Goal: Task Accomplishment & Management: Manage account settings

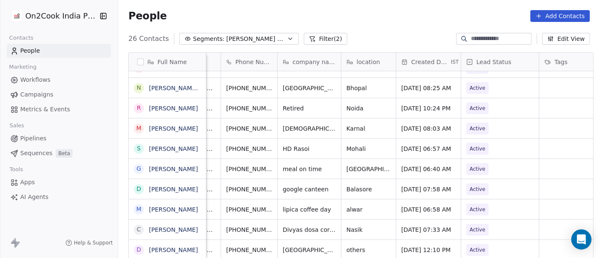
scroll to position [6, 0]
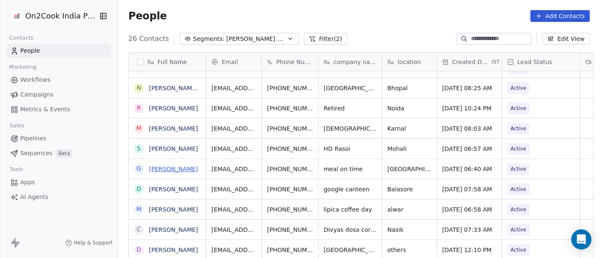
click at [167, 169] on link "[PERSON_NAME]" at bounding box center [173, 169] width 49 height 7
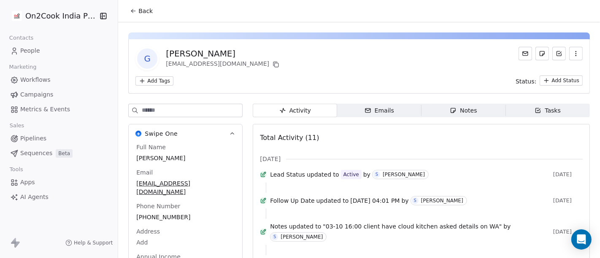
click at [138, 7] on span "Back" at bounding box center [145, 11] width 14 height 8
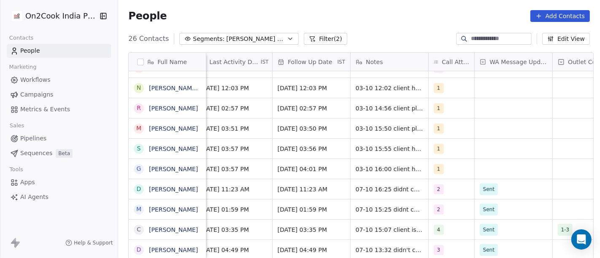
scroll to position [0, 531]
click at [439, 169] on span "1" at bounding box center [440, 169] width 10 height 10
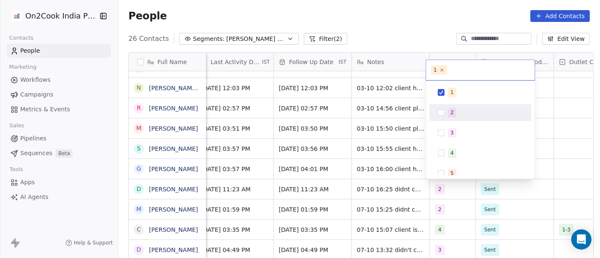
click at [452, 119] on div "2" at bounding box center [480, 112] width 95 height 13
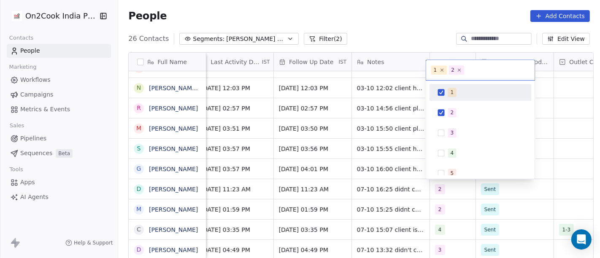
click at [440, 99] on div "1" at bounding box center [480, 92] width 102 height 17
click at [386, 15] on html "On2Cook India Pvt. Ltd. Contacts People Marketing Workflows Campaigns Metrics &…" at bounding box center [300, 129] width 600 height 258
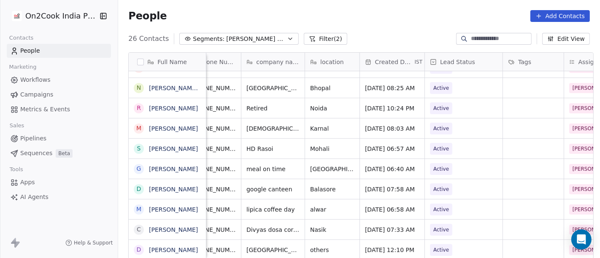
scroll to position [0, 76]
click at [294, 167] on icon "grid" at bounding box center [297, 168] width 7 height 7
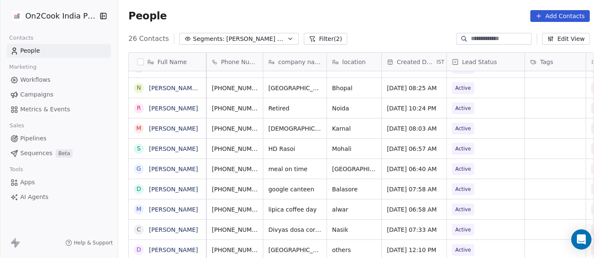
scroll to position [0, 0]
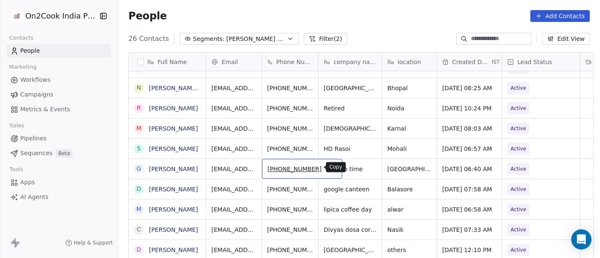
click at [328, 170] on icon "grid" at bounding box center [331, 168] width 7 height 7
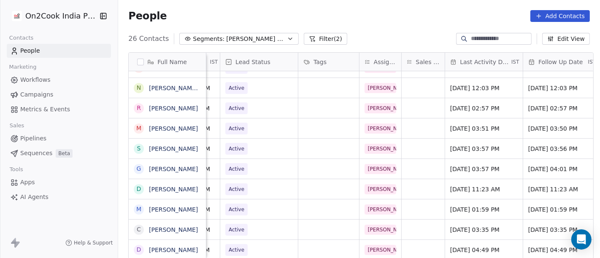
scroll to position [0, 282]
click at [482, 169] on span "[DATE] 03:57 PM" at bounding box center [476, 169] width 51 height 8
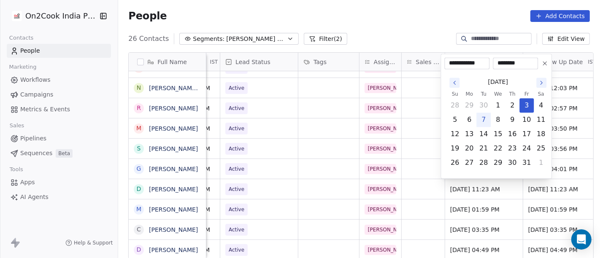
click at [483, 119] on button "7" at bounding box center [483, 119] width 13 height 13
type input "**********"
click at [413, 27] on html "On2Cook India Pvt. Ltd. Contacts People Marketing Workflows Campaigns Metrics &…" at bounding box center [300, 129] width 600 height 258
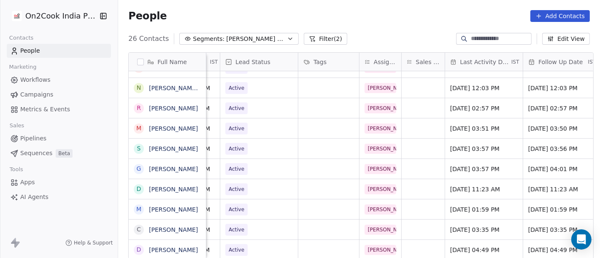
scroll to position [0, 297]
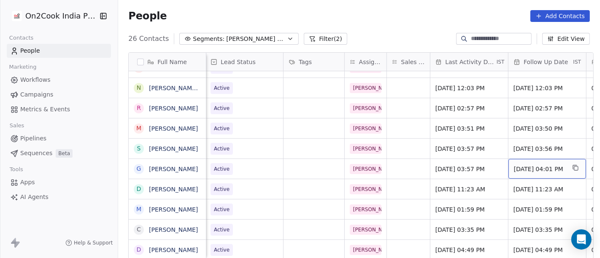
click at [536, 167] on span "[DATE] 04:01 PM" at bounding box center [539, 169] width 51 height 8
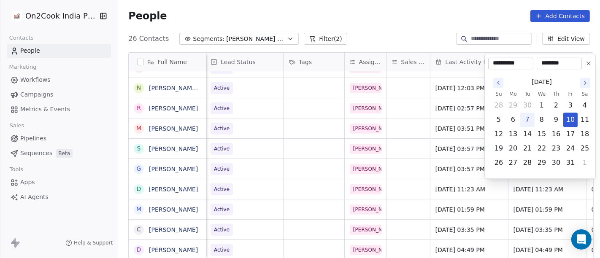
click at [588, 82] on icon "Go to the Next Month" at bounding box center [585, 82] width 7 height 7
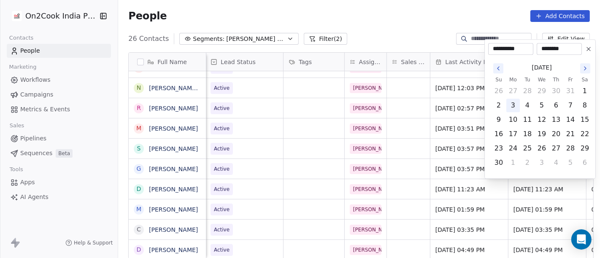
click at [513, 103] on button "3" at bounding box center [512, 105] width 13 height 13
type input "**********"
click at [415, 17] on html "On2Cook India Pvt. Ltd. Contacts People Marketing Workflows Campaigns Metrics &…" at bounding box center [300, 129] width 600 height 258
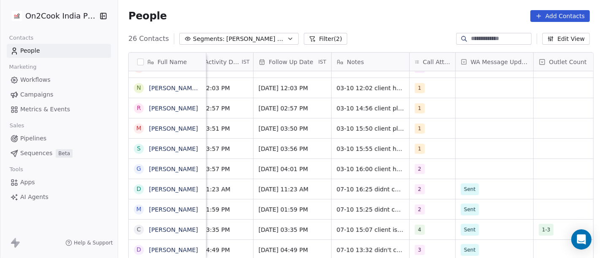
scroll to position [0, 552]
click at [418, 167] on span "2" at bounding box center [420, 169] width 10 height 10
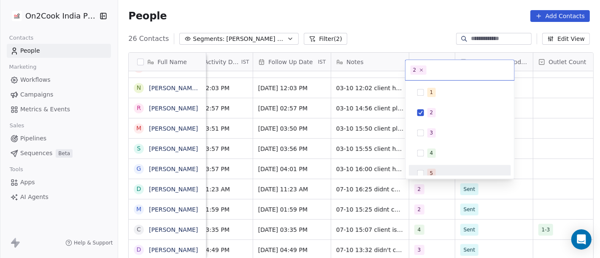
click at [355, 167] on html "On2Cook India Pvt. Ltd. Contacts People Marketing Workflows Campaigns Metrics &…" at bounding box center [300, 129] width 600 height 258
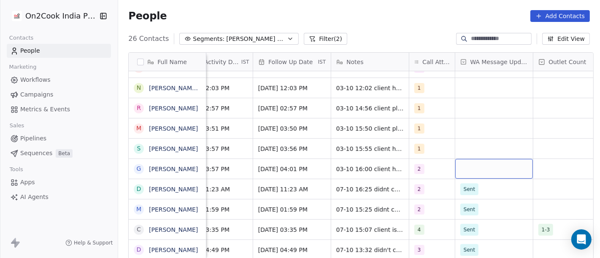
click at [482, 170] on div "grid" at bounding box center [494, 169] width 78 height 20
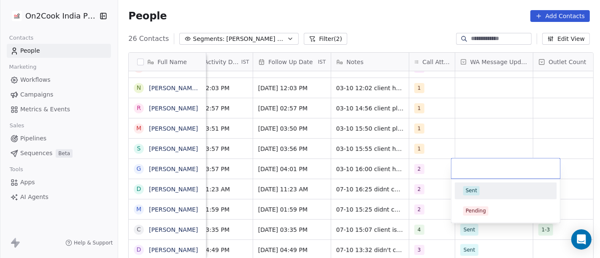
click at [479, 194] on div "Sent" at bounding box center [505, 190] width 85 height 9
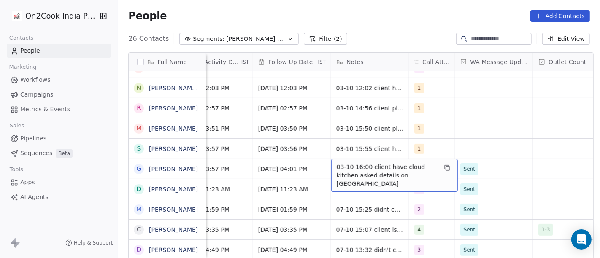
click at [369, 173] on span "03-10 16:00 client have cloud kitchen asked details on [GEOGRAPHIC_DATA]" at bounding box center [387, 175] width 100 height 25
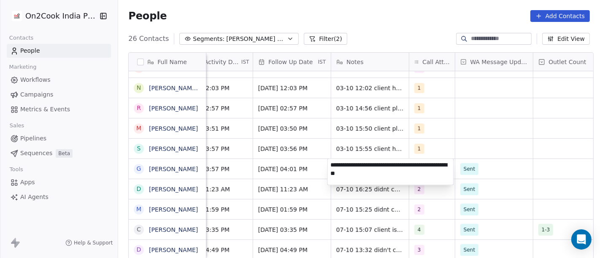
click at [369, 173] on textarea "**********" at bounding box center [391, 172] width 126 height 26
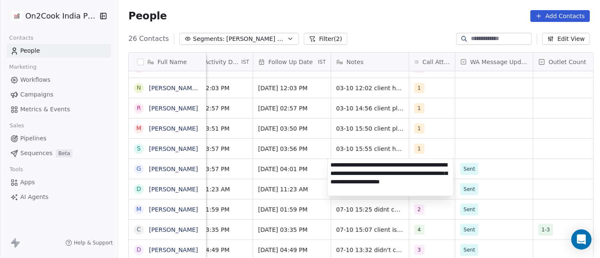
type textarea "**********"
click at [254, 166] on html "On2Cook India Pvt. Ltd. Contacts People Marketing Workflows Campaigns Metrics &…" at bounding box center [300, 129] width 600 height 258
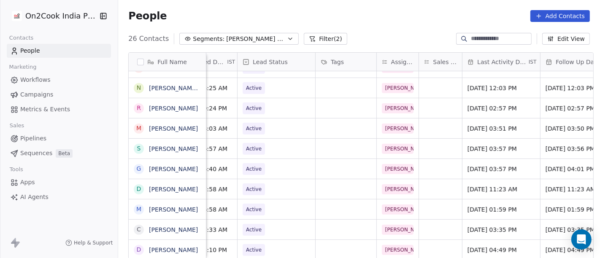
scroll to position [0, 264]
click at [254, 166] on span "Active" at bounding box center [255, 169] width 16 height 8
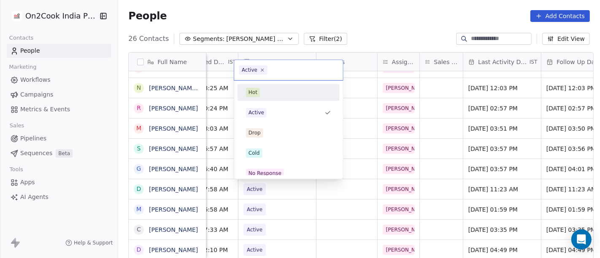
click at [270, 96] on div "Hot" at bounding box center [288, 92] width 85 height 9
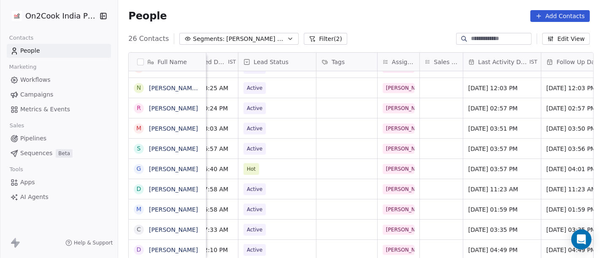
drag, startPoint x: 348, startPoint y: 20, endPoint x: 348, endPoint y: 1, distance: 18.6
click at [348, 20] on div "People Add Contacts" at bounding box center [359, 16] width 462 height 12
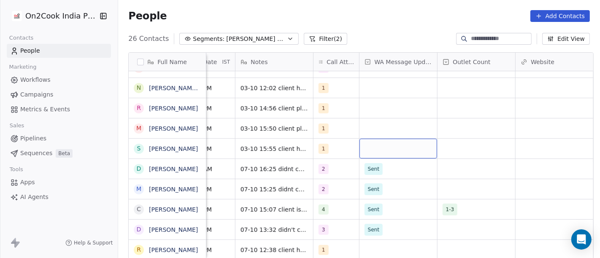
scroll to position [0, 647]
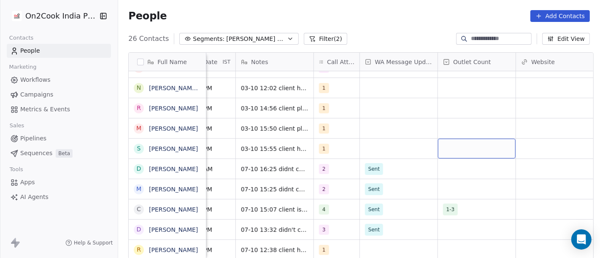
click at [470, 151] on div "grid" at bounding box center [477, 149] width 78 height 20
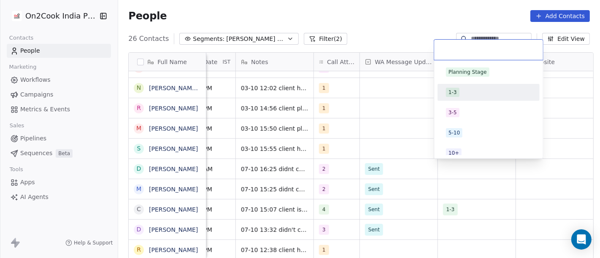
click at [453, 97] on span "1-3" at bounding box center [452, 92] width 13 height 9
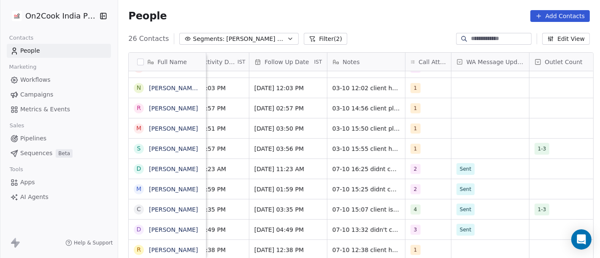
scroll to position [0, 555]
click at [483, 148] on div "grid" at bounding box center [491, 149] width 78 height 20
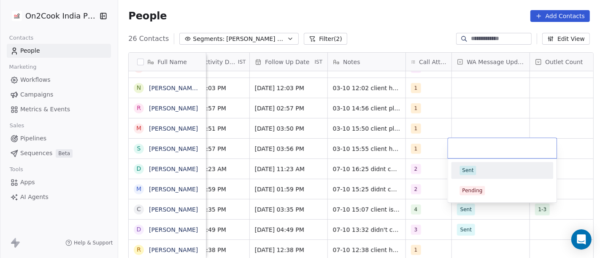
click at [485, 172] on div "Sent" at bounding box center [501, 170] width 85 height 9
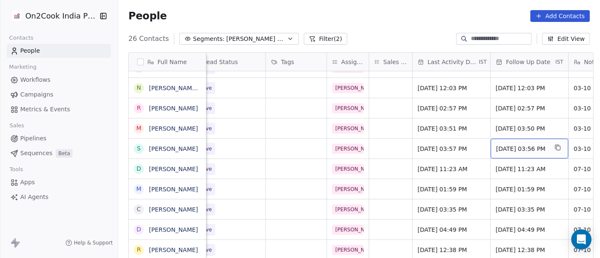
scroll to position [0, 314]
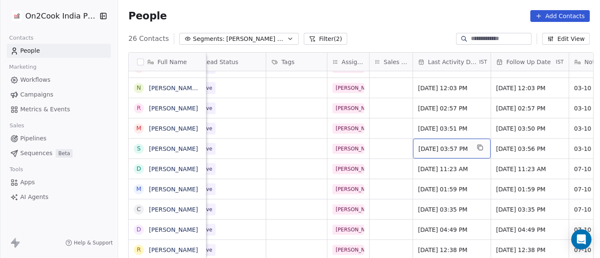
click at [457, 148] on span "[DATE] 03:57 PM" at bounding box center [443, 149] width 51 height 8
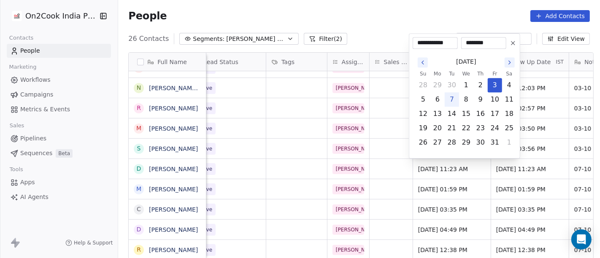
click at [451, 101] on button "7" at bounding box center [451, 99] width 13 height 13
type input "**********"
click at [400, 28] on html "On2Cook India Pvt. Ltd. Contacts People Marketing Workflows Campaigns Metrics &…" at bounding box center [300, 129] width 600 height 258
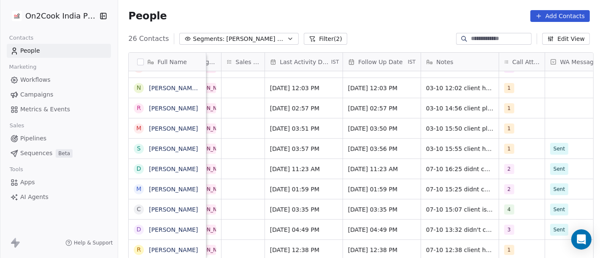
scroll to position [0, 463]
click at [375, 154] on div "[DATE] 03:56 PM" at bounding box center [381, 149] width 78 height 20
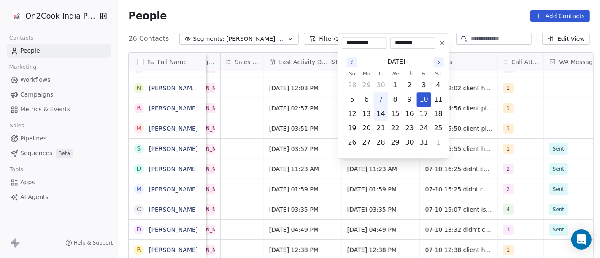
click at [381, 110] on button "14" at bounding box center [380, 113] width 13 height 13
type input "**********"
click at [391, 13] on html "On2Cook India Pvt. Ltd. Contacts People Marketing Workflows Campaigns Metrics &…" at bounding box center [300, 129] width 600 height 258
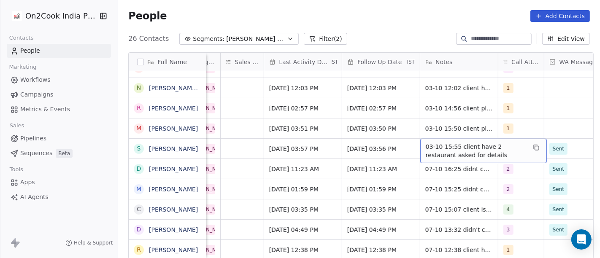
click at [443, 151] on span "03-10 15:55 client have 2 restaurant asked for details" at bounding box center [476, 151] width 100 height 17
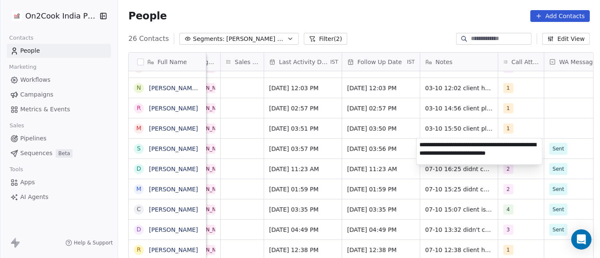
type textarea "**********"
click at [394, 141] on html "On2Cook India Pvt. Ltd. Contacts People Marketing Workflows Campaigns Metrics &…" at bounding box center [300, 129] width 600 height 258
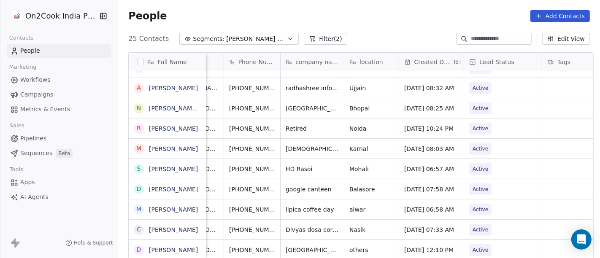
scroll to position [0, 38]
click at [387, 146] on icon "grid" at bounding box center [389, 148] width 4 height 4
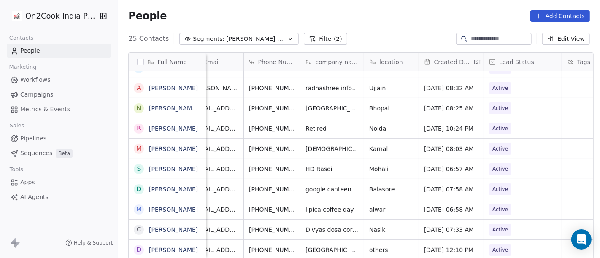
scroll to position [0, 17]
click at [313, 150] on icon "grid" at bounding box center [315, 148] width 4 height 4
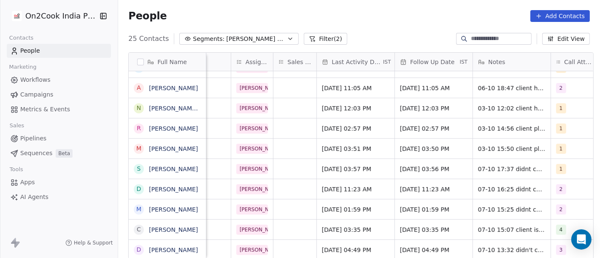
scroll to position [0, 435]
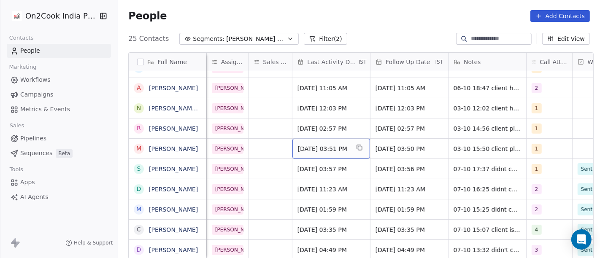
click at [322, 146] on span "[DATE] 03:51 PM" at bounding box center [323, 149] width 51 height 8
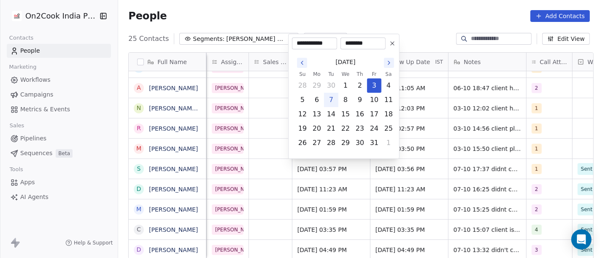
click at [331, 97] on button "7" at bounding box center [330, 99] width 13 height 13
type input "**********"
click at [452, 5] on html "On2Cook India Pvt. Ltd. Contacts People Marketing Workflows Campaigns Metrics &…" at bounding box center [300, 129] width 600 height 258
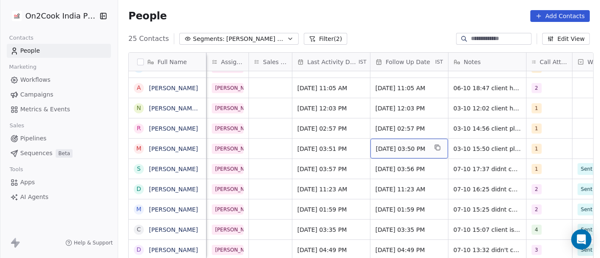
click at [399, 146] on span "[DATE] 03:50 PM" at bounding box center [401, 149] width 51 height 8
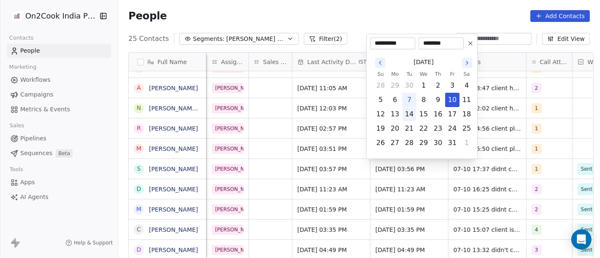
click at [406, 115] on button "14" at bounding box center [408, 114] width 13 height 13
type input "**********"
click at [416, 2] on html "On2Cook India Pvt. Ltd. Contacts People Marketing Workflows Campaigns Metrics &…" at bounding box center [300, 129] width 600 height 258
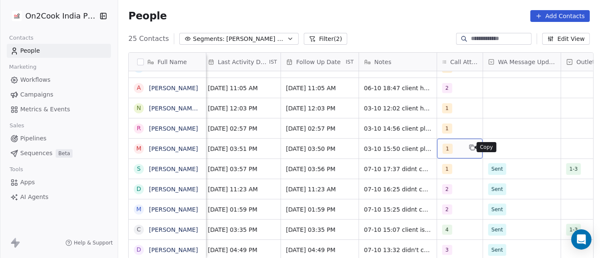
scroll to position [0, 524]
click at [468, 150] on icon "grid" at bounding box center [471, 147] width 7 height 7
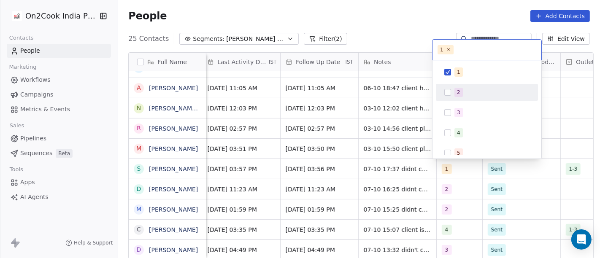
click at [450, 93] on button "Suggestions" at bounding box center [447, 92] width 7 height 7
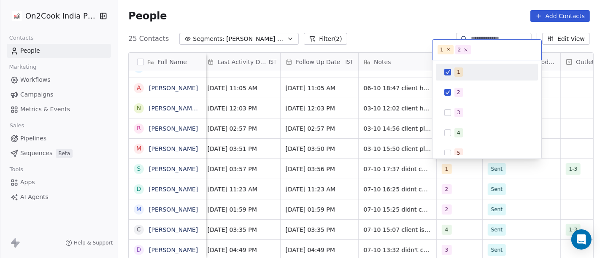
click at [454, 75] on span "1" at bounding box center [458, 71] width 8 height 9
click at [380, 22] on html "On2Cook India Pvt. Ltd. Contacts People Marketing Workflows Campaigns Metrics &…" at bounding box center [300, 129] width 600 height 258
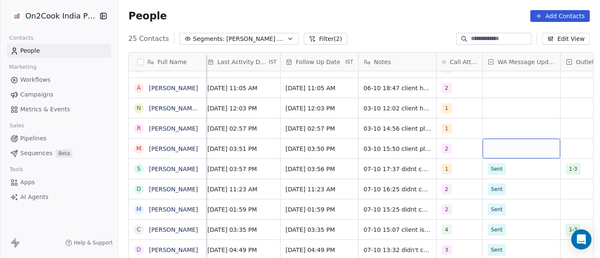
click at [502, 146] on div "grid" at bounding box center [522, 149] width 78 height 20
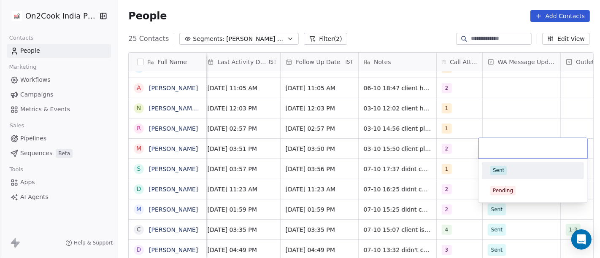
click at [504, 172] on span "Sent" at bounding box center [498, 170] width 16 height 9
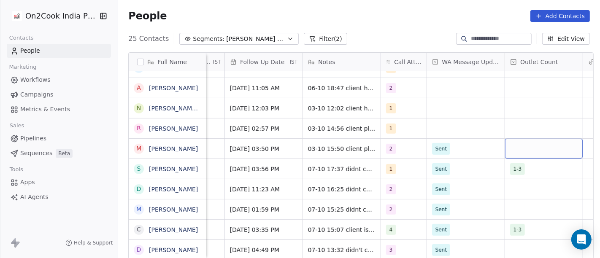
scroll to position [0, 581]
click at [506, 145] on div "grid" at bounding box center [543, 149] width 78 height 20
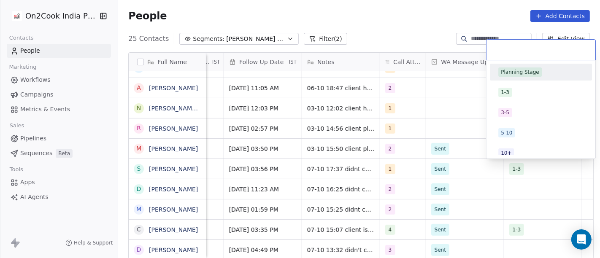
click at [512, 73] on div "Planning Stage" at bounding box center [520, 72] width 38 height 8
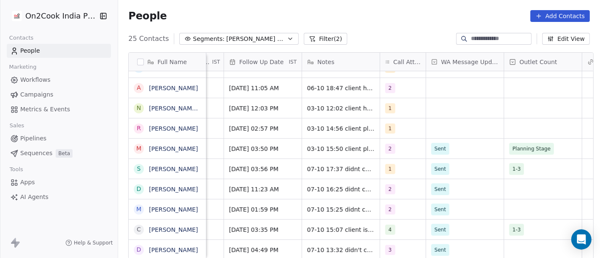
click at [396, 28] on div "People Add Contacts" at bounding box center [359, 16] width 482 height 32
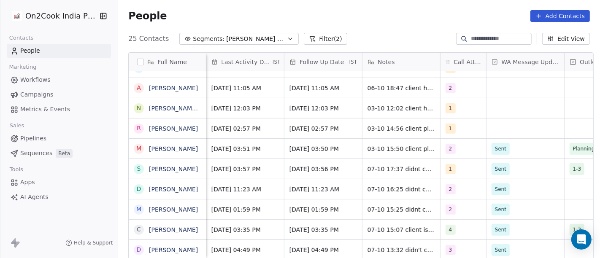
scroll to position [0, 520]
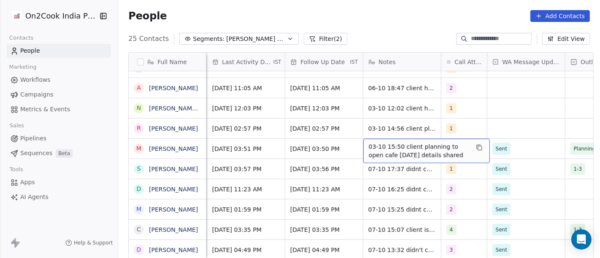
click at [389, 148] on span "03-10 15:50 client planning to open cafe [DATE] details shared" at bounding box center [419, 151] width 100 height 17
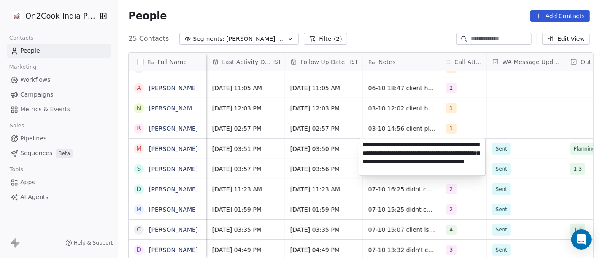
type textarea "**********"
click at [502, 114] on html "On2Cook India Pvt. Ltd. Contacts People Marketing Workflows Campaigns Metrics &…" at bounding box center [300, 129] width 600 height 258
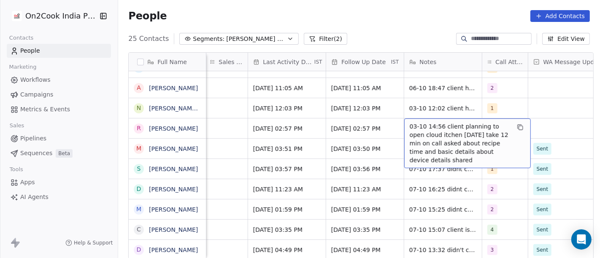
scroll to position [0, 499]
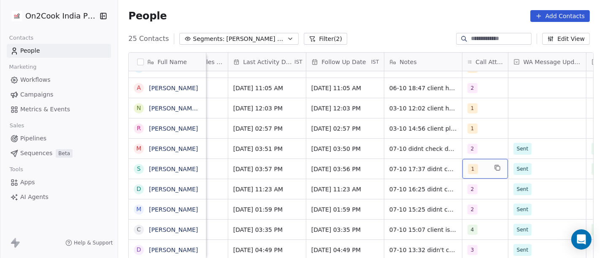
click at [475, 172] on div "1" at bounding box center [477, 169] width 19 height 10
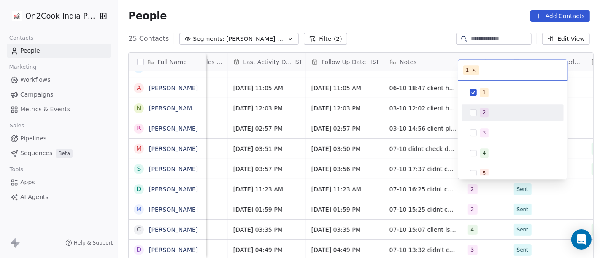
click at [491, 111] on div "2" at bounding box center [517, 112] width 75 height 9
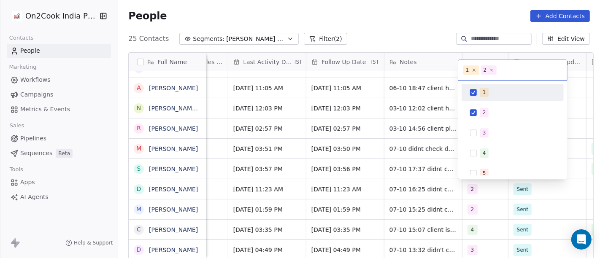
click at [488, 92] on div "1" at bounding box center [517, 92] width 75 height 9
click at [392, 98] on html "On2Cook India Pvt. Ltd. Contacts People Marketing Workflows Campaigns Metrics &…" at bounding box center [300, 129] width 600 height 258
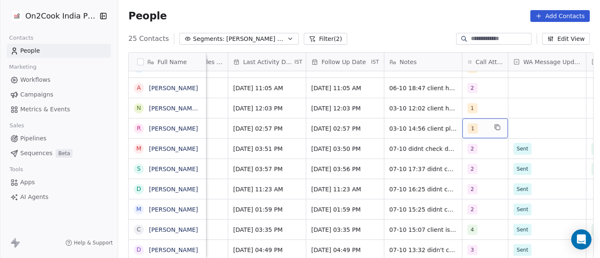
click at [475, 122] on div "1" at bounding box center [485, 129] width 46 height 20
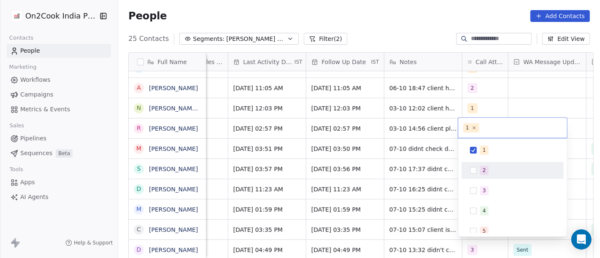
drag, startPoint x: 491, startPoint y: 165, endPoint x: 475, endPoint y: 145, distance: 26.1
click at [490, 166] on div "2" at bounding box center [517, 170] width 75 height 9
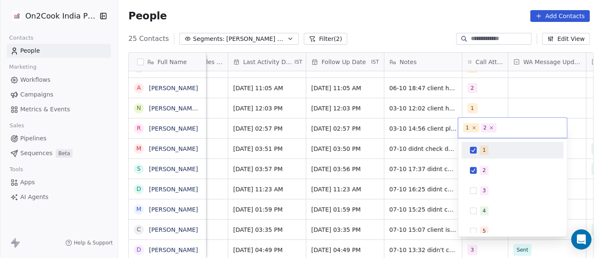
click at [475, 145] on div "1" at bounding box center [512, 149] width 95 height 13
click at [513, 114] on html "On2Cook India Pvt. Ltd. Contacts People Marketing Workflows Campaigns Metrics &…" at bounding box center [300, 129] width 600 height 258
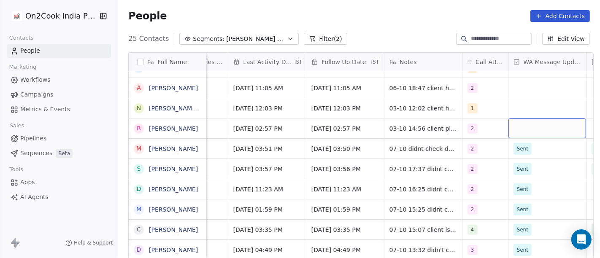
click at [534, 129] on div "grid" at bounding box center [547, 129] width 78 height 20
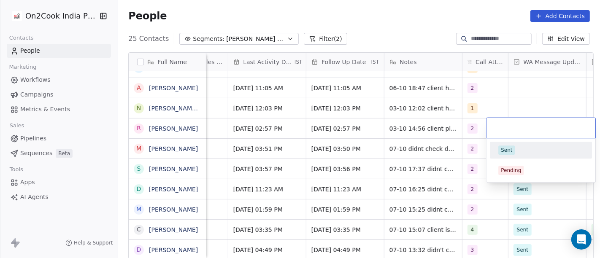
click at [505, 159] on div "Sent Pending" at bounding box center [541, 160] width 102 height 37
click at [507, 152] on div "Sent" at bounding box center [506, 150] width 11 height 8
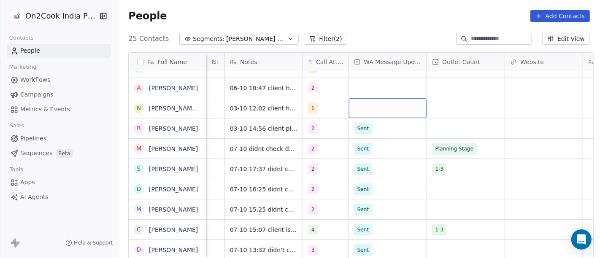
scroll to position [0, 658]
click at [456, 127] on div "grid" at bounding box center [466, 129] width 78 height 20
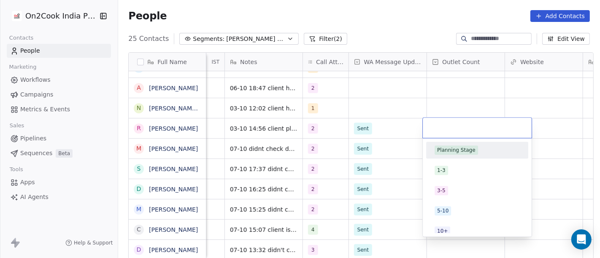
click at [461, 148] on div "Planning Stage" at bounding box center [456, 150] width 38 height 8
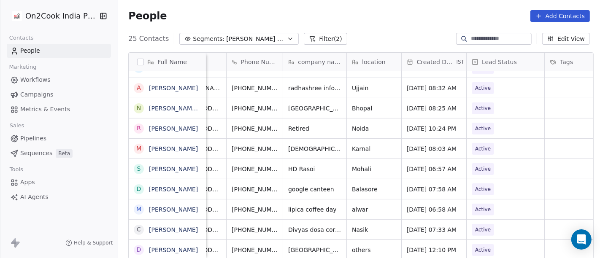
scroll to position [0, 25]
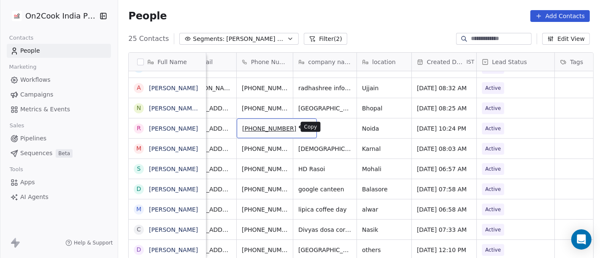
click at [305, 127] on icon "grid" at bounding box center [307, 128] width 4 height 4
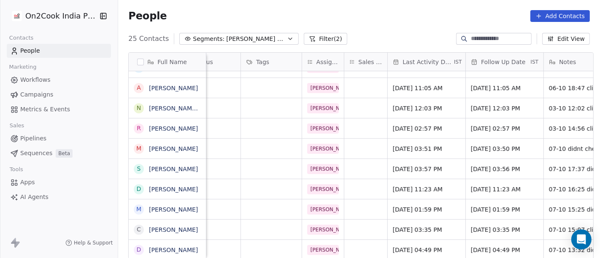
scroll to position [0, 340]
click at [411, 129] on span "[DATE] 02:57 PM" at bounding box center [417, 128] width 51 height 8
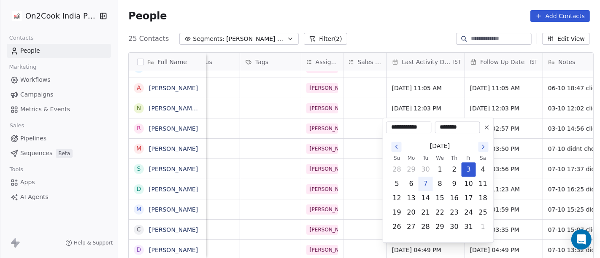
click at [427, 185] on button "7" at bounding box center [425, 183] width 13 height 13
type input "**********"
click at [492, 104] on html "On2Cook India Pvt. Ltd. Contacts People Marketing Workflows Campaigns Metrics &…" at bounding box center [300, 129] width 600 height 258
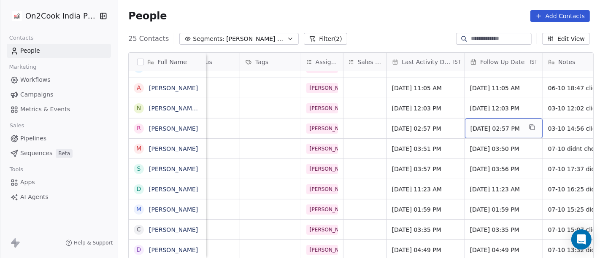
click at [486, 133] on div "[DATE] 02:57 PM" at bounding box center [504, 129] width 78 height 20
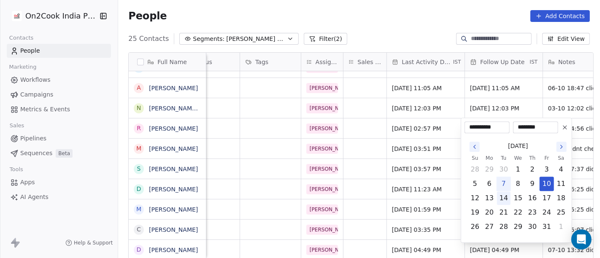
click at [500, 200] on button "14" at bounding box center [503, 198] width 13 height 13
type input "**********"
drag, startPoint x: 408, startPoint y: 139, endPoint x: 456, endPoint y: 135, distance: 47.4
click at [408, 139] on html "On2Cook India Pvt. Ltd. Contacts People Marketing Workflows Campaigns Metrics &…" at bounding box center [300, 129] width 600 height 258
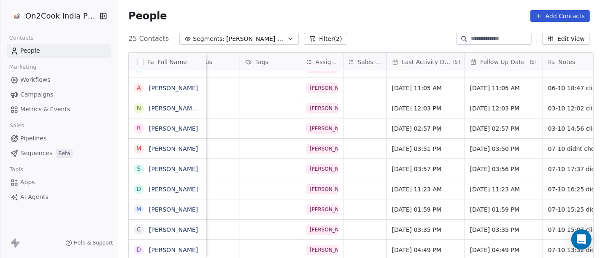
scroll to position [0, 483]
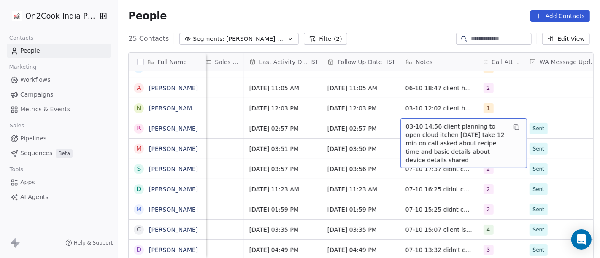
click at [453, 124] on span "03-10 14:56 client planning to open cloud itchen [DATE] take 12 min on call ask…" at bounding box center [456, 143] width 100 height 42
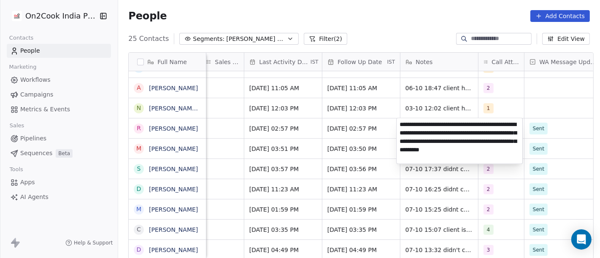
type textarea "**********"
click at [363, 133] on html "On2Cook India Pvt. Ltd. Contacts People Marketing Workflows Campaigns Metrics &…" at bounding box center [300, 129] width 600 height 258
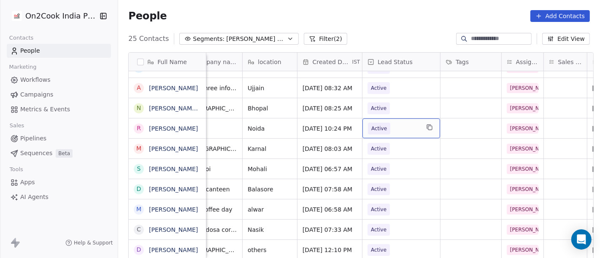
scroll to position [0, 140]
click at [375, 132] on span "Active" at bounding box center [379, 128] width 16 height 8
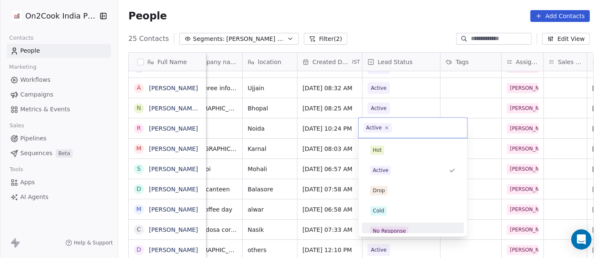
click at [400, 224] on div "No Response" at bounding box center [412, 230] width 95 height 13
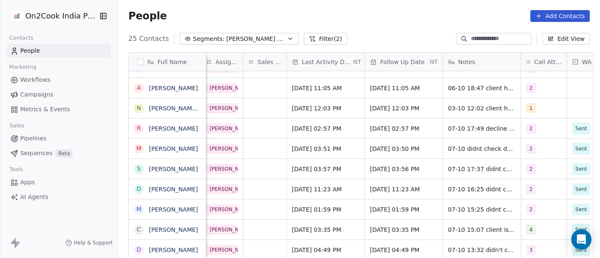
scroll to position [0, 442]
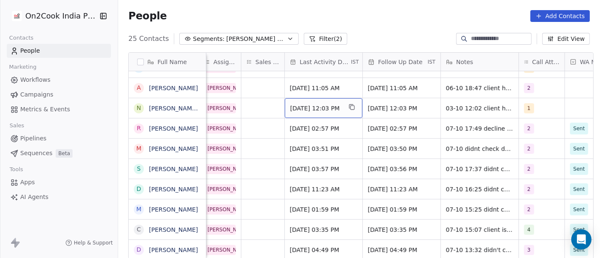
click at [311, 98] on div "[DATE] 12:03 PM" at bounding box center [324, 108] width 78 height 20
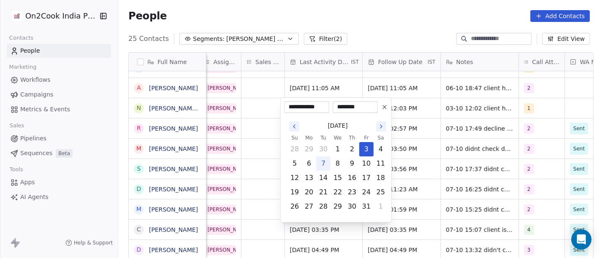
click at [325, 161] on button "7" at bounding box center [322, 163] width 13 height 13
type input "**********"
click at [410, 112] on html "On2Cook India Pvt. Ltd. Contacts People Marketing Workflows Campaigns Metrics &…" at bounding box center [300, 129] width 600 height 258
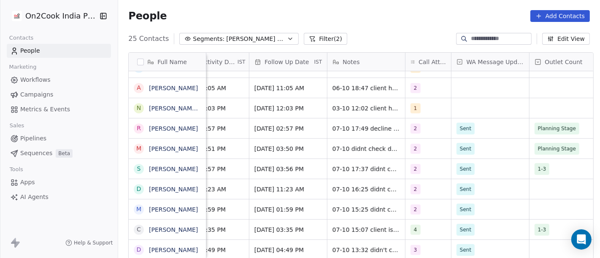
scroll to position [0, 557]
click at [422, 105] on div "1" at bounding box center [419, 108] width 19 height 10
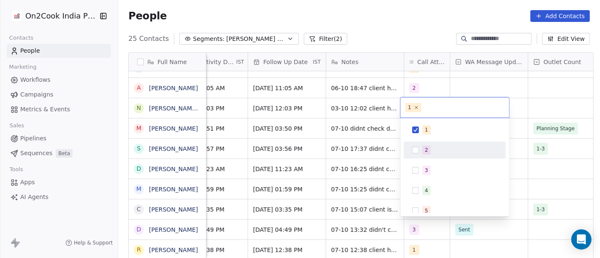
click at [411, 151] on div "2" at bounding box center [454, 149] width 95 height 13
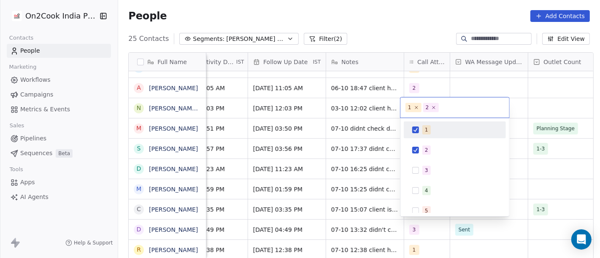
click at [422, 132] on span "1" at bounding box center [426, 129] width 8 height 9
click at [374, 105] on html "On2Cook India Pvt. Ltd. Contacts People Marketing Workflows Campaigns Metrics &…" at bounding box center [300, 129] width 600 height 258
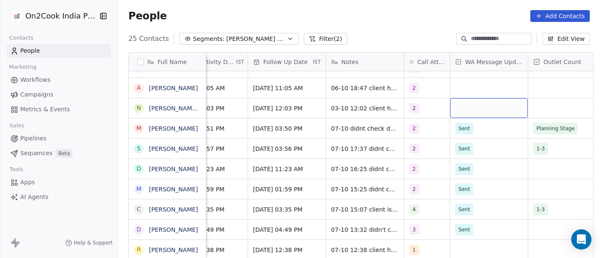
click at [461, 111] on div "grid" at bounding box center [489, 108] width 78 height 20
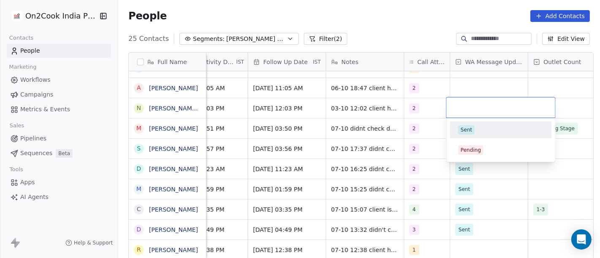
click at [464, 132] on div "Sent" at bounding box center [466, 130] width 11 height 8
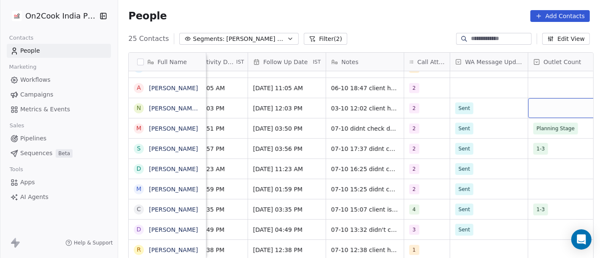
scroll to position [0, 577]
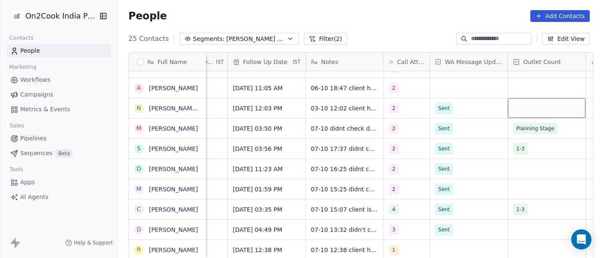
click at [551, 109] on div "grid" at bounding box center [547, 108] width 78 height 20
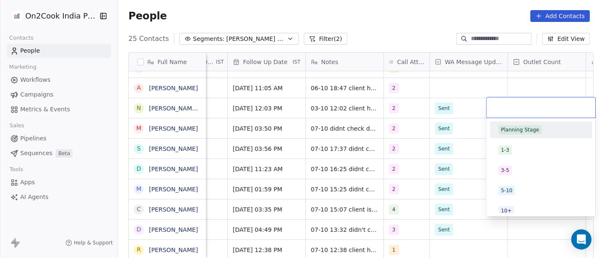
click at [544, 127] on div "Planning Stage" at bounding box center [540, 129] width 85 height 9
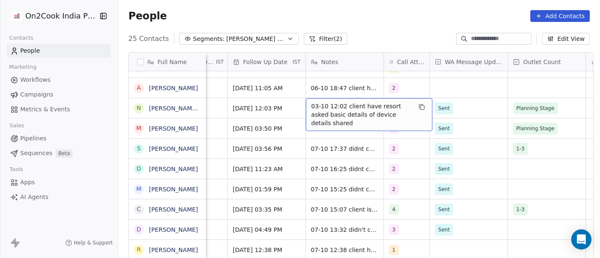
click at [335, 112] on span "03-10 12:02 client have resort asked basic details of device details shared" at bounding box center [361, 114] width 100 height 25
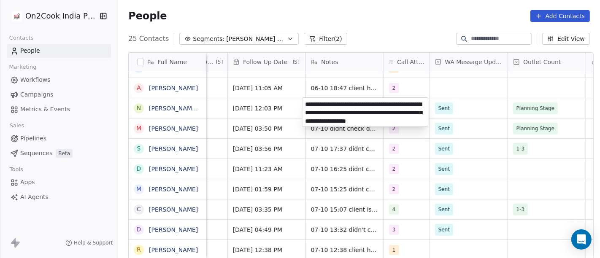
type textarea "**********"
click at [306, 178] on html "On2Cook India Pvt. Ltd. Contacts People Marketing Workflows Campaigns Metrics &…" at bounding box center [300, 129] width 600 height 258
click at [256, 105] on html "On2Cook India Pvt. Ltd. Contacts People Marketing Workflows Campaigns Metrics &…" at bounding box center [300, 129] width 600 height 258
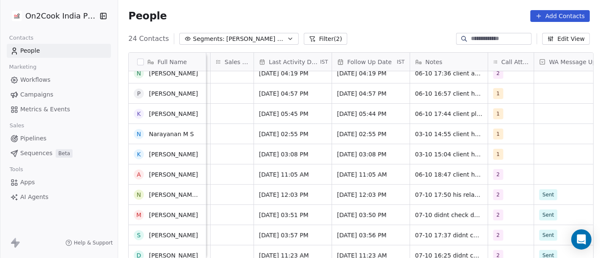
scroll to position [0, 0]
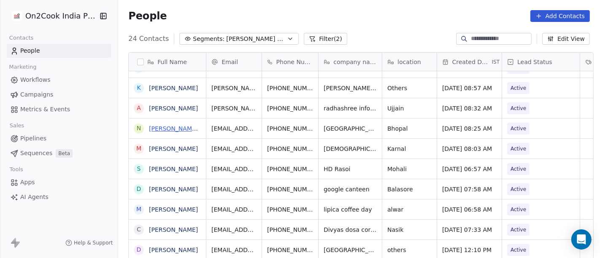
click at [183, 129] on link "[PERSON_NAME] [PERSON_NAME]" at bounding box center [199, 128] width 100 height 7
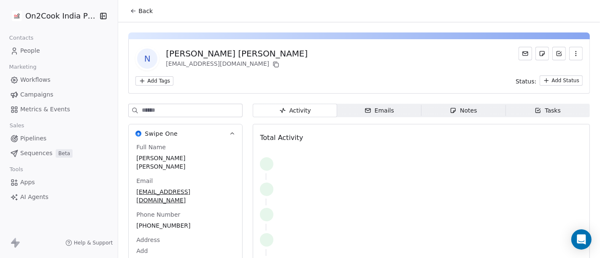
click at [138, 11] on span "Back" at bounding box center [145, 11] width 14 height 8
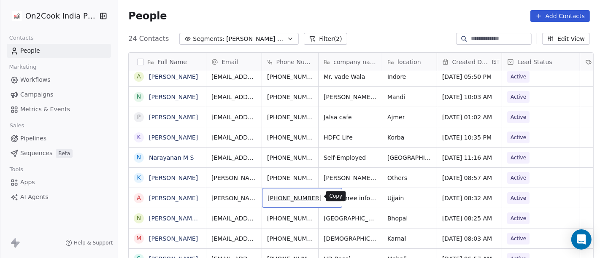
click at [330, 197] on icon "grid" at bounding box center [332, 198] width 4 height 4
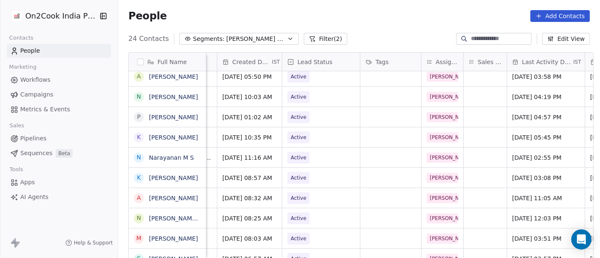
scroll to position [0, 283]
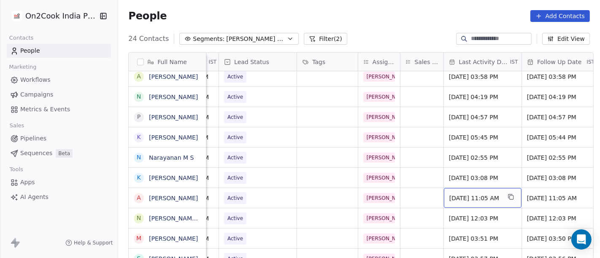
click at [464, 200] on span "[DATE] 11:05 AM" at bounding box center [474, 198] width 51 height 8
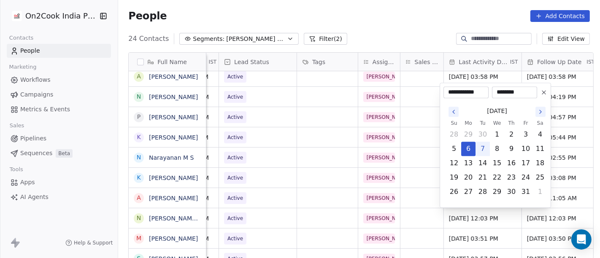
click at [484, 144] on button "7" at bounding box center [482, 148] width 13 height 13
type input "**********"
click at [410, 22] on html "On2Cook India Pvt. Ltd. Contacts People Marketing Workflows Campaigns Metrics &…" at bounding box center [300, 129] width 600 height 258
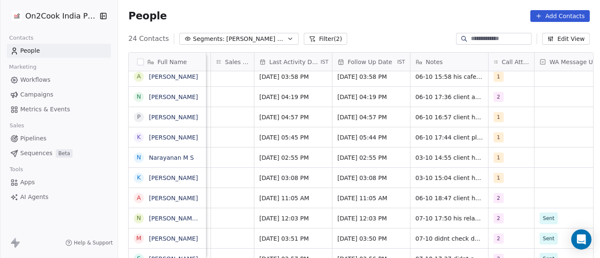
scroll to position [0, 477]
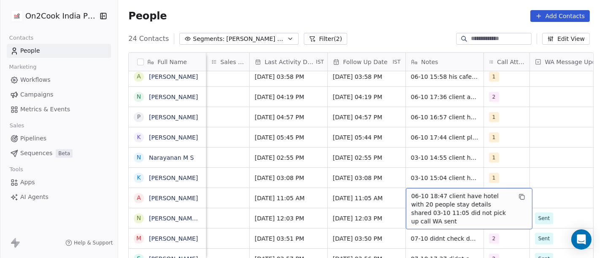
click at [440, 200] on span "06-10 18:47 client have hotel with 20 people stay details shared 03-10 11:05 di…" at bounding box center [461, 209] width 100 height 34
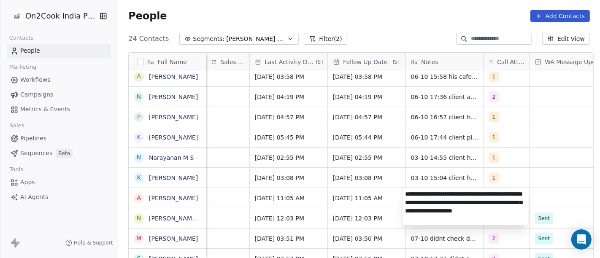
type textarea "**********"
click at [545, 199] on html "On2Cook India Pvt. Ltd. Contacts People Marketing Workflows Campaigns Metrics &…" at bounding box center [300, 129] width 600 height 258
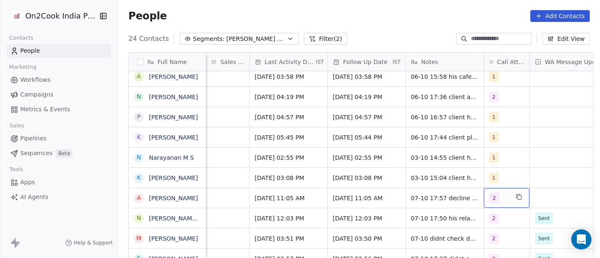
click at [492, 194] on span "2" at bounding box center [494, 198] width 10 height 10
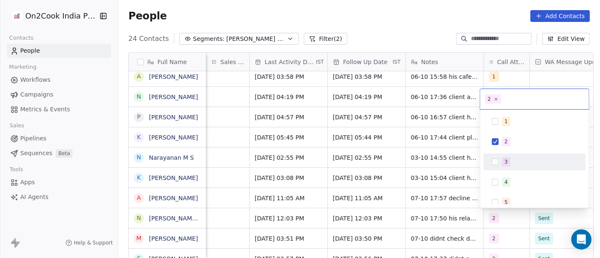
click at [500, 158] on div "3" at bounding box center [534, 161] width 95 height 13
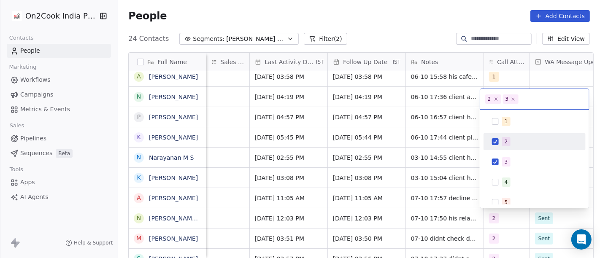
click at [502, 150] on div "2" at bounding box center [534, 141] width 102 height 17
click at [384, 40] on html "On2Cook India Pvt. Ltd. Contacts People Marketing Workflows Campaigns Metrics &…" at bounding box center [300, 129] width 600 height 258
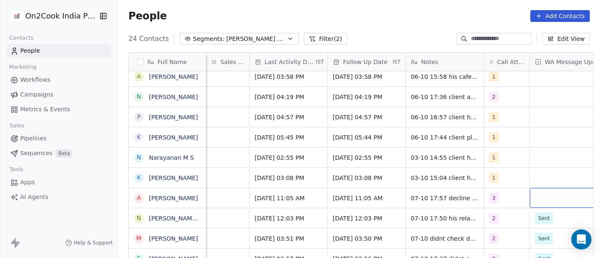
scroll to position [0, 499]
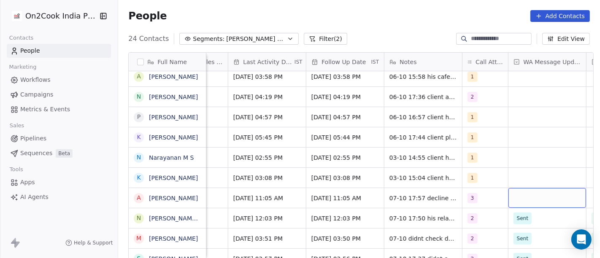
click at [529, 199] on div "grid" at bounding box center [547, 198] width 78 height 20
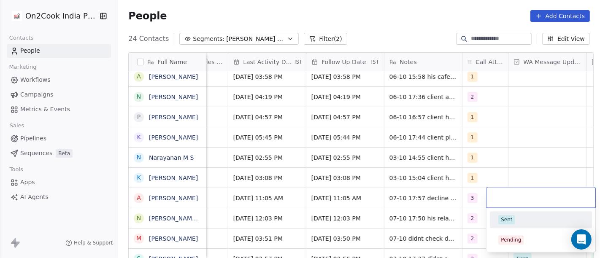
click at [512, 221] on span "Sent" at bounding box center [506, 219] width 16 height 9
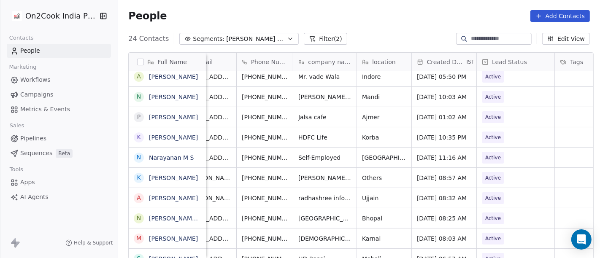
scroll to position [0, 18]
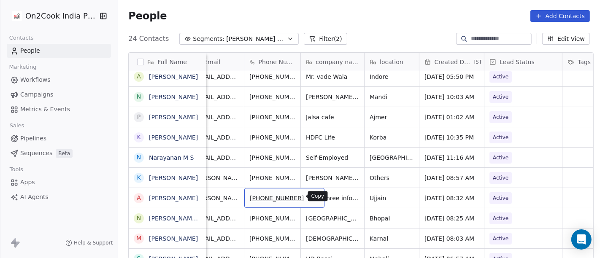
click at [310, 197] on icon "grid" at bounding box center [313, 197] width 7 height 7
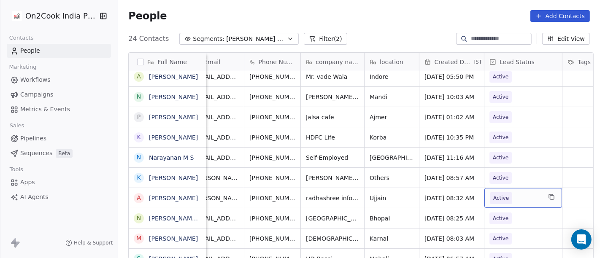
click at [500, 202] on span "Active" at bounding box center [501, 198] width 22 height 12
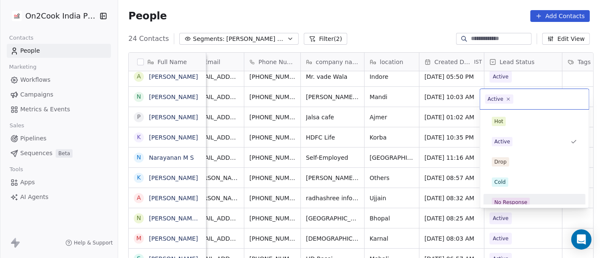
click at [521, 198] on span "No Response" at bounding box center [511, 202] width 38 height 9
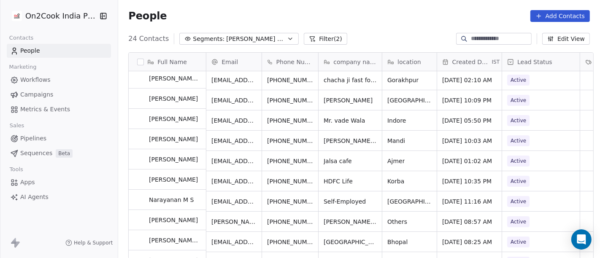
scroll to position [164, 0]
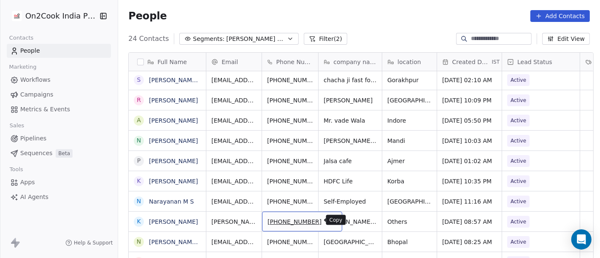
click at [327, 224] on button "grid" at bounding box center [332, 221] width 10 height 10
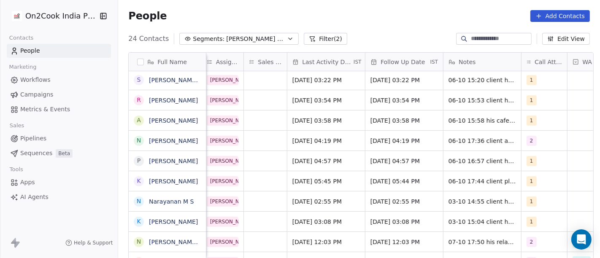
scroll to position [0, 502]
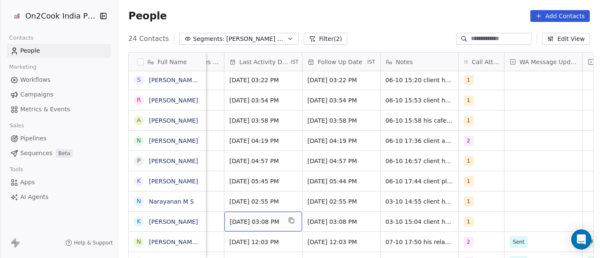
click at [247, 222] on span "[DATE] 03:08 PM" at bounding box center [255, 222] width 51 height 8
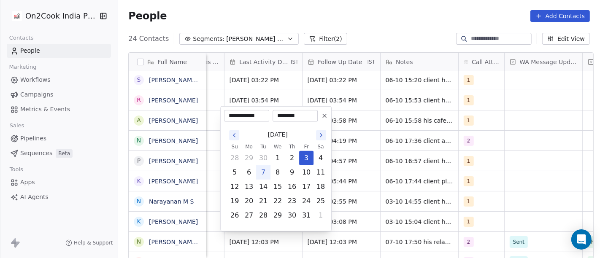
click at [264, 173] on button "7" at bounding box center [262, 172] width 13 height 13
type input "**********"
click at [391, 220] on html "On2Cook India Pvt. Ltd. Contacts People Marketing Workflows Campaigns Metrics &…" at bounding box center [300, 129] width 600 height 258
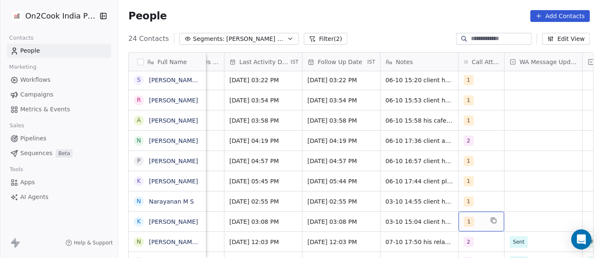
click at [480, 221] on div "1" at bounding box center [482, 222] width 46 height 20
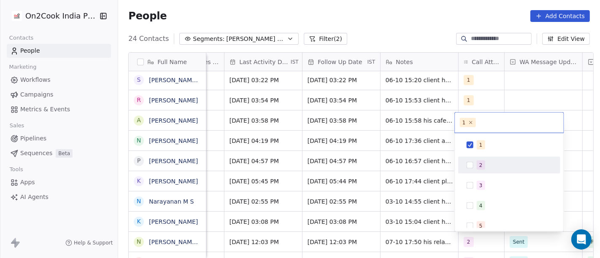
click at [479, 165] on div "2" at bounding box center [480, 166] width 3 height 8
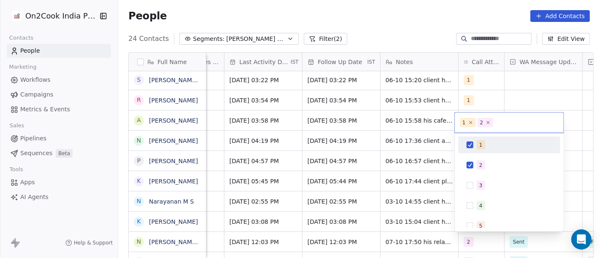
click at [481, 143] on div "1" at bounding box center [480, 145] width 3 height 8
click at [418, 40] on html "On2Cook India Pvt. Ltd. Contacts People Marketing Workflows Campaigns Metrics &…" at bounding box center [300, 129] width 600 height 258
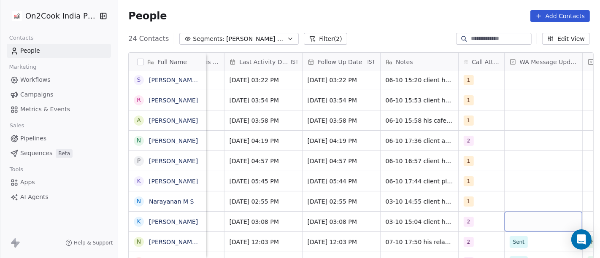
click at [529, 221] on div "grid" at bounding box center [544, 222] width 78 height 20
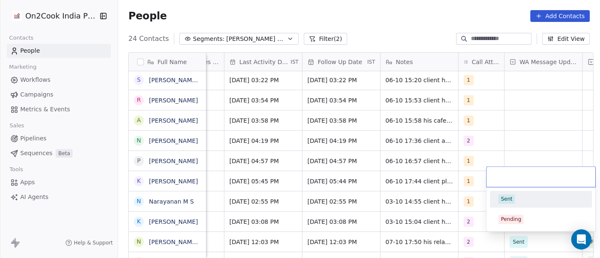
click at [529, 199] on div "Sent" at bounding box center [540, 199] width 85 height 9
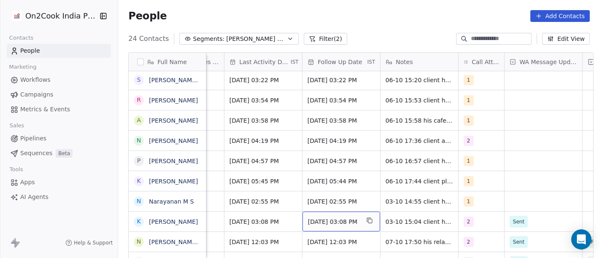
click at [328, 225] on span "[DATE] 03:08 PM" at bounding box center [333, 222] width 51 height 8
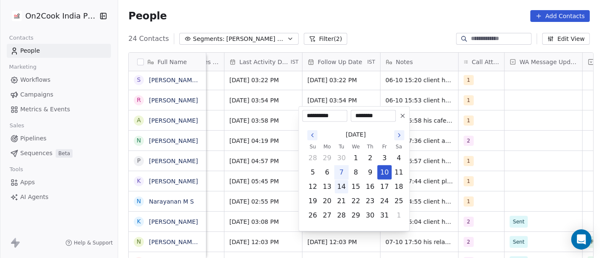
click at [346, 187] on button "14" at bounding box center [341, 186] width 13 height 13
type input "**********"
click at [346, 187] on button "14" at bounding box center [341, 186] width 13 height 13
click at [471, 180] on html "On2Cook India Pvt. Ltd. Contacts People Marketing Workflows Campaigns Metrics &…" at bounding box center [300, 129] width 600 height 258
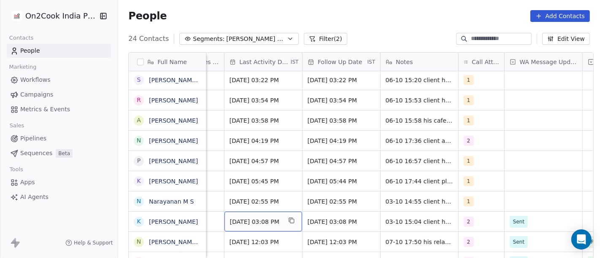
click at [251, 220] on span "[DATE] 03:08 PM" at bounding box center [255, 222] width 51 height 8
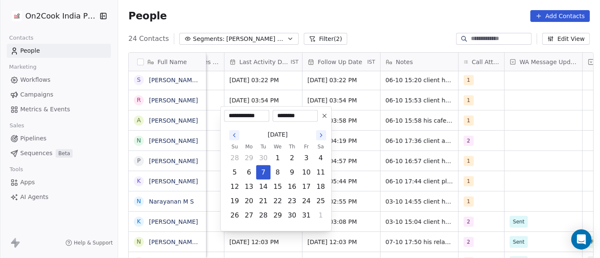
click at [405, 222] on html "On2Cook India Pvt. Ltd. Contacts People Marketing Workflows Campaigns Metrics &…" at bounding box center [300, 129] width 600 height 258
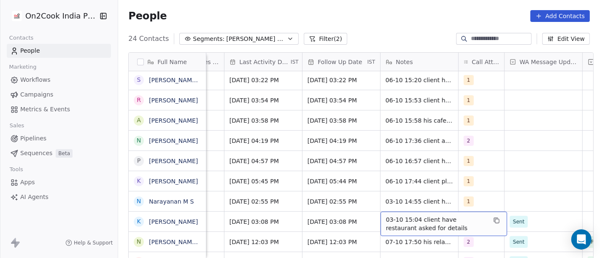
click at [405, 222] on span "03-10 15:04 client have restaurant asked for details" at bounding box center [436, 224] width 100 height 17
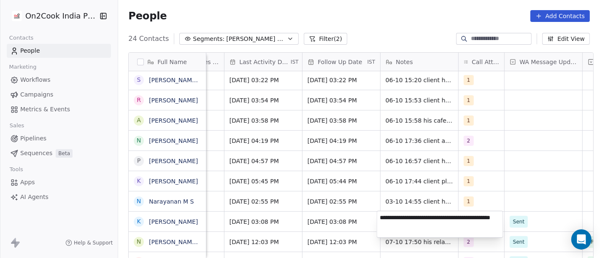
click at [405, 222] on textarea "**********" at bounding box center [440, 224] width 126 height 26
type textarea "**********"
click at [342, 228] on html "On2Cook India Pvt. Ltd. Contacts People Marketing Workflows Campaigns Metrics &…" at bounding box center [300, 129] width 600 height 258
click at [332, 224] on html "On2Cook India Pvt. Ltd. Contacts People Marketing Workflows Campaigns Metrics &…" at bounding box center [300, 129] width 600 height 258
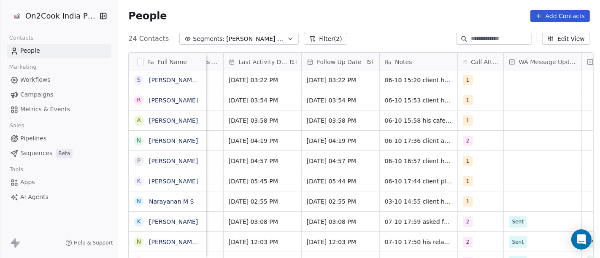
scroll to position [0, 503]
click at [464, 202] on span "1" at bounding box center [469, 202] width 10 height 10
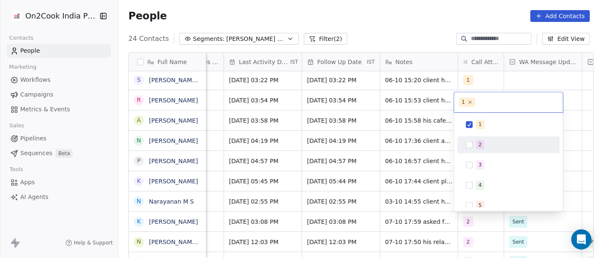
click at [475, 143] on div "2" at bounding box center [508, 144] width 95 height 13
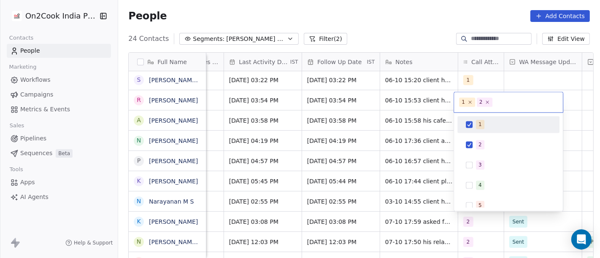
click at [476, 127] on span "1" at bounding box center [480, 124] width 8 height 9
click at [409, 34] on html "On2Cook India Pvt. Ltd. Contacts People Marketing Workflows Campaigns Metrics &…" at bounding box center [300, 129] width 600 height 258
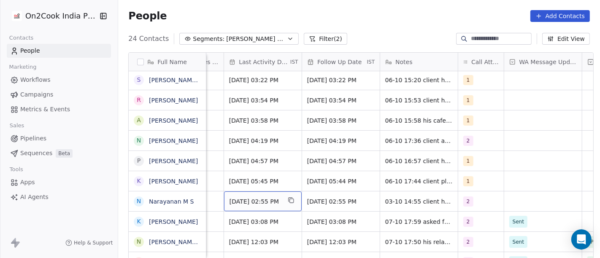
click at [270, 203] on span "[DATE] 02:55 PM" at bounding box center [254, 201] width 51 height 8
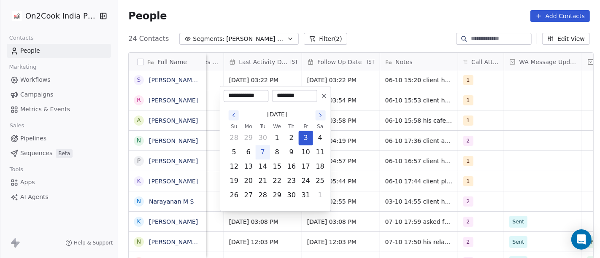
click at [262, 151] on button "7" at bounding box center [262, 152] width 13 height 13
type input "**********"
click at [368, 6] on html "On2Cook India Pvt. Ltd. Contacts People Marketing Workflows Campaigns Metrics &…" at bounding box center [300, 129] width 600 height 258
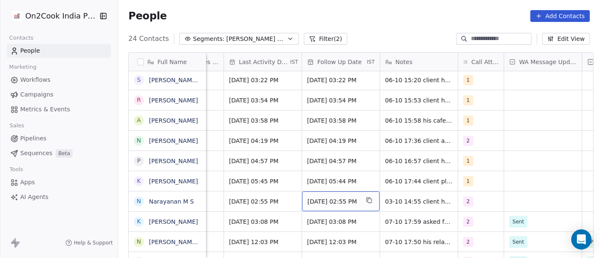
click at [344, 201] on span "[DATE] 02:55 PM" at bounding box center [333, 201] width 51 height 8
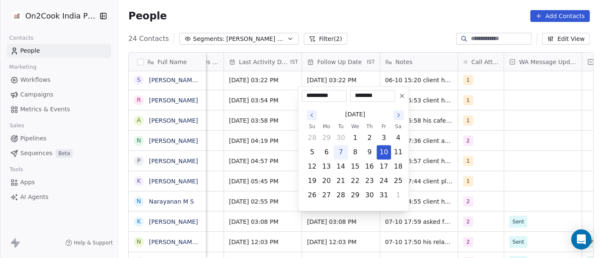
click at [399, 94] on icon at bounding box center [402, 95] width 7 height 7
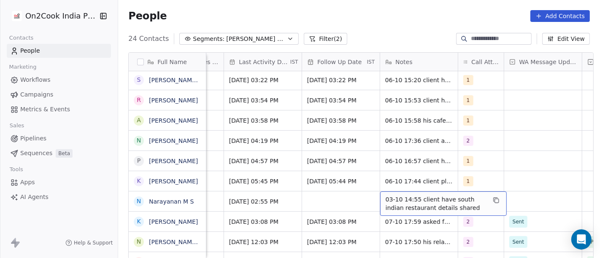
click at [413, 200] on span "03-10 14:55 client have south indian restaurant details shared" at bounding box center [436, 203] width 100 height 17
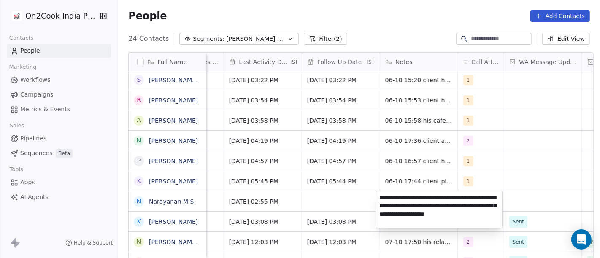
type textarea "**********"
click at [309, 195] on html "On2Cook India Pvt. Ltd. Contacts People Marketing Workflows Campaigns Metrics &…" at bounding box center [300, 129] width 600 height 258
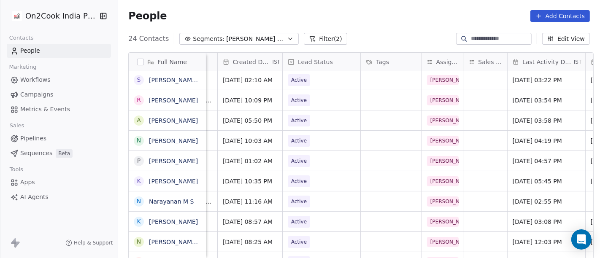
scroll to position [0, 216]
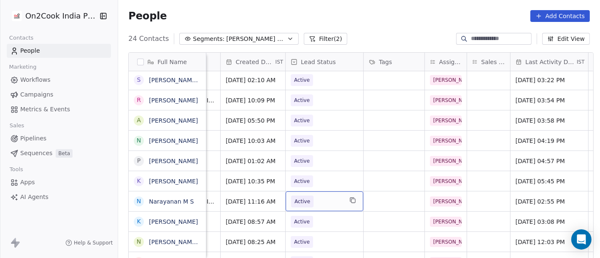
click at [308, 196] on span "Active" at bounding box center [302, 202] width 22 height 12
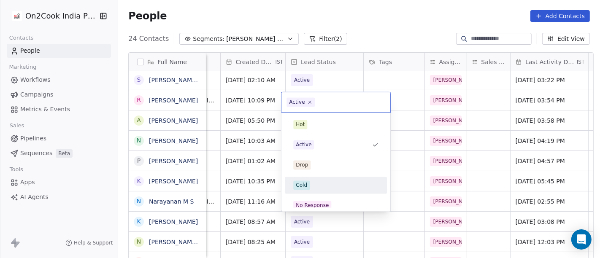
click at [326, 184] on div "Cold" at bounding box center [335, 185] width 85 height 9
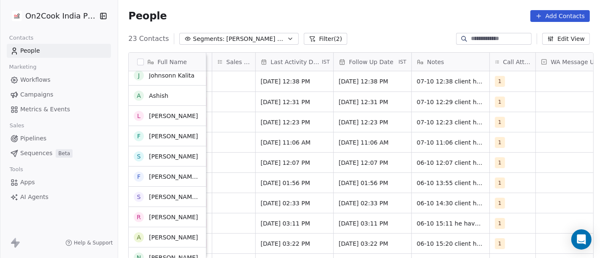
scroll to position [0, 0]
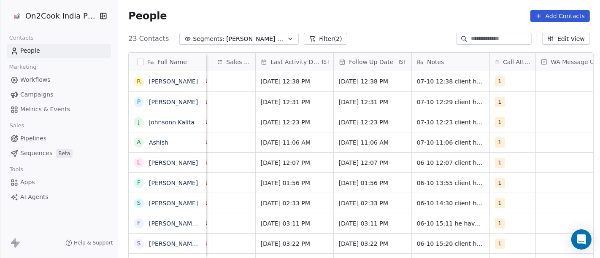
click at [375, 17] on div "People Add Contacts" at bounding box center [359, 16] width 462 height 12
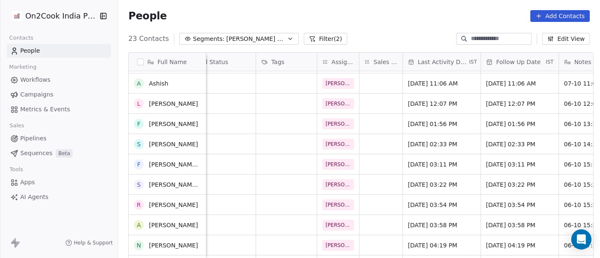
scroll to position [40, 0]
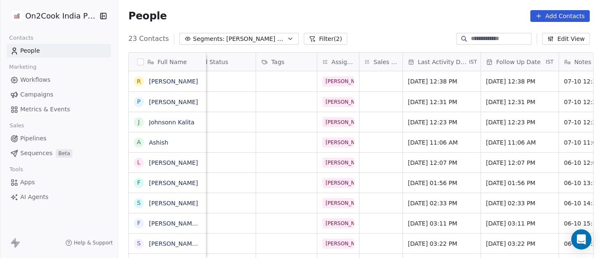
click at [316, 40] on button "Filter (2)" at bounding box center [325, 39] width 43 height 12
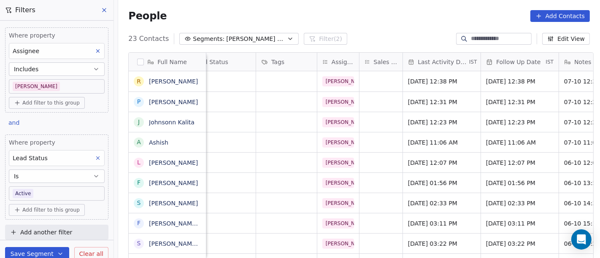
click at [58, 190] on body "On2Cook India Pvt. Ltd. Contacts People Marketing Workflows Campaigns Metrics &…" at bounding box center [300, 129] width 600 height 258
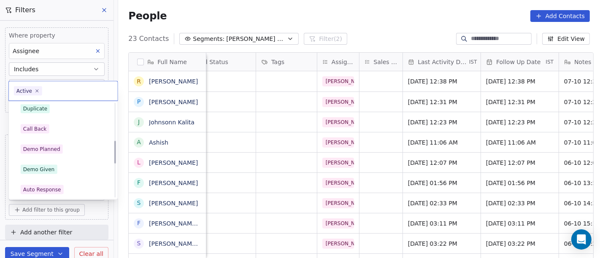
scroll to position [187, 0]
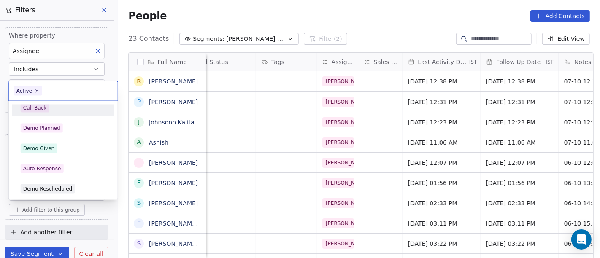
click at [44, 114] on div "Call Back" at bounding box center [63, 108] width 102 height 17
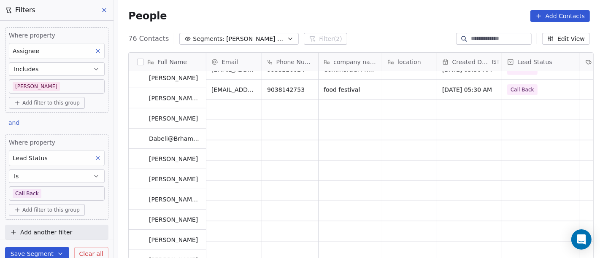
scroll to position [984, 0]
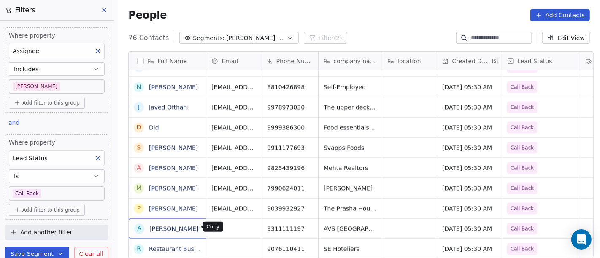
click at [207, 228] on icon "grid" at bounding box center [209, 229] width 4 height 4
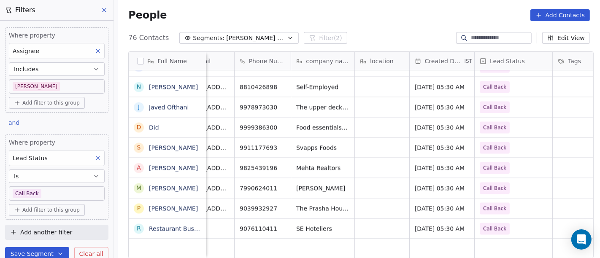
scroll to position [0, 28]
click at [504, 229] on span "Call Back" at bounding box center [505, 229] width 51 height 12
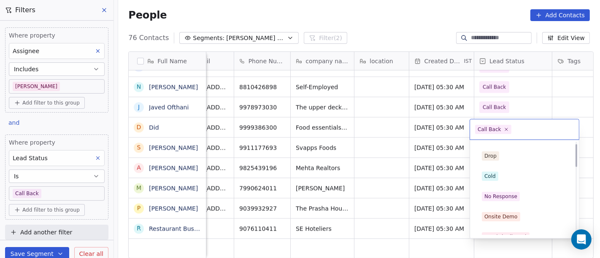
scroll to position [0, 0]
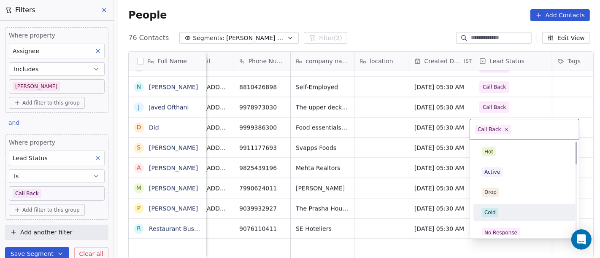
click at [495, 216] on div "Cold" at bounding box center [489, 213] width 11 height 8
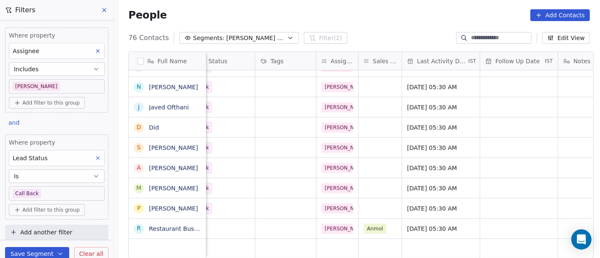
scroll to position [0, 328]
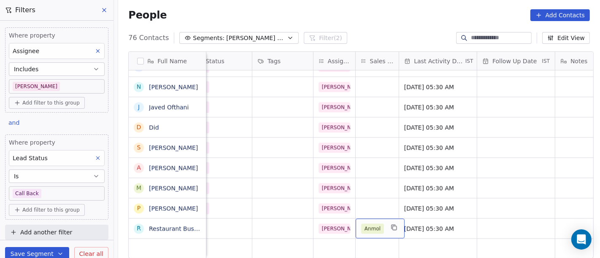
click at [382, 231] on div "Anmol" at bounding box center [380, 229] width 49 height 20
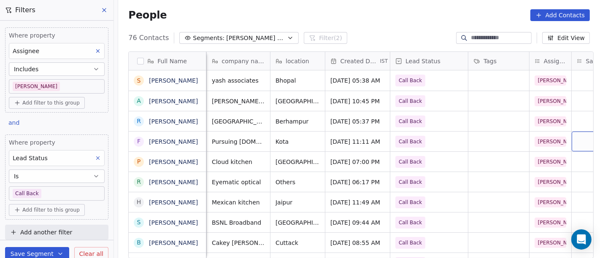
scroll to position [0, 111]
click at [410, 138] on span "Call Back" at bounding box center [411, 142] width 23 height 8
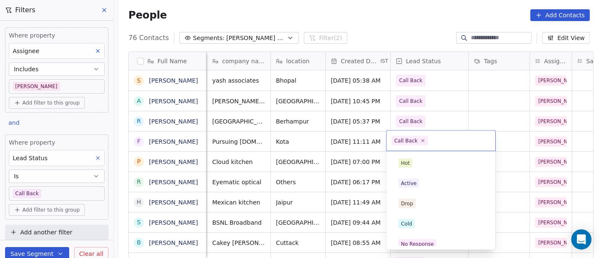
scroll to position [107, 0]
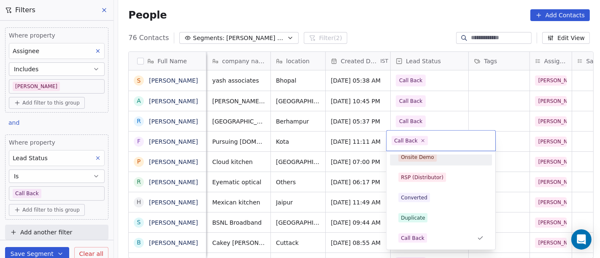
click at [449, 99] on html "On2Cook India Pvt. Ltd. Contacts People Marketing Workflows Campaigns Metrics &…" at bounding box center [300, 129] width 600 height 258
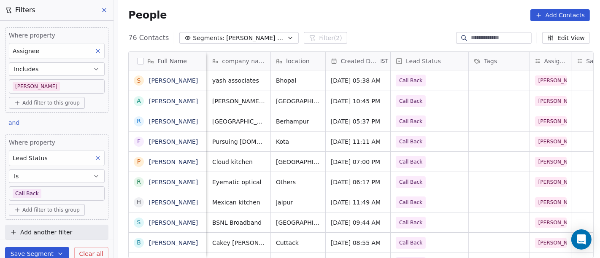
scroll to position [0, 0]
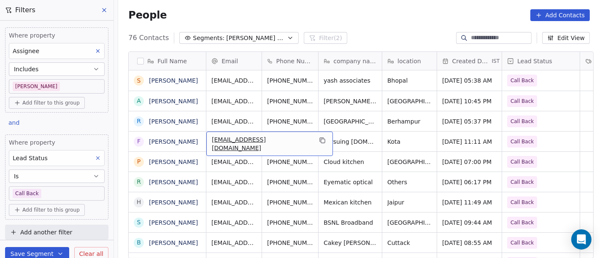
click at [279, 143] on div "[EMAIL_ADDRESS][DOMAIN_NAME]" at bounding box center [269, 144] width 127 height 24
click at [320, 141] on icon "grid" at bounding box center [322, 140] width 4 height 4
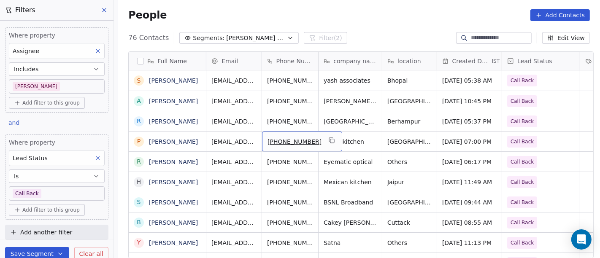
click at [323, 138] on div "[PHONE_NUMBER]" at bounding box center [302, 142] width 80 height 20
click at [328, 139] on icon "grid" at bounding box center [331, 140] width 7 height 7
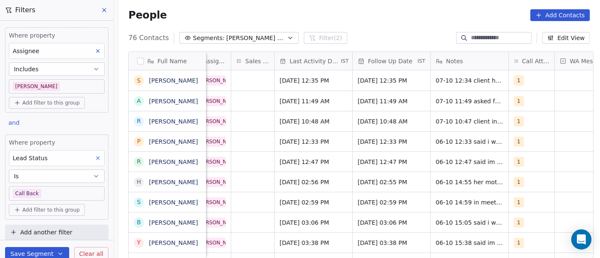
scroll to position [0, 471]
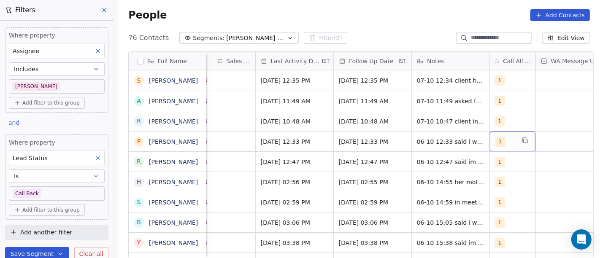
click at [495, 144] on span "1" at bounding box center [500, 142] width 10 height 10
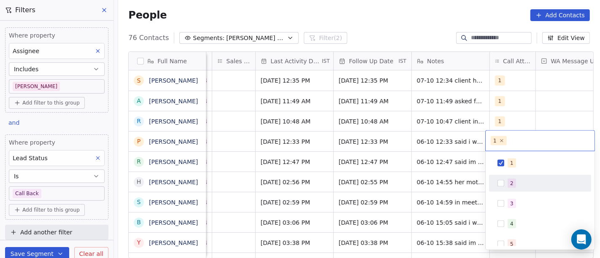
click at [521, 177] on div "2" at bounding box center [539, 183] width 95 height 13
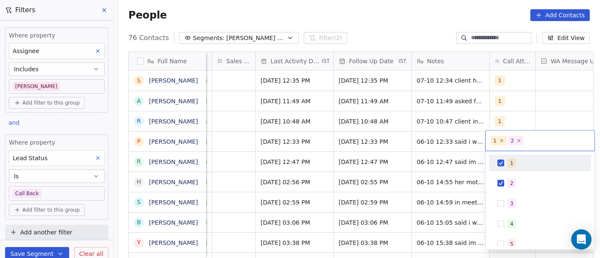
click at [522, 161] on div "1" at bounding box center [544, 163] width 75 height 9
click at [534, 108] on html "On2Cook India Pvt. Ltd. Contacts People Marketing Workflows Campaigns Metrics &…" at bounding box center [300, 129] width 600 height 258
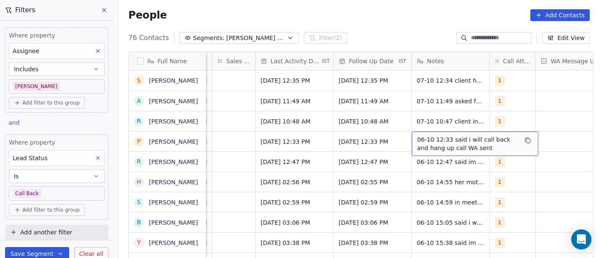
click at [432, 145] on span "06-10 12:33 said i will call back and hang up call WA sent" at bounding box center [467, 143] width 100 height 17
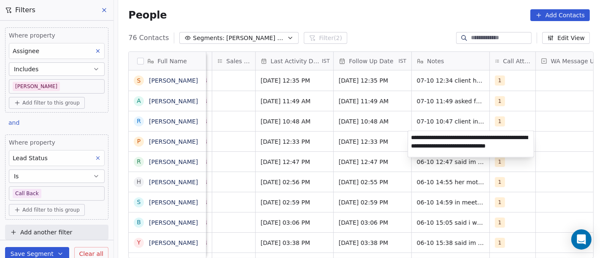
type textarea "**********"
click at [356, 138] on html "On2Cook India Pvt. Ltd. Contacts People Marketing Workflows Campaigns Metrics &…" at bounding box center [300, 129] width 600 height 258
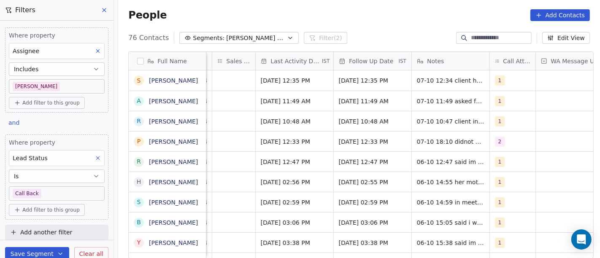
scroll to position [0, 499]
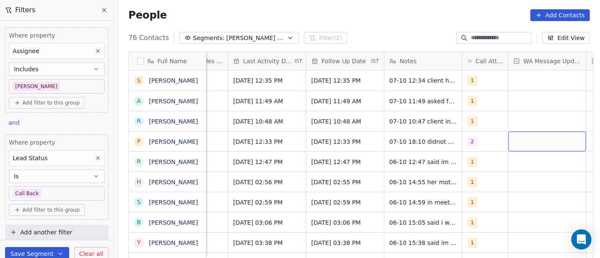
click at [537, 142] on div "grid" at bounding box center [547, 142] width 78 height 20
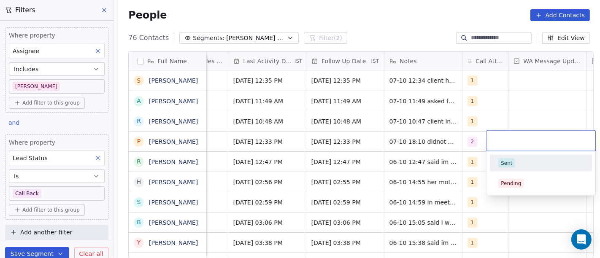
click at [532, 159] on div "Sent" at bounding box center [540, 163] width 85 height 9
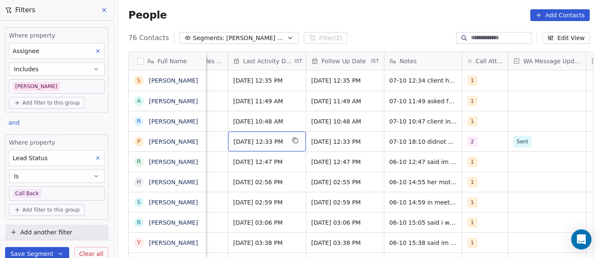
click at [270, 141] on span "[DATE] 12:33 PM" at bounding box center [259, 142] width 51 height 8
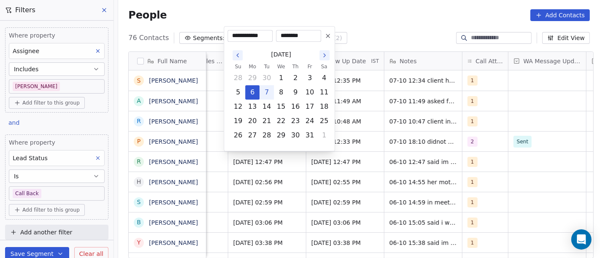
click at [265, 89] on button "7" at bounding box center [266, 92] width 13 height 13
type input "**********"
click at [425, 137] on html "On2Cook India Pvt. Ltd. Contacts People Marketing Workflows Campaigns Metrics &…" at bounding box center [300, 129] width 600 height 258
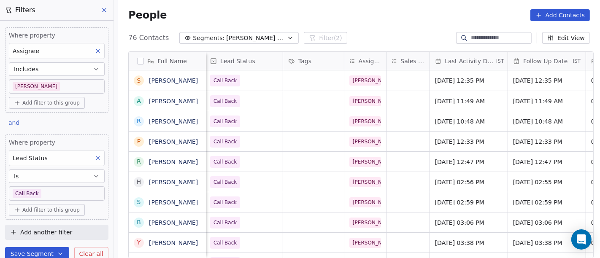
scroll to position [0, 289]
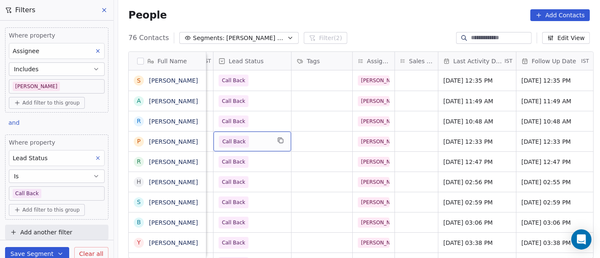
click at [248, 139] on span "Call Back" at bounding box center [244, 142] width 51 height 12
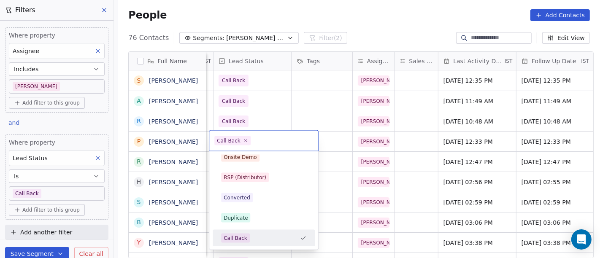
scroll to position [0, 0]
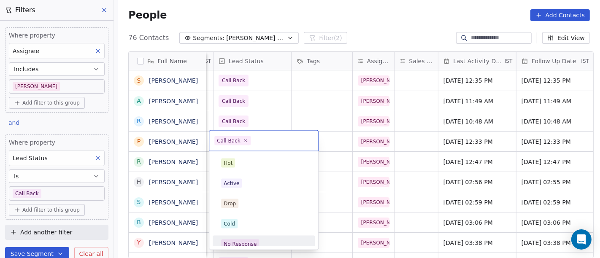
click at [263, 240] on div "No Response" at bounding box center [263, 244] width 85 height 9
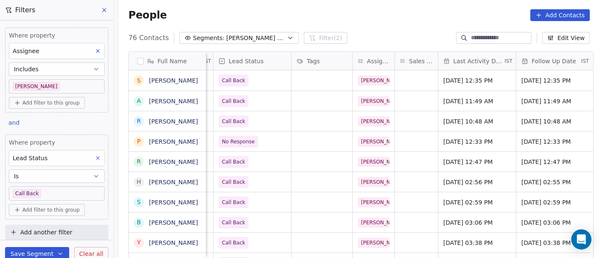
click at [379, 31] on div "76 Contacts Segments: [PERSON_NAME] Follow up Hot Active Filter (2) Edit View" at bounding box center [359, 37] width 482 height 13
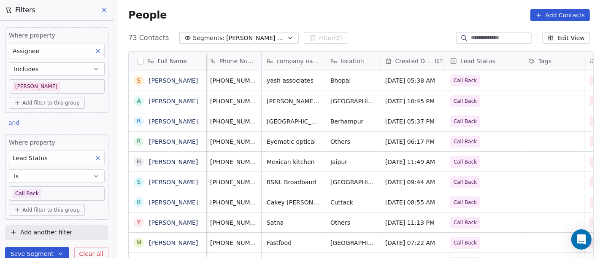
scroll to position [0, 301]
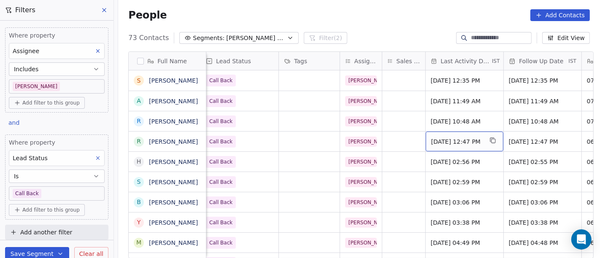
click at [448, 143] on span "[DATE] 12:47 PM" at bounding box center [456, 142] width 51 height 8
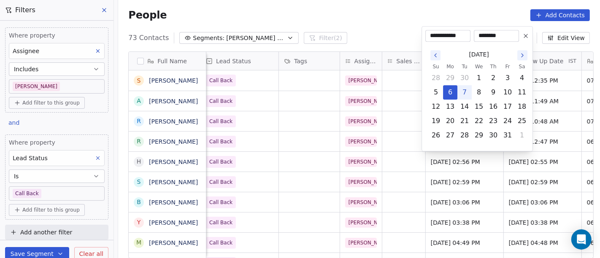
click at [463, 91] on button "7" at bounding box center [464, 92] width 13 height 13
type input "**********"
click at [382, 23] on html "On2Cook India Pvt. Ltd. Contacts People Marketing Workflows Campaigns Metrics &…" at bounding box center [300, 129] width 600 height 258
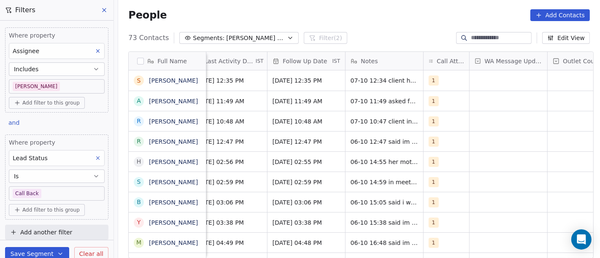
scroll to position [0, 536]
click at [443, 140] on div "1" at bounding box center [439, 142] width 19 height 10
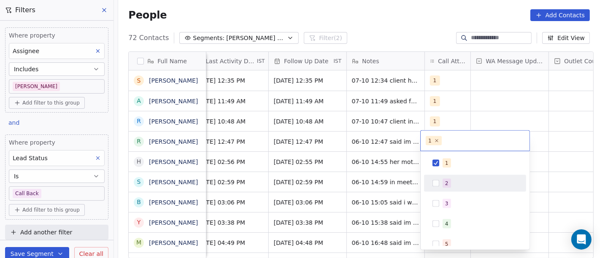
click at [464, 180] on div "2" at bounding box center [480, 183] width 75 height 9
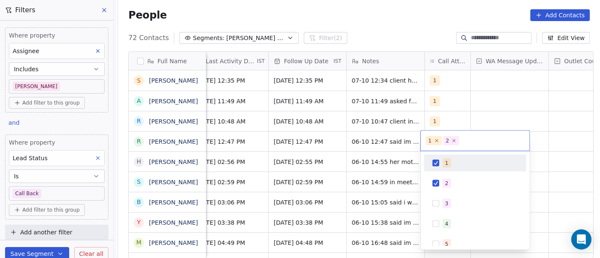
click at [463, 157] on div "1" at bounding box center [474, 163] width 95 height 13
click at [513, 96] on html "On2Cook India Pvt. Ltd. Contacts People Marketing Workflows Campaigns Metrics &…" at bounding box center [300, 129] width 600 height 258
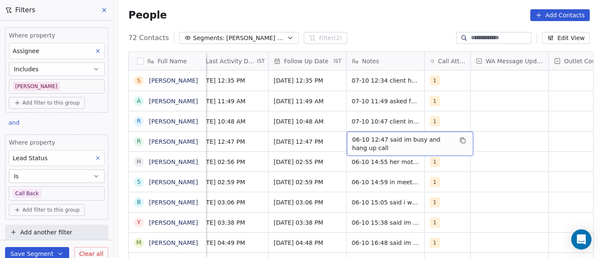
click at [389, 139] on span "06-10 12:47 said im busy and hang up call" at bounding box center [402, 143] width 100 height 17
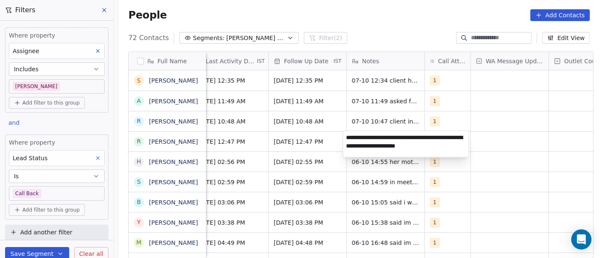
type textarea "**********"
click at [261, 143] on html "On2Cook India Pvt. Ltd. Contacts People Marketing Workflows Campaigns Metrics &…" at bounding box center [300, 129] width 600 height 258
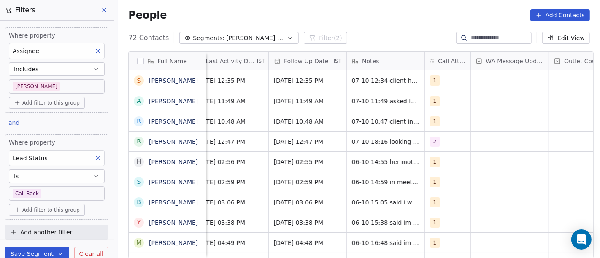
scroll to position [0, 521]
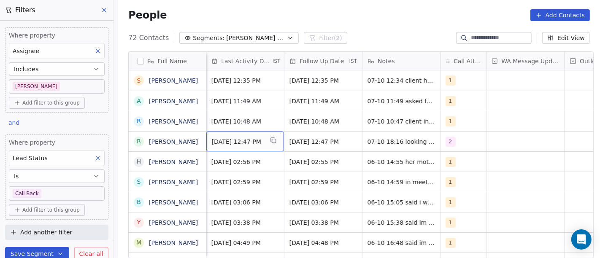
click at [230, 149] on div "[DATE] 12:47 PM" at bounding box center [245, 142] width 78 height 20
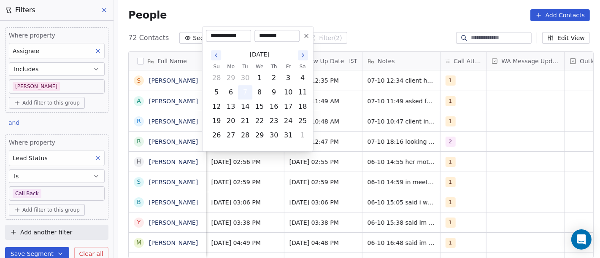
click at [247, 90] on button "7" at bounding box center [244, 92] width 13 height 13
click at [354, 149] on html "On2Cook India Pvt. Ltd. Contacts People Marketing Workflows Campaigns Metrics &…" at bounding box center [300, 129] width 600 height 258
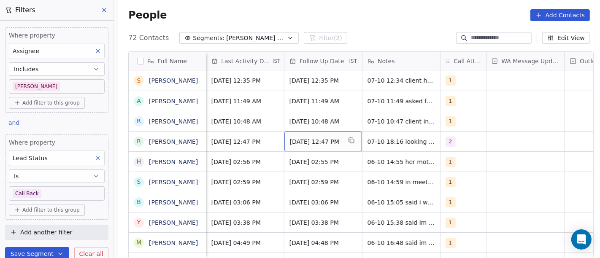
click at [335, 141] on span "[DATE] 12:47 PM" at bounding box center [315, 142] width 51 height 8
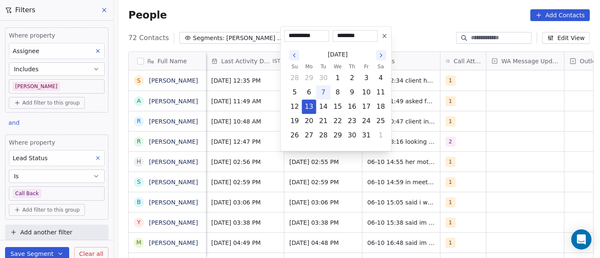
click at [384, 38] on icon at bounding box center [384, 35] width 7 height 7
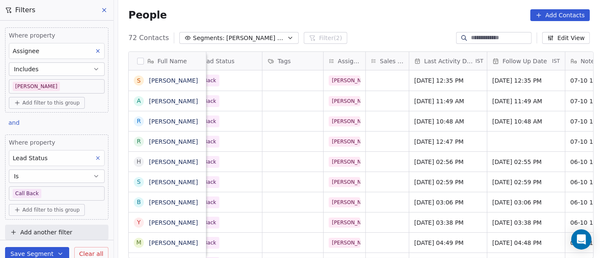
scroll to position [0, 278]
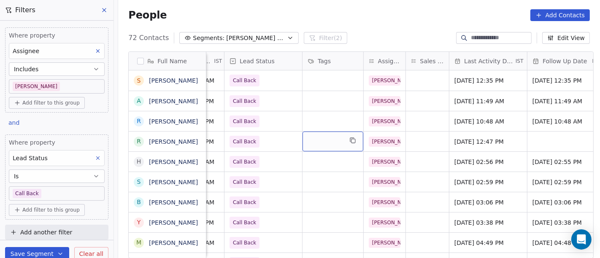
click at [315, 140] on div "grid" at bounding box center [332, 142] width 61 height 20
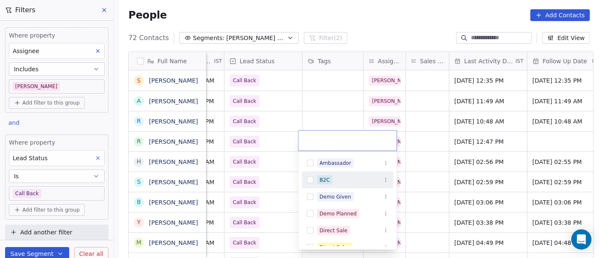
click at [325, 173] on div "B2C" at bounding box center [348, 179] width 92 height 13
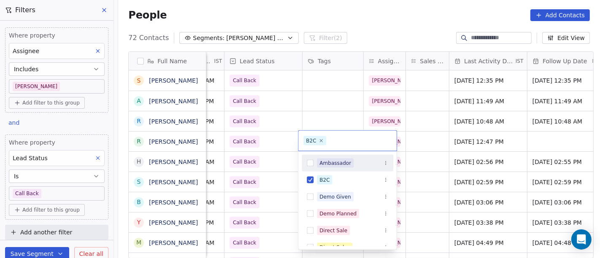
click at [467, 139] on html "On2Cook India Pvt. Ltd. Contacts People Marketing Workflows Campaigns Metrics &…" at bounding box center [300, 129] width 600 height 258
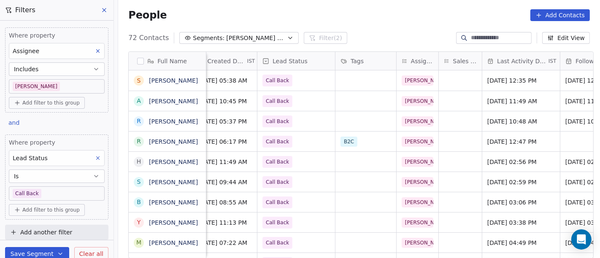
scroll to position [0, 242]
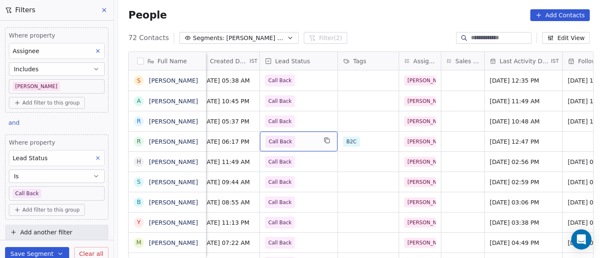
click at [287, 136] on span "Call Back" at bounding box center [280, 142] width 30 height 12
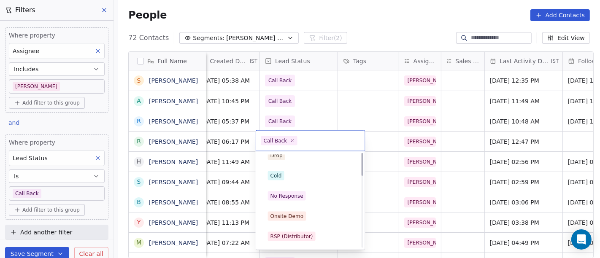
scroll to position [0, 0]
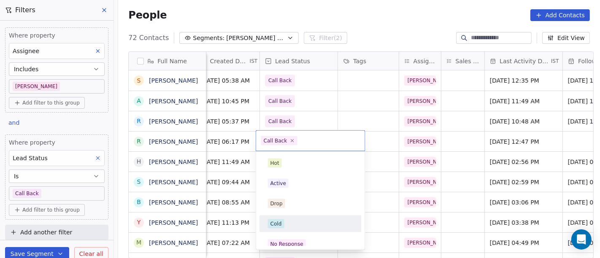
click at [287, 225] on div "Cold" at bounding box center [310, 223] width 85 height 9
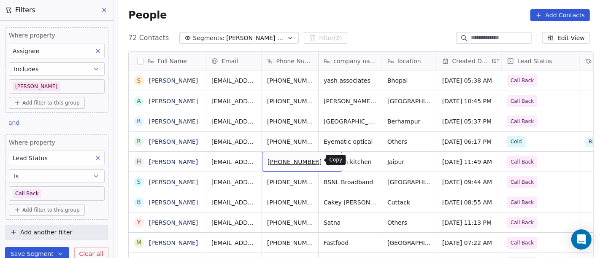
click at [328, 162] on icon "grid" at bounding box center [331, 160] width 7 height 7
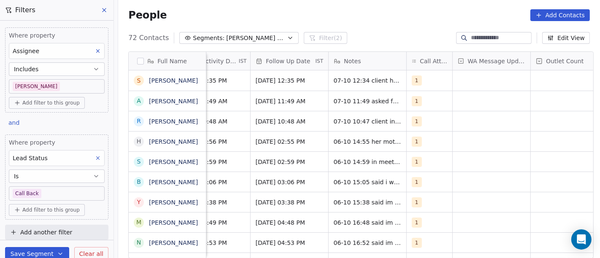
scroll to position [0, 583]
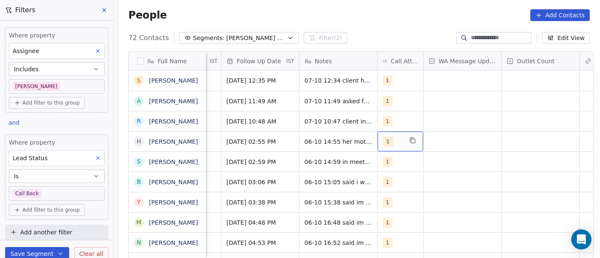
click at [396, 141] on div "1" at bounding box center [392, 142] width 19 height 10
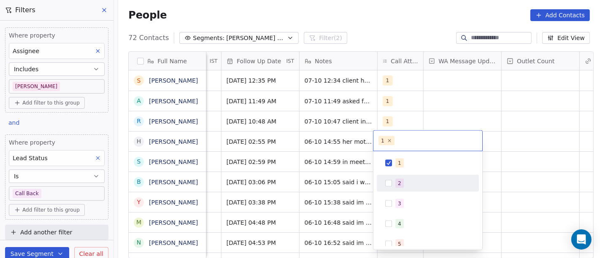
click at [402, 177] on div "2" at bounding box center [427, 183] width 95 height 13
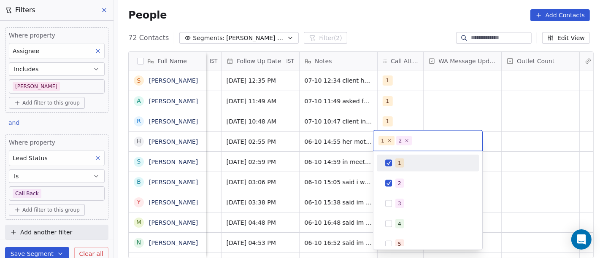
click at [405, 163] on div "1" at bounding box center [432, 163] width 75 height 9
click at [450, 112] on html "On2Cook India Pvt. Ltd. Contacts People Marketing Workflows Campaigns Metrics &…" at bounding box center [300, 129] width 600 height 258
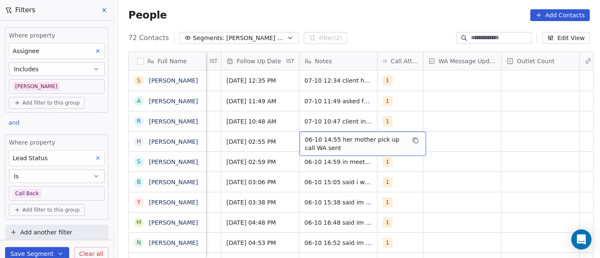
click at [330, 140] on span "06-10 14:55 her mother pick up call WA sent" at bounding box center [355, 143] width 100 height 17
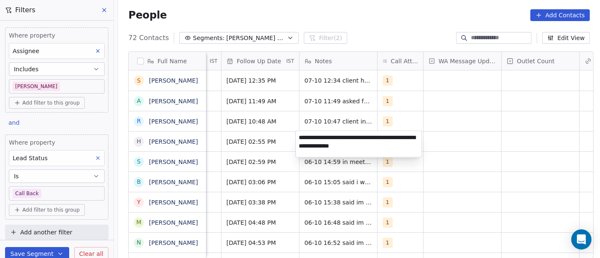
type textarea "**********"
click at [453, 148] on html "On2Cook India Pvt. Ltd. Contacts People Marketing Workflows Campaigns Metrics &…" at bounding box center [300, 129] width 600 height 258
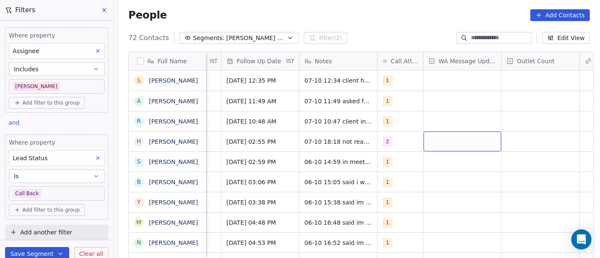
click at [451, 146] on div "grid" at bounding box center [463, 142] width 78 height 20
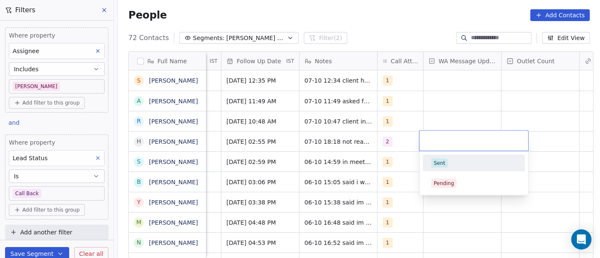
click at [463, 165] on div "Sent" at bounding box center [473, 163] width 85 height 9
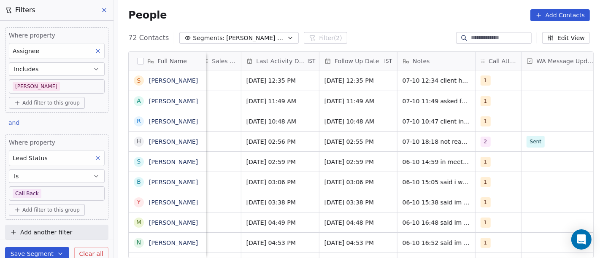
scroll to position [0, 483]
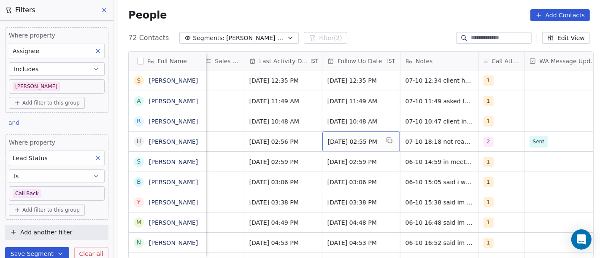
click at [348, 144] on span "[DATE] 02:55 PM" at bounding box center [353, 142] width 51 height 8
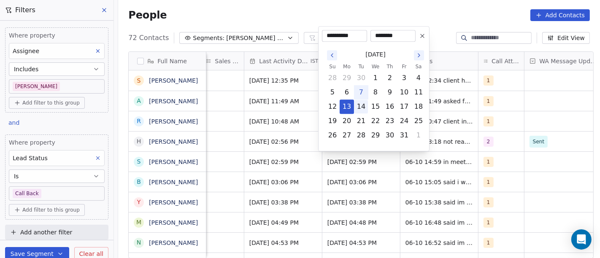
click at [358, 108] on button "14" at bounding box center [360, 106] width 13 height 13
type input "**********"
click at [452, 137] on html "On2Cook India Pvt. Ltd. Contacts People Marketing Workflows Campaigns Metrics &…" at bounding box center [300, 129] width 600 height 258
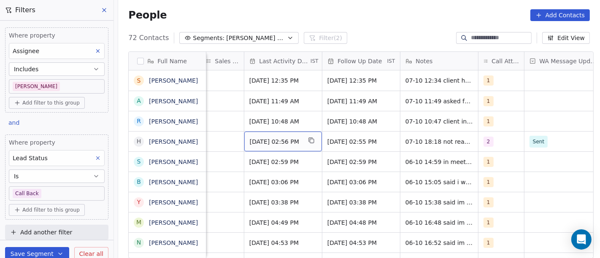
click at [280, 139] on span "[DATE] 02:56 PM" at bounding box center [275, 142] width 51 height 8
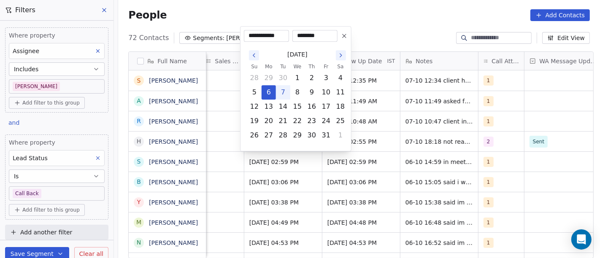
click at [284, 91] on button "7" at bounding box center [282, 92] width 13 height 13
type input "**********"
click at [410, 119] on html "On2Cook India Pvt. Ltd. Contacts People Marketing Workflows Campaigns Metrics &…" at bounding box center [300, 129] width 600 height 258
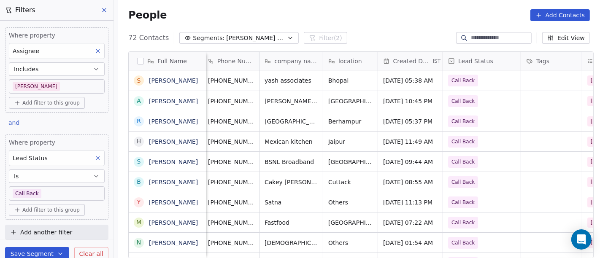
scroll to position [0, 55]
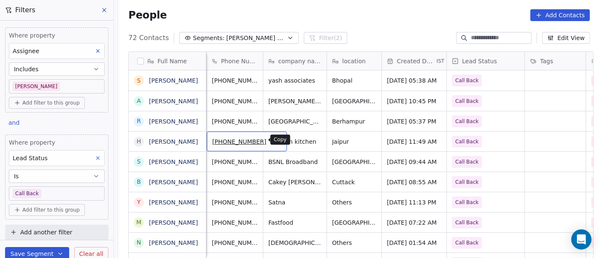
click at [273, 138] on icon "grid" at bounding box center [276, 140] width 7 height 7
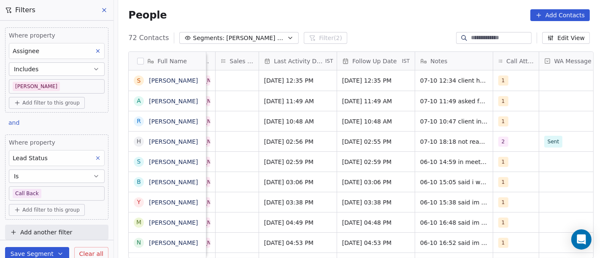
scroll to position [0, 469]
click at [286, 139] on span "[DATE] 02:56 PM" at bounding box center [289, 142] width 51 height 8
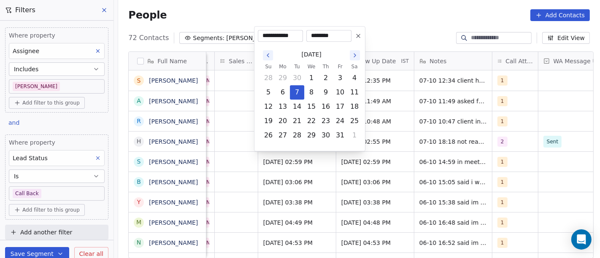
click at [408, 36] on html "On2Cook India Pvt. Ltd. Contacts People Marketing Workflows Campaigns Metrics &…" at bounding box center [300, 129] width 600 height 258
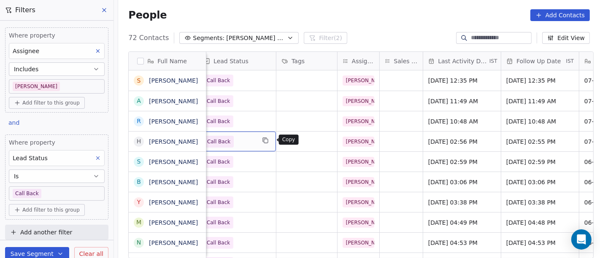
scroll to position [0, 295]
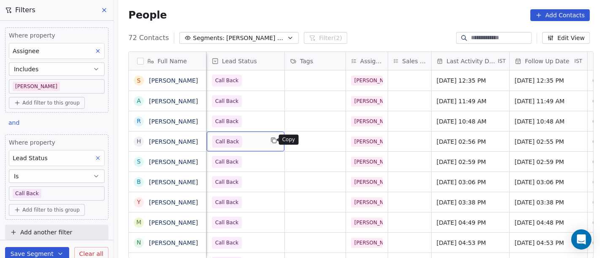
click at [271, 139] on icon "grid" at bounding box center [273, 140] width 4 height 4
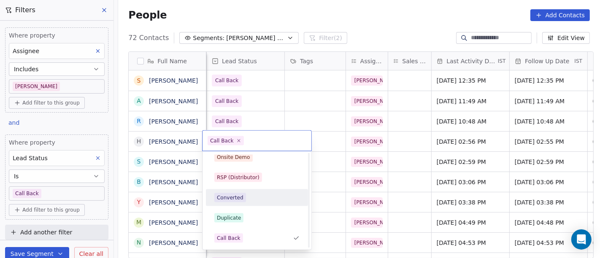
scroll to position [0, 0]
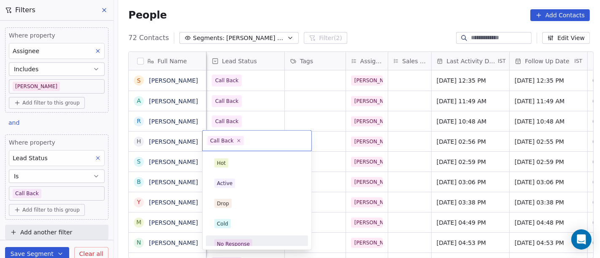
click at [252, 244] on div "No Response" at bounding box center [256, 244] width 85 height 9
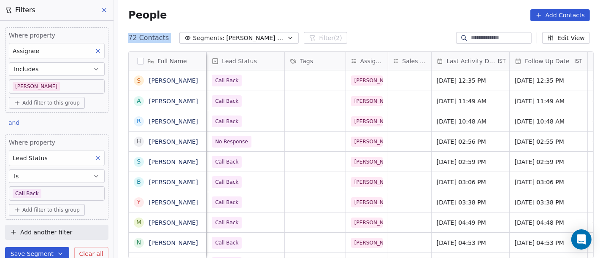
click at [356, 30] on section "People Add Contacts 72 Contacts Segments: [PERSON_NAME] Follow up Hot Active Fi…" at bounding box center [359, 128] width 482 height 258
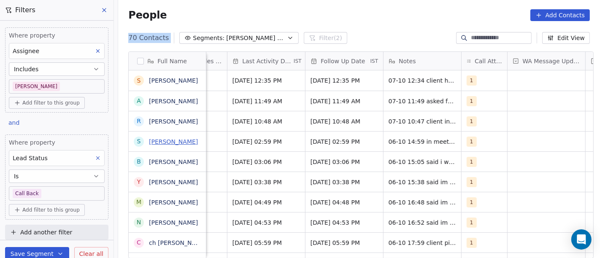
scroll to position [0, 501]
click at [482, 138] on div "1" at bounding box center [483, 142] width 46 height 20
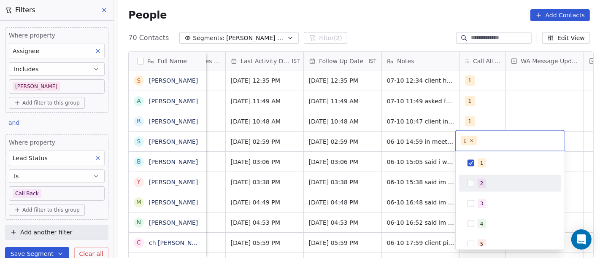
click at [476, 180] on div "2" at bounding box center [509, 183] width 95 height 13
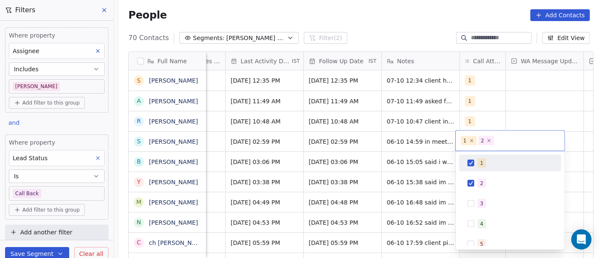
click at [477, 162] on div "1" at bounding box center [509, 163] width 95 height 13
click at [524, 113] on html "On2Cook India Pvt. Ltd. Contacts People Marketing Workflows Campaigns Metrics &…" at bounding box center [300, 129] width 600 height 258
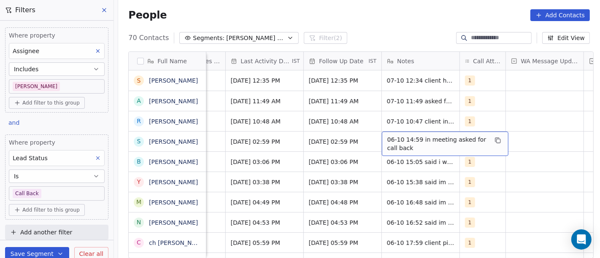
click at [420, 143] on span "06-10 14:59 in meeting asked for call back" at bounding box center [437, 143] width 100 height 17
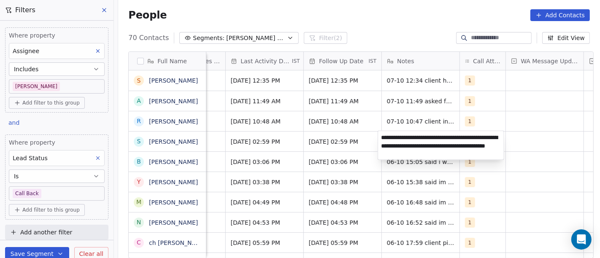
type textarea "**********"
click at [535, 136] on html "On2Cook India Pvt. Ltd. Contacts People Marketing Workflows Campaigns Metrics &…" at bounding box center [300, 129] width 600 height 258
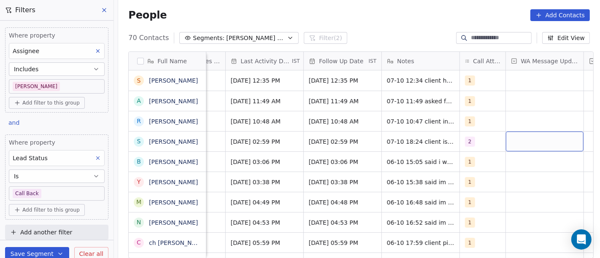
click at [533, 138] on div "grid" at bounding box center [545, 142] width 78 height 20
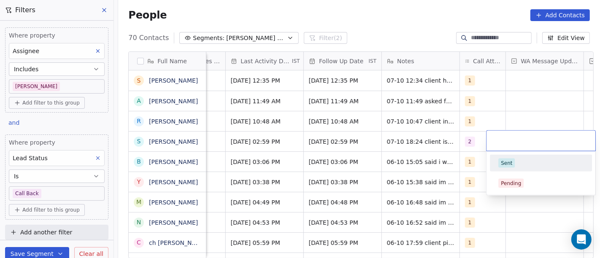
click at [522, 161] on div "Sent" at bounding box center [540, 163] width 85 height 9
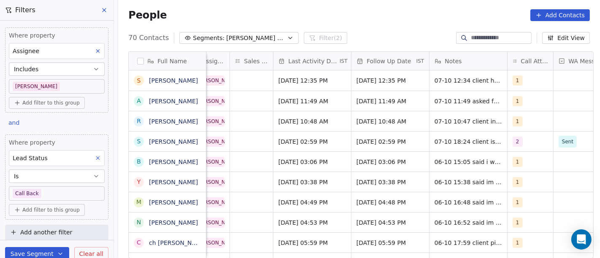
scroll to position [0, 453]
click at [329, 139] on span "[DATE] 02:59 PM" at bounding box center [304, 142] width 51 height 8
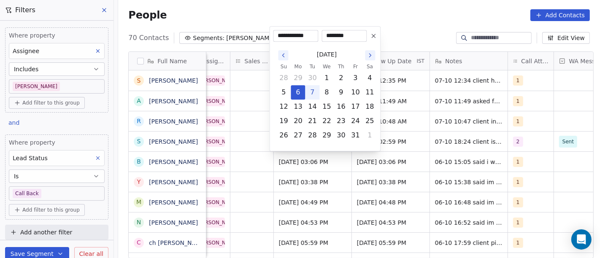
click at [312, 92] on button "7" at bounding box center [312, 92] width 13 height 13
type input "**********"
click at [407, 135] on html "On2Cook India Pvt. Ltd. Contacts People Marketing Workflows Campaigns Metrics &…" at bounding box center [300, 129] width 600 height 258
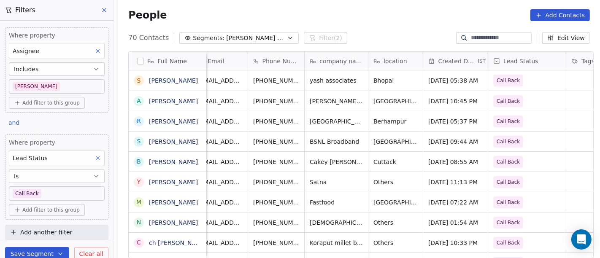
scroll to position [2, 13]
click at [313, 138] on button "grid" at bounding box center [318, 140] width 10 height 10
click at [534, 136] on span "Call Back" at bounding box center [519, 142] width 51 height 12
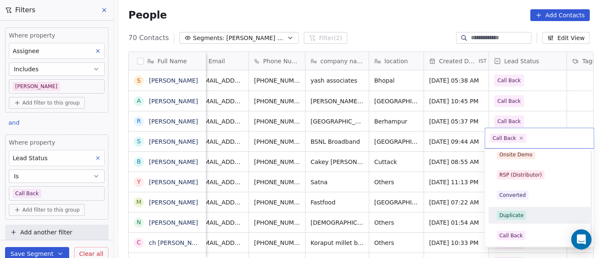
scroll to position [0, 0]
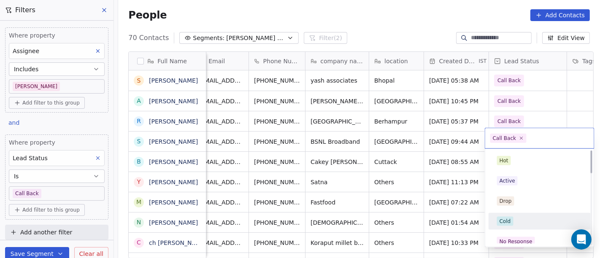
click at [512, 220] on span "Cold" at bounding box center [505, 221] width 16 height 9
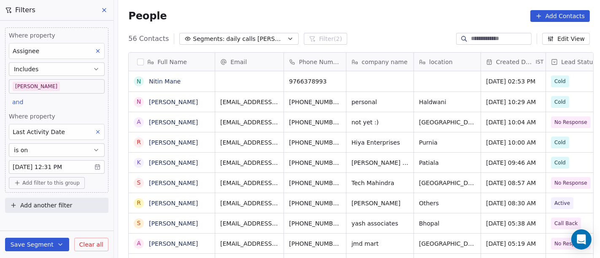
scroll to position [220, 478]
click at [63, 185] on span "Add filter to this group" at bounding box center [50, 183] width 57 height 7
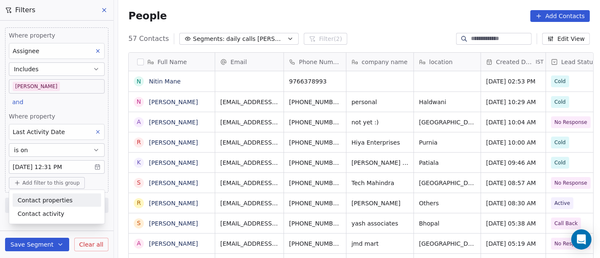
click at [39, 202] on span "Contact properties" at bounding box center [45, 200] width 55 height 9
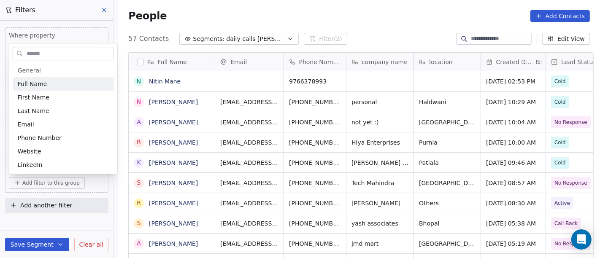
click at [36, 54] on input "text" at bounding box center [69, 54] width 89 height 12
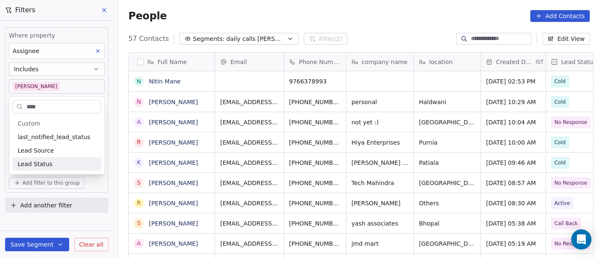
type input "****"
click at [35, 165] on span "Lead Status" at bounding box center [35, 164] width 35 height 8
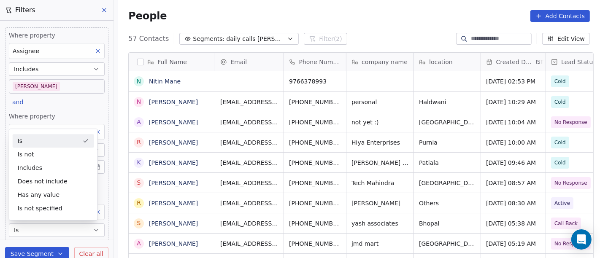
click at [364, 13] on div "People Add Contacts" at bounding box center [359, 16] width 462 height 12
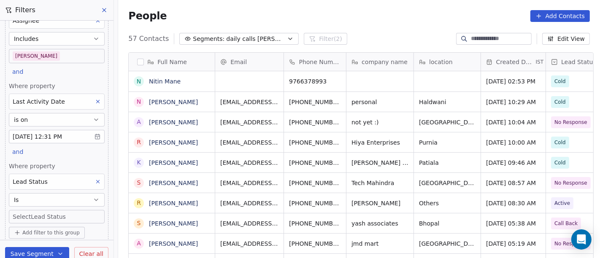
scroll to position [54, 0]
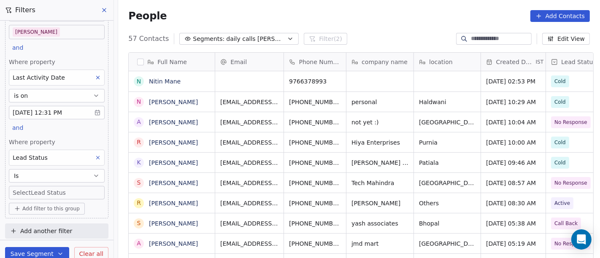
click at [44, 190] on body "On2Cook India Pvt. Ltd. Contacts People Marketing Workflows Campaigns Metrics &…" at bounding box center [300, 129] width 600 height 258
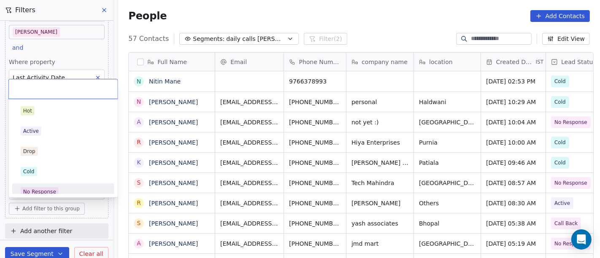
click at [43, 187] on span "No Response" at bounding box center [40, 191] width 38 height 9
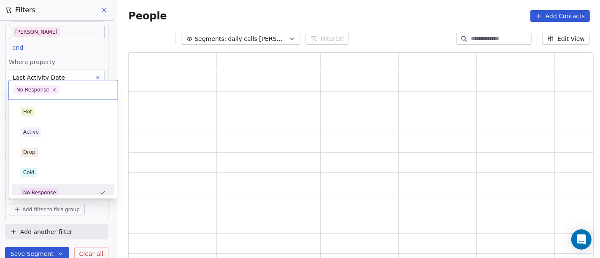
scroll to position [200, 458]
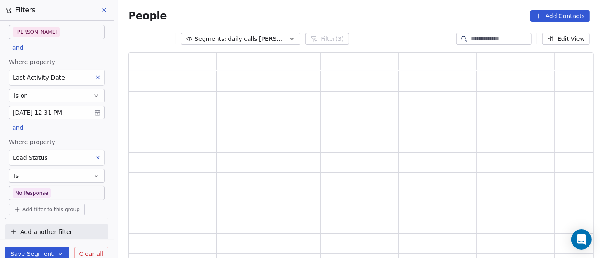
click at [405, 21] on div "People Add Contacts" at bounding box center [359, 16] width 462 height 12
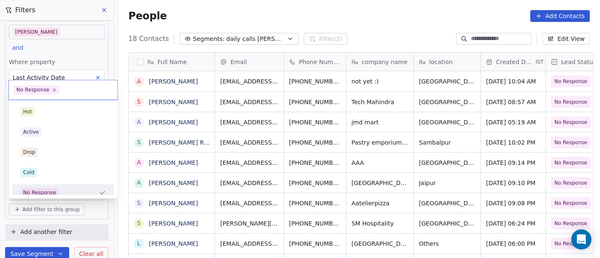
scroll to position [6, 0]
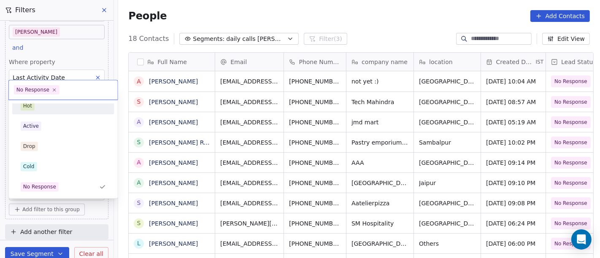
click at [84, 53] on html "On2Cook India Pvt. Ltd. Contacts People Marketing Workflows Campaigns Metrics &…" at bounding box center [300, 129] width 600 height 258
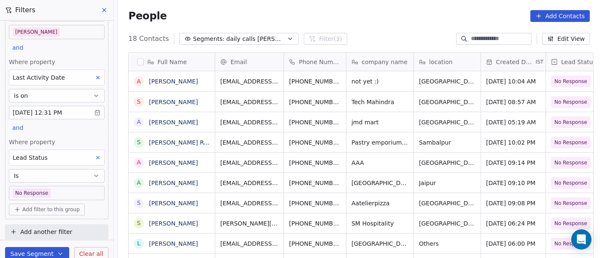
click at [37, 35] on body "On2Cook India Pvt. Ltd. Contacts People Marketing Workflows Campaigns Metrics &…" at bounding box center [300, 129] width 600 height 258
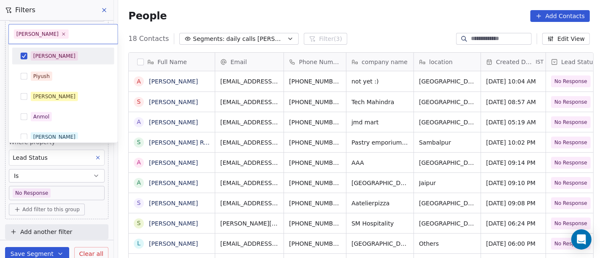
click at [35, 52] on div "[PERSON_NAME]" at bounding box center [54, 56] width 42 height 8
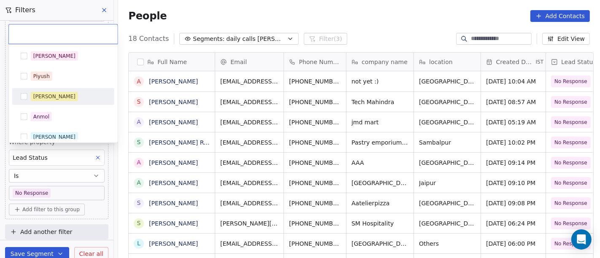
click at [47, 99] on div "Madhuri" at bounding box center [54, 97] width 42 height 8
click at [194, 20] on html "On2Cook India Pvt. Ltd. Contacts People Marketing Workflows Campaigns Metrics &…" at bounding box center [300, 129] width 600 height 258
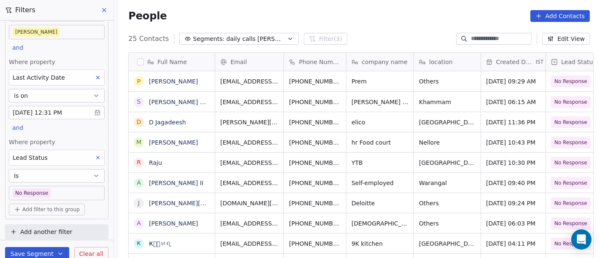
scroll to position [220, 478]
click at [59, 34] on body "On2Cook India Pvt. Ltd. Contacts People Marketing Workflows Campaigns Metrics &…" at bounding box center [300, 129] width 600 height 258
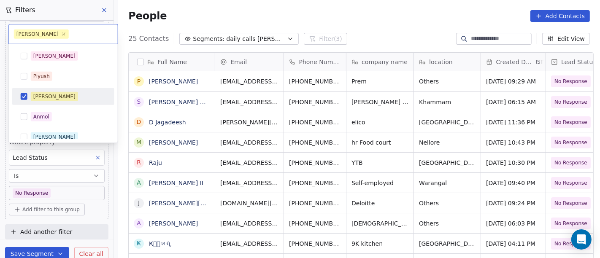
click at [72, 94] on div "Madhuri" at bounding box center [68, 96] width 75 height 9
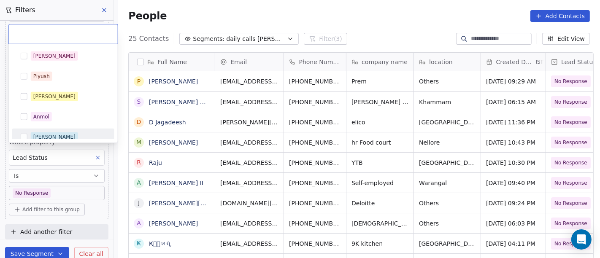
click at [45, 138] on div "Ronit" at bounding box center [54, 137] width 42 height 8
click at [325, 11] on html "On2Cook India Pvt. Ltd. Contacts People Marketing Workflows Campaigns Metrics &…" at bounding box center [300, 129] width 600 height 258
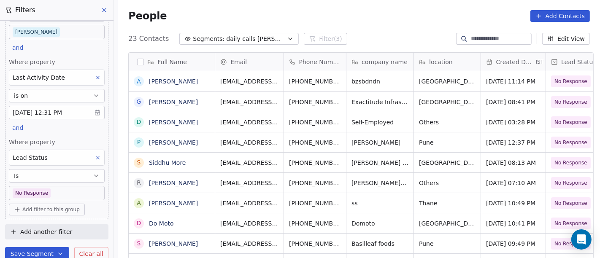
click at [43, 30] on body "On2Cook India Pvt. Ltd. Contacts People Marketing Workflows Campaigns Metrics &…" at bounding box center [300, 129] width 600 height 258
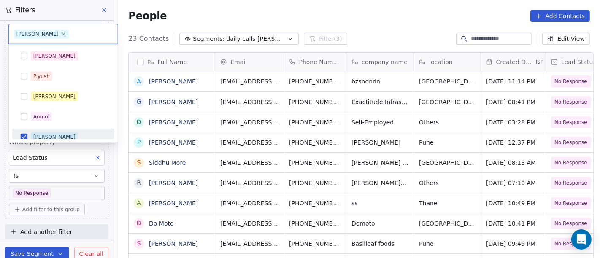
scroll to position [6, 0]
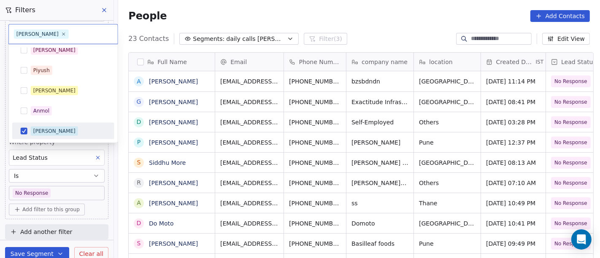
click at [62, 128] on div "Ronit" at bounding box center [68, 131] width 75 height 9
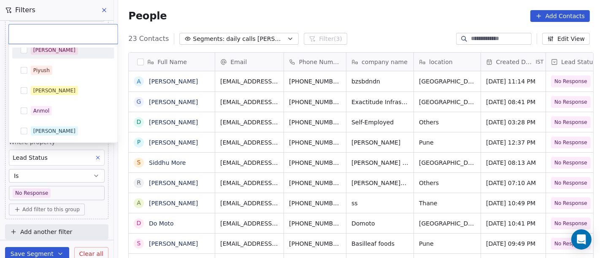
click at [43, 51] on div "[PERSON_NAME]" at bounding box center [54, 50] width 42 height 8
click at [369, 9] on html "On2Cook India Pvt. Ltd. Contacts People Marketing Workflows Campaigns Metrics &…" at bounding box center [300, 129] width 600 height 258
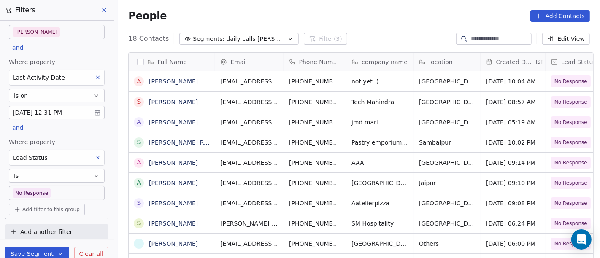
click at [346, 10] on div "People Add Contacts" at bounding box center [359, 16] width 462 height 12
click at [95, 154] on icon at bounding box center [98, 157] width 6 height 6
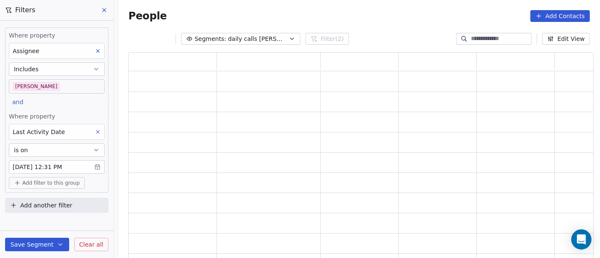
scroll to position [200, 458]
click at [350, 21] on div "People Add Contacts" at bounding box center [359, 16] width 462 height 12
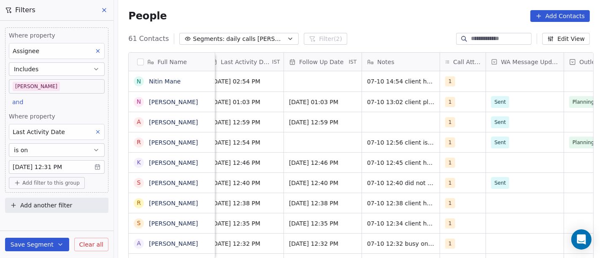
scroll to position [0, 577]
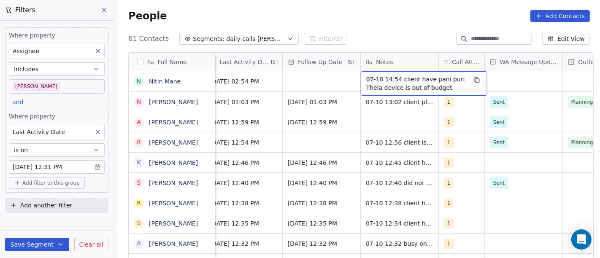
click at [356, 35] on div "61 Contacts Segments: daily calls salim Filter (2) Edit View" at bounding box center [359, 38] width 482 height 13
click at [351, 34] on div "61 Contacts Segments: daily calls salim Filter (2) Edit View" at bounding box center [359, 38] width 482 height 13
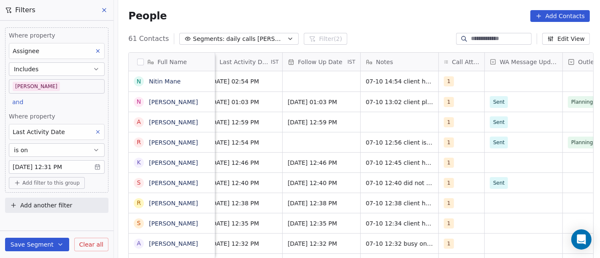
click at [366, 15] on div "People Add Contacts" at bounding box center [359, 16] width 462 height 12
click at [394, 3] on div "People Add Contacts" at bounding box center [359, 16] width 482 height 32
click at [397, 21] on div "People Add Contacts" at bounding box center [359, 16] width 462 height 12
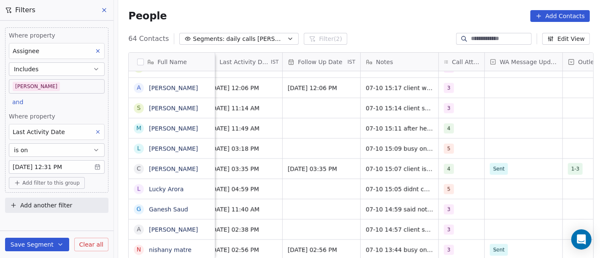
click at [370, 19] on div "People Add Contacts" at bounding box center [359, 16] width 462 height 12
click at [383, 11] on div "People Add Contacts" at bounding box center [359, 16] width 462 height 12
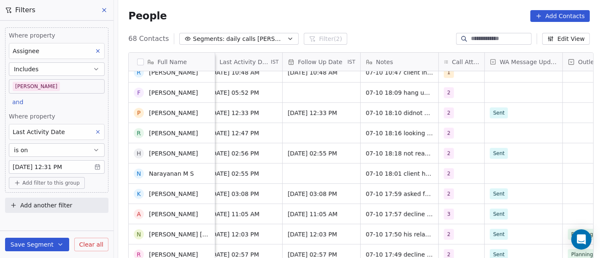
scroll to position [451, 0]
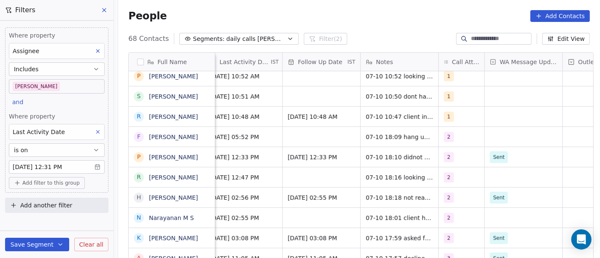
click at [328, 34] on div "68 Contacts Segments: daily calls salim Filter (2) Edit View" at bounding box center [359, 38] width 482 height 13
click at [330, 28] on div "People Add Contacts" at bounding box center [359, 16] width 482 height 32
click at [58, 183] on span "Add filter to this group" at bounding box center [50, 183] width 57 height 7
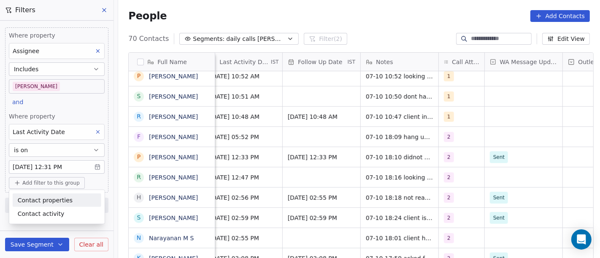
click at [47, 198] on span "Contact properties" at bounding box center [45, 200] width 55 height 9
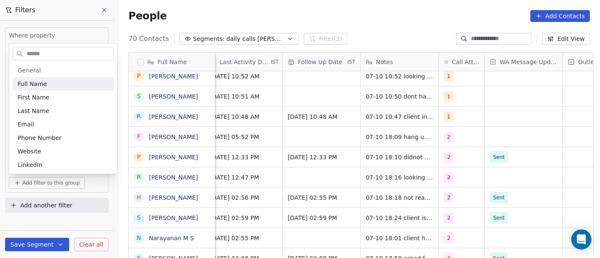
click at [41, 54] on input "text" at bounding box center [69, 54] width 89 height 12
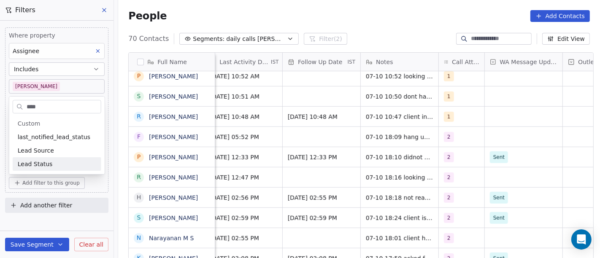
type input "****"
click at [46, 162] on span "Lead Status" at bounding box center [35, 164] width 35 height 8
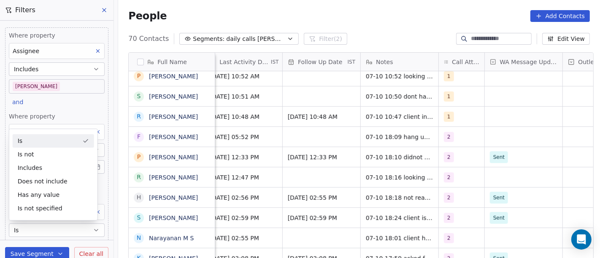
click at [296, 6] on div "People Add Contacts" at bounding box center [359, 16] width 482 height 32
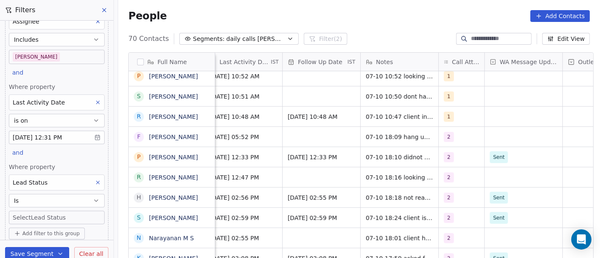
scroll to position [54, 0]
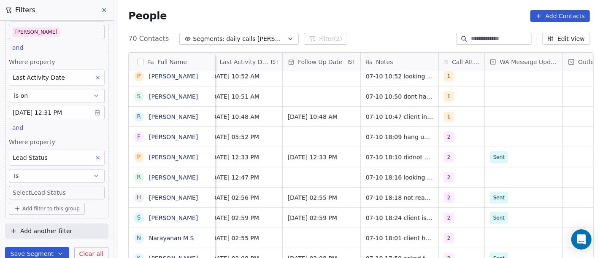
click at [51, 193] on body "On2Cook India Pvt. Ltd. Contacts People Marketing Workflows Campaigns Metrics &…" at bounding box center [300, 129] width 600 height 258
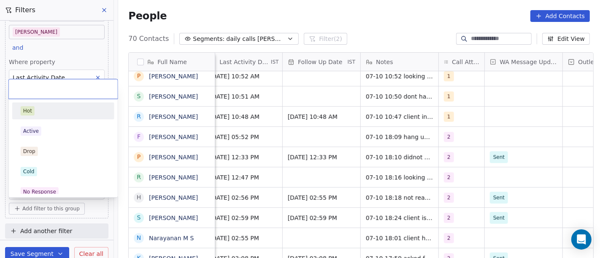
click at [49, 116] on div "Hot" at bounding box center [63, 110] width 95 height 13
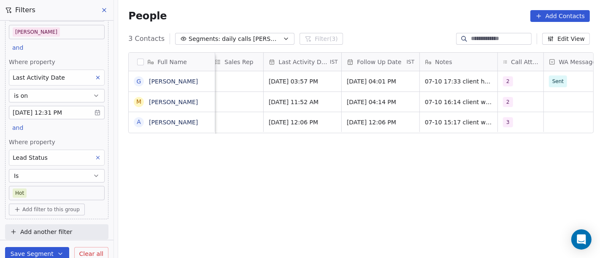
scroll to position [0, 522]
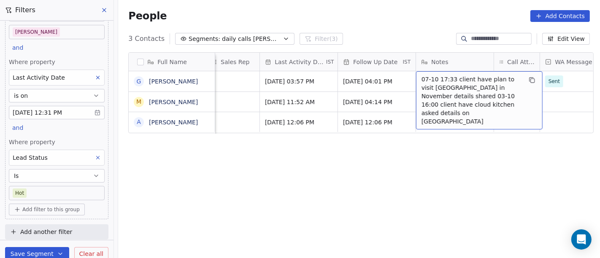
drag, startPoint x: 339, startPoint y: 181, endPoint x: 322, endPoint y: 166, distance: 23.0
click at [338, 181] on div "Full Name G Gaurav Jagwani M Manish Jain A Amit Makkad Lead Status Tags Assigne…" at bounding box center [359, 159] width 482 height 227
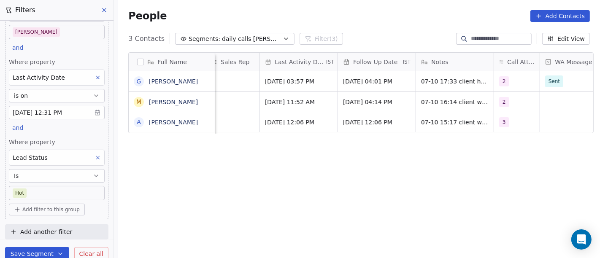
click at [60, 194] on body "On2Cook India Pvt. Ltd. Contacts People Marketing Workflows Campaigns Metrics &…" at bounding box center [300, 129] width 600 height 258
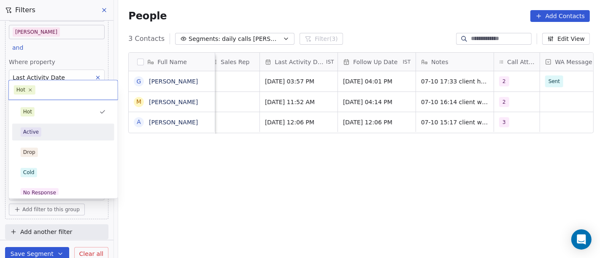
click at [49, 124] on div "Active" at bounding box center [63, 132] width 102 height 17
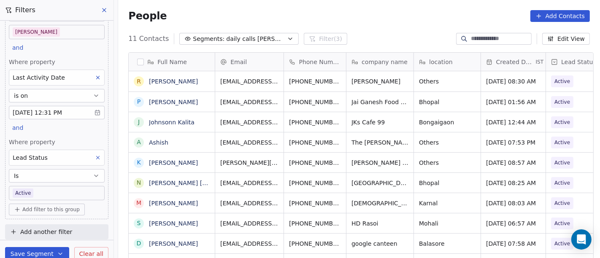
scroll to position [220, 478]
click at [38, 194] on body "On2Cook India Pvt. Ltd. Contacts People Marketing Workflows Campaigns Metrics &…" at bounding box center [300, 129] width 600 height 258
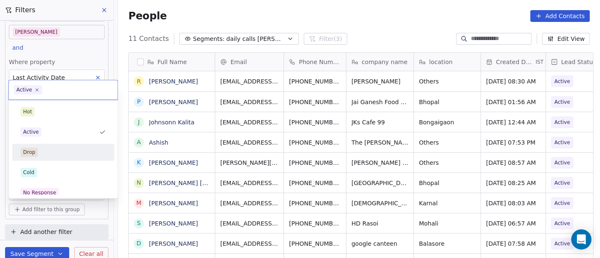
click at [44, 150] on div "Drop" at bounding box center [63, 152] width 85 height 9
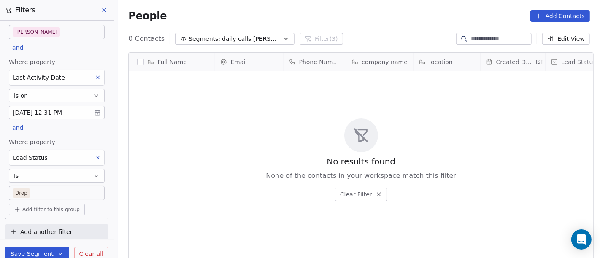
click at [50, 197] on body "On2Cook India Pvt. Ltd. Contacts People Marketing Workflows Campaigns Metrics &…" at bounding box center [300, 129] width 600 height 258
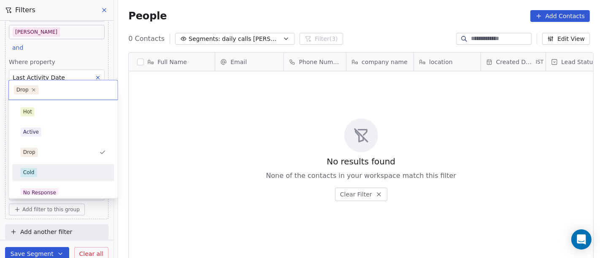
click at [41, 175] on div "Cold" at bounding box center [63, 172] width 85 height 9
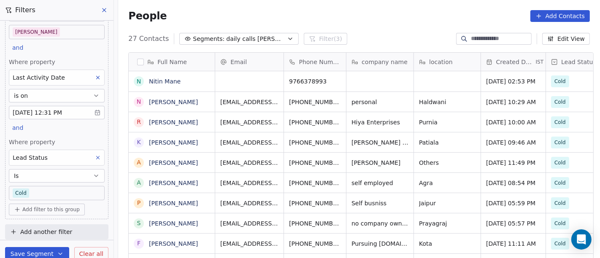
click at [60, 189] on body "On2Cook India Pvt. Ltd. Contacts People Marketing Workflows Campaigns Metrics &…" at bounding box center [300, 129] width 600 height 258
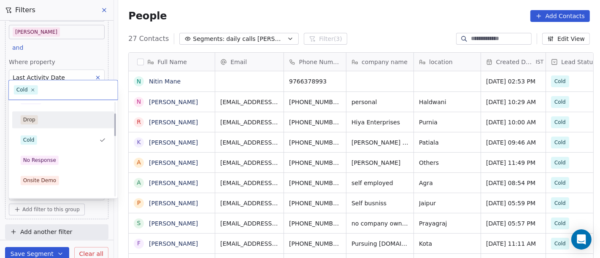
scroll to position [47, 0]
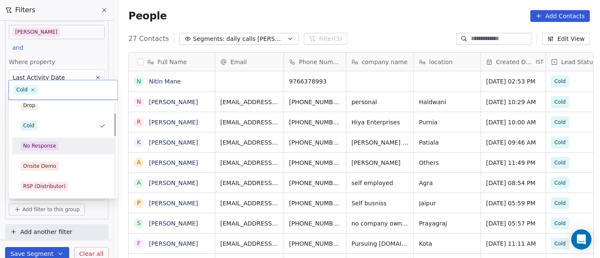
click at [61, 148] on div "No Response" at bounding box center [63, 145] width 85 height 9
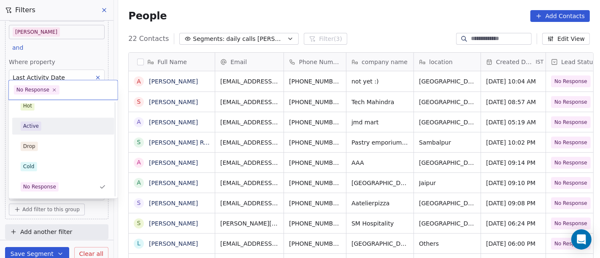
scroll to position [53, 0]
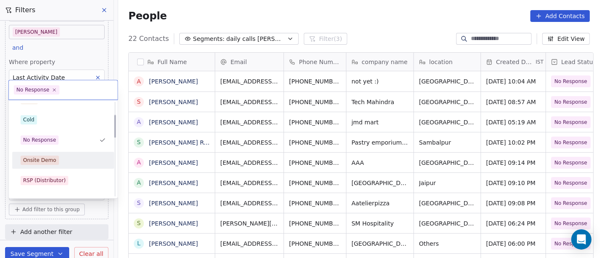
click at [60, 163] on div "Onsite Demo" at bounding box center [63, 160] width 85 height 9
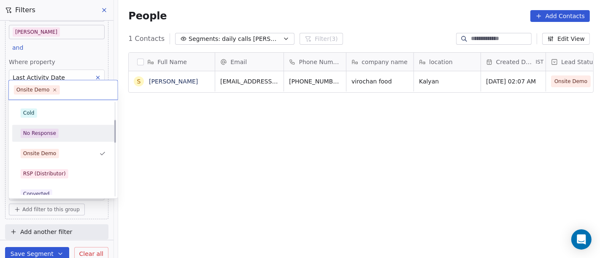
scroll to position [73, 0]
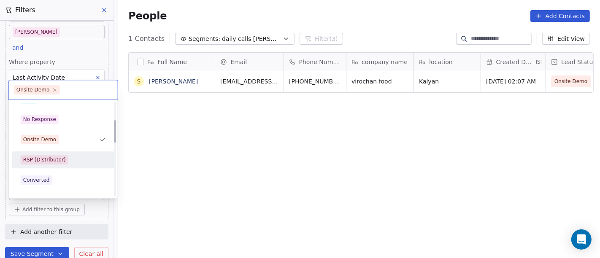
click at [51, 157] on div "RSP (Distributor)" at bounding box center [44, 160] width 43 height 8
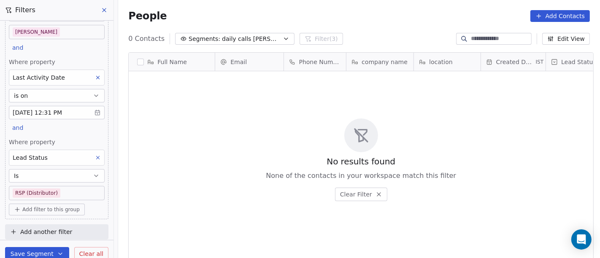
scroll to position [220, 478]
click at [61, 193] on body "On2Cook India Pvt. Ltd. Contacts People Marketing Workflows Campaigns Metrics &…" at bounding box center [300, 129] width 600 height 258
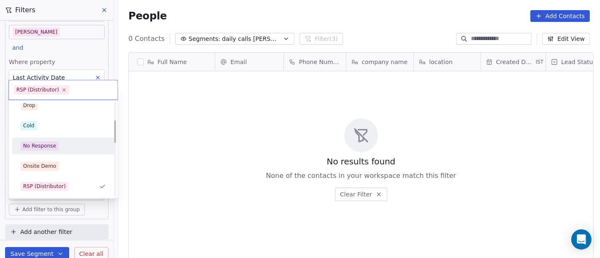
scroll to position [94, 0]
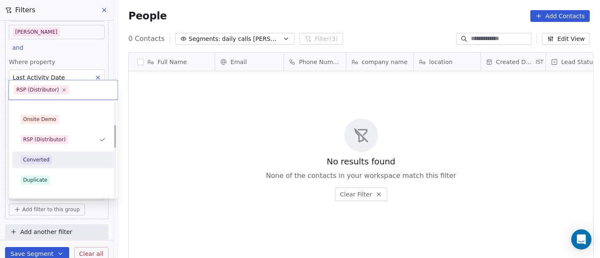
click at [50, 162] on span "Converted" at bounding box center [37, 159] width 32 height 9
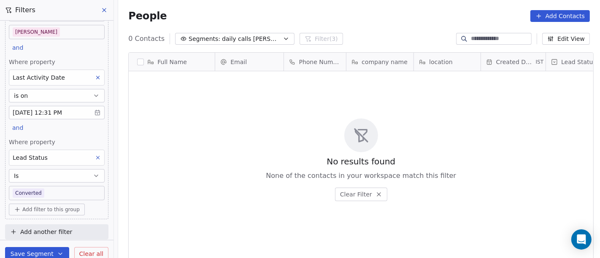
scroll to position [220, 478]
click at [54, 192] on body "On2Cook India Pvt. Ltd. Contacts People Marketing Workflows Campaigns Metrics &…" at bounding box center [300, 129] width 600 height 258
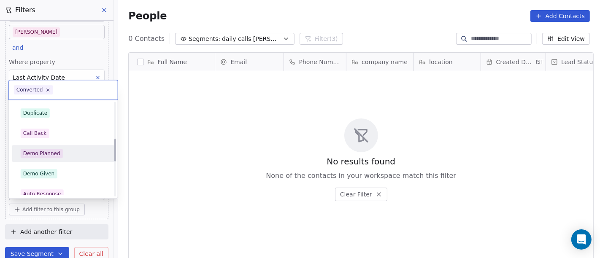
scroll to position [114, 0]
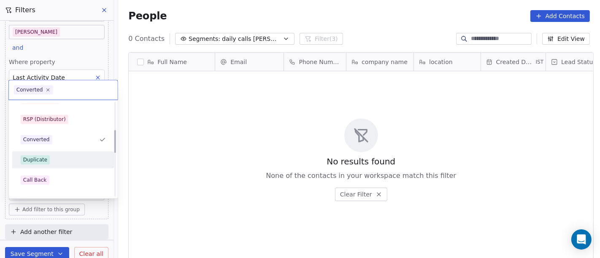
click at [49, 158] on div "Duplicate" at bounding box center [63, 159] width 85 height 9
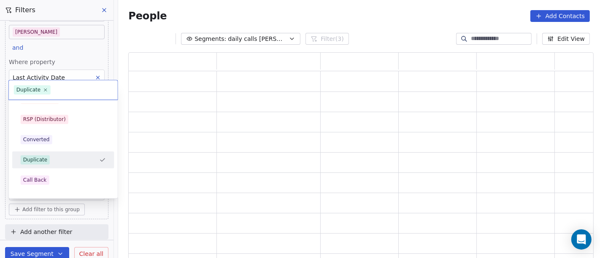
scroll to position [0, 0]
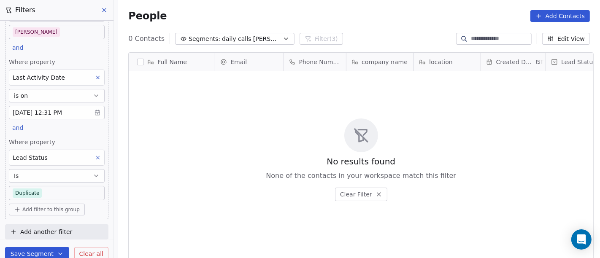
click at [57, 192] on body "On2Cook India Pvt. Ltd. Contacts People Marketing Workflows Campaigns Metrics &…" at bounding box center [300, 129] width 600 height 258
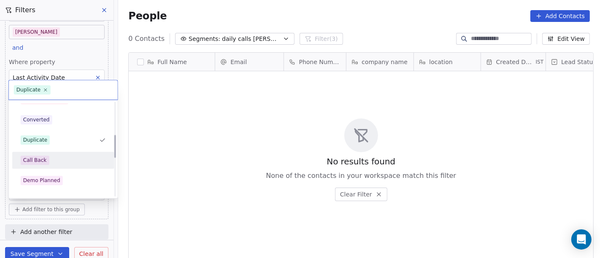
click at [46, 152] on div "Call Back" at bounding box center [63, 160] width 102 height 17
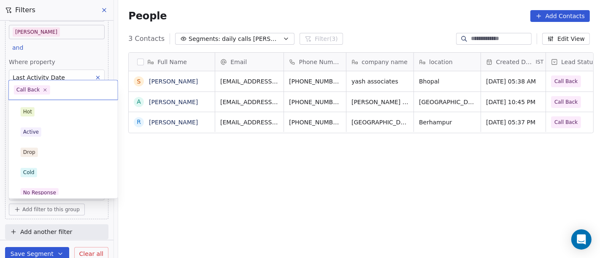
click at [44, 189] on body "On2Cook India Pvt. Ltd. Contacts People Marketing Workflows Campaigns Metrics &…" at bounding box center [300, 129] width 600 height 258
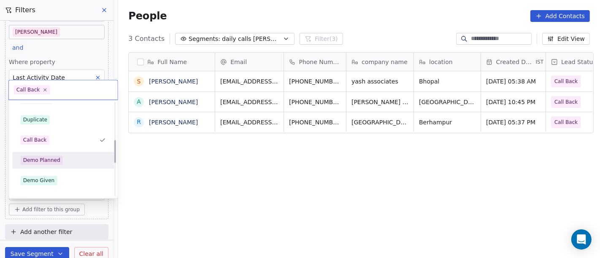
click at [57, 158] on div "Demo Planned" at bounding box center [41, 161] width 37 height 8
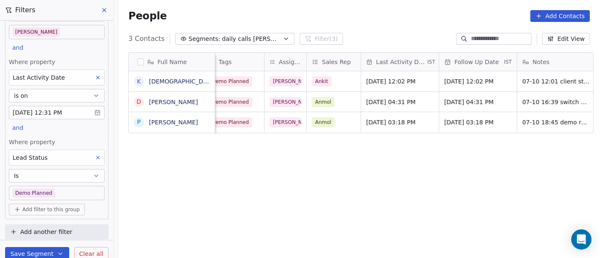
scroll to position [0, 421]
click at [333, 124] on div "Anmol" at bounding box center [326, 122] width 28 height 10
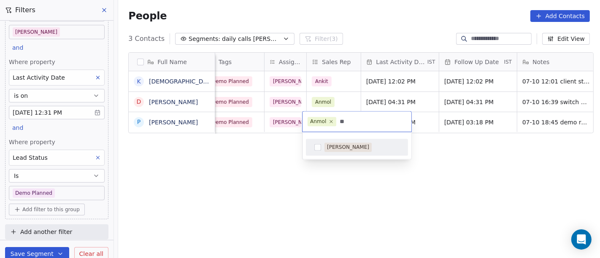
type input "**"
click at [338, 149] on div "[PERSON_NAME]" at bounding box center [348, 147] width 42 height 8
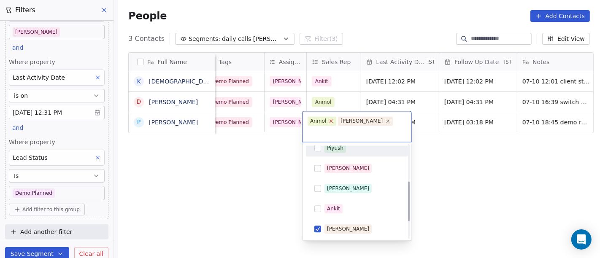
click at [329, 119] on icon at bounding box center [331, 121] width 5 height 5
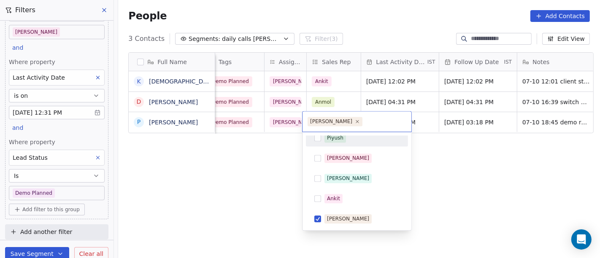
click at [441, 157] on html "On2Cook India Pvt. Ltd. Contacts People Marketing Workflows Campaigns Metrics &…" at bounding box center [300, 129] width 600 height 258
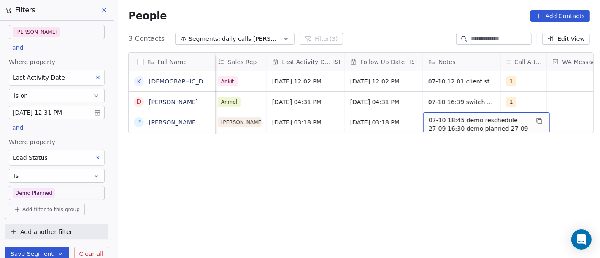
click at [464, 121] on span "07-10 18:45 demo reschedule 27-09 16:30 demo planned 27-09 15:18 client is plan…" at bounding box center [479, 145] width 100 height 59
click at [372, 161] on html "On2Cook India Pvt. Ltd. Contacts People Marketing Workflows Campaigns Metrics &…" at bounding box center [300, 129] width 600 height 258
click at [513, 124] on div "2" at bounding box center [516, 122] width 19 height 10
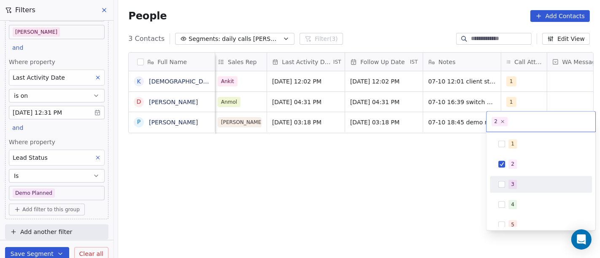
click at [517, 180] on div "3" at bounding box center [545, 184] width 75 height 9
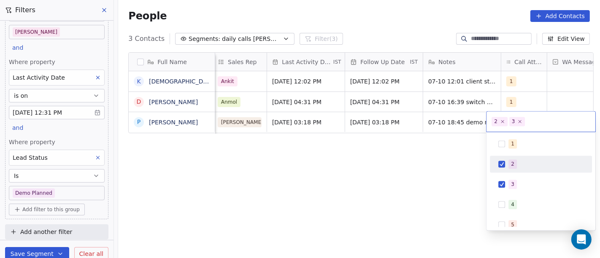
click at [511, 162] on div "2" at bounding box center [512, 164] width 3 height 8
click at [516, 167] on div "2" at bounding box center [545, 163] width 75 height 9
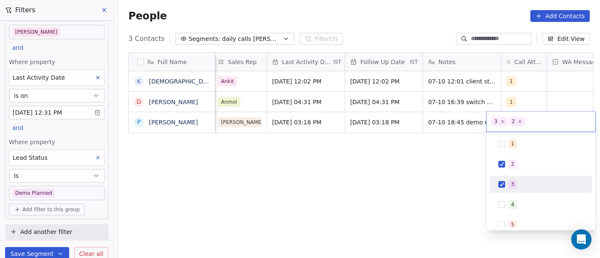
click at [514, 180] on span "3" at bounding box center [512, 184] width 8 height 9
click at [412, 170] on html "On2Cook India Pvt. Ltd. Contacts People Marketing Workflows Campaigns Metrics &…" at bounding box center [300, 129] width 600 height 258
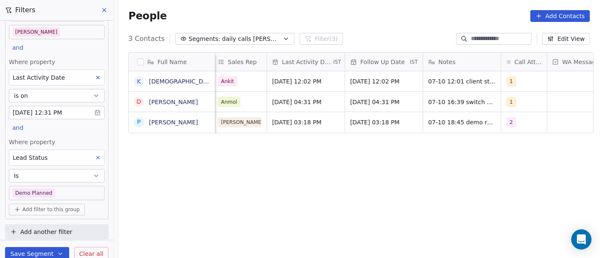
drag, startPoint x: 367, startPoint y: 120, endPoint x: 310, endPoint y: 72, distance: 74.8
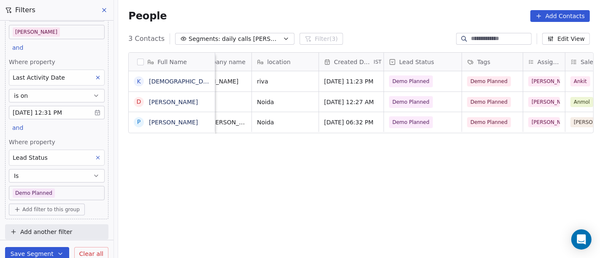
scroll to position [55, 0]
click at [59, 196] on body "On2Cook India Pvt. Ltd. Contacts People Marketing Workflows Campaigns Metrics &…" at bounding box center [300, 129] width 600 height 258
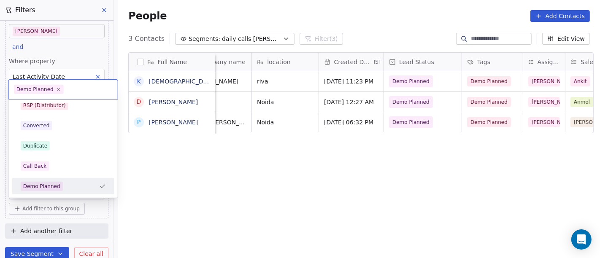
scroll to position [175, 0]
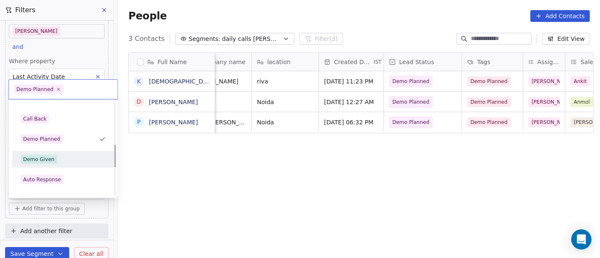
click at [51, 163] on span "Demo Given" at bounding box center [39, 159] width 36 height 9
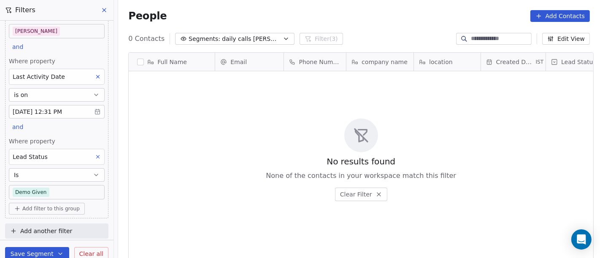
scroll to position [220, 478]
click at [64, 193] on body "On2Cook India Pvt. Ltd. Contacts People Marketing Workflows Campaigns Metrics &…" at bounding box center [300, 129] width 600 height 258
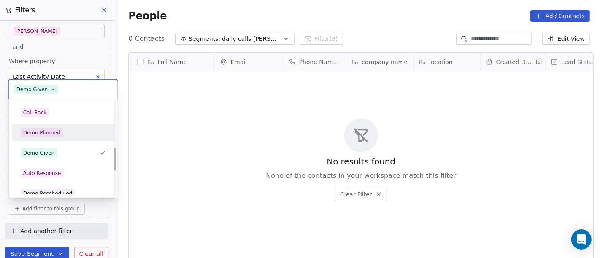
scroll to position [195, 0]
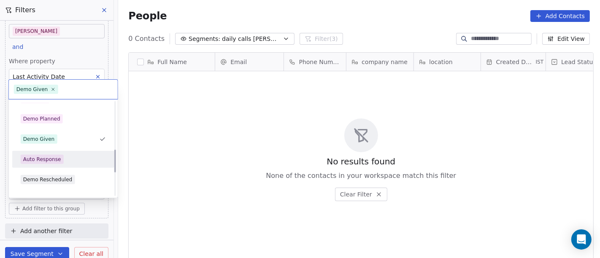
click at [49, 157] on div "Auto Response" at bounding box center [42, 160] width 38 height 8
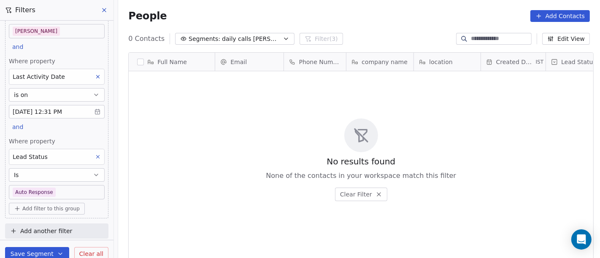
scroll to position [220, 478]
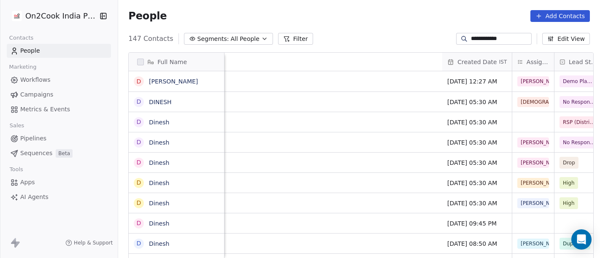
click at [480, 36] on input "**********" at bounding box center [500, 39] width 59 height 8
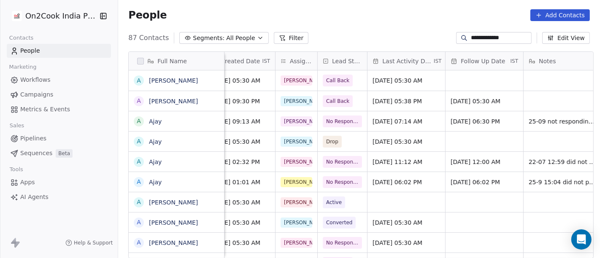
scroll to position [0, 194]
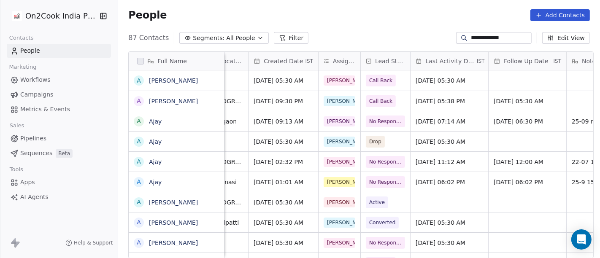
type input "**********"
click at [378, 84] on button "grid" at bounding box center [383, 79] width 10 height 10
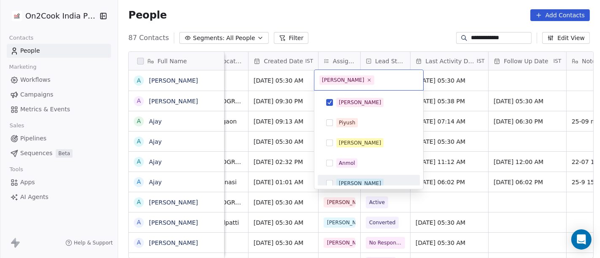
click at [356, 177] on div "Ronit" at bounding box center [368, 183] width 95 height 13
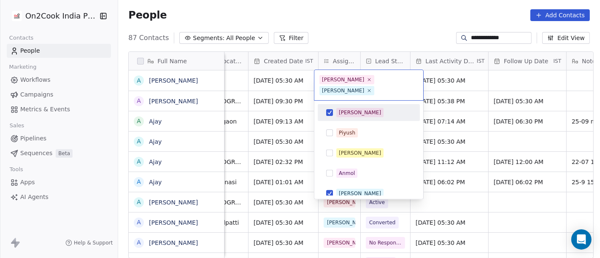
click at [341, 109] on div "[PERSON_NAME]" at bounding box center [360, 113] width 42 height 8
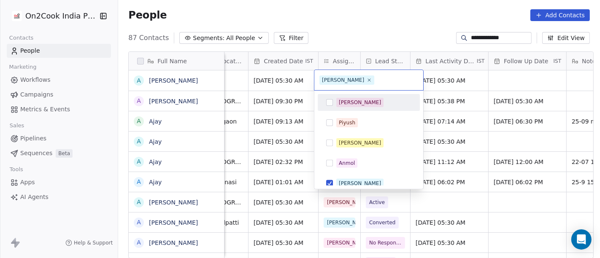
click at [388, 33] on html "**********" at bounding box center [300, 129] width 600 height 258
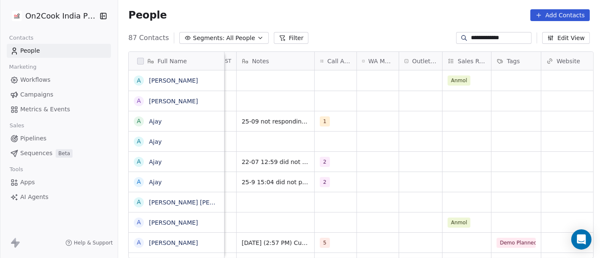
scroll to position [0, 524]
click at [467, 82] on div "Anmol" at bounding box center [466, 80] width 49 height 20
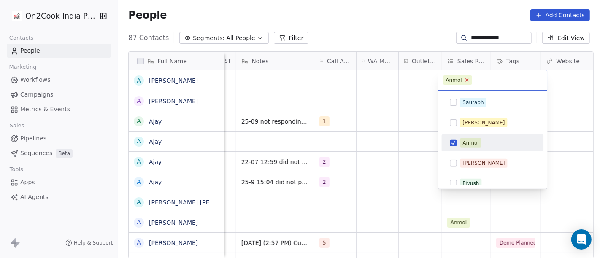
click at [467, 79] on icon at bounding box center [466, 79] width 5 height 5
click at [362, 26] on html "**********" at bounding box center [300, 129] width 600 height 258
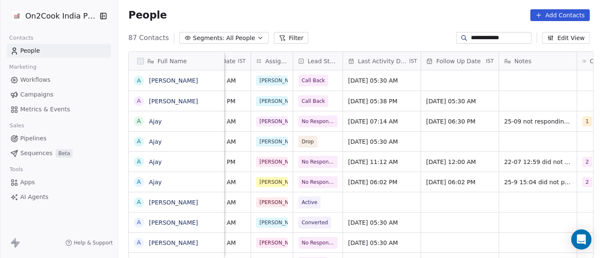
scroll to position [0, 258]
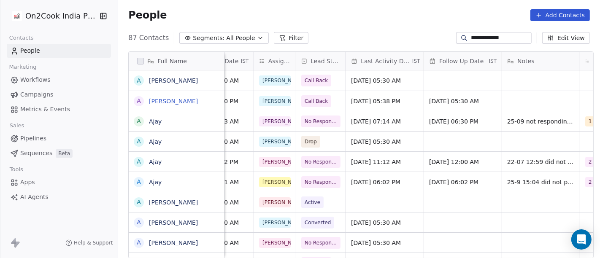
click at [164, 100] on link "[PERSON_NAME]" at bounding box center [173, 101] width 49 height 7
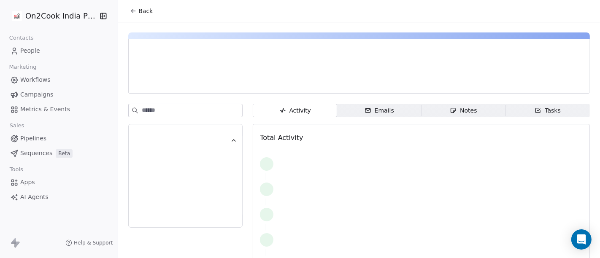
click at [369, 108] on div "Emails" at bounding box center [379, 110] width 30 height 9
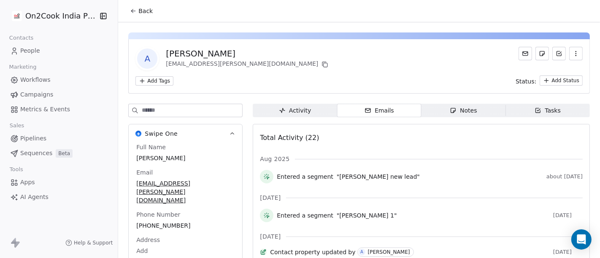
click at [451, 108] on icon "button" at bounding box center [453, 110] width 7 height 7
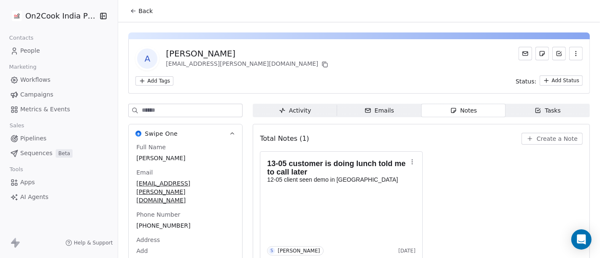
click at [130, 13] on icon at bounding box center [133, 11] width 7 height 7
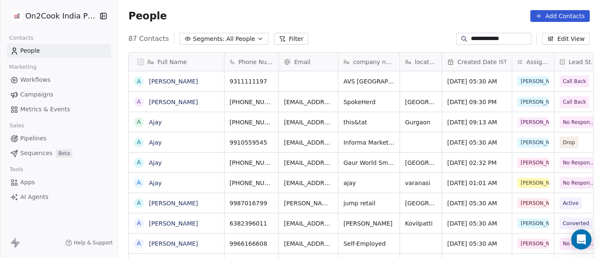
scroll to position [220, 478]
click at [478, 35] on input "**********" at bounding box center [500, 39] width 59 height 8
click at [462, 40] on div at bounding box center [463, 39] width 13 height 8
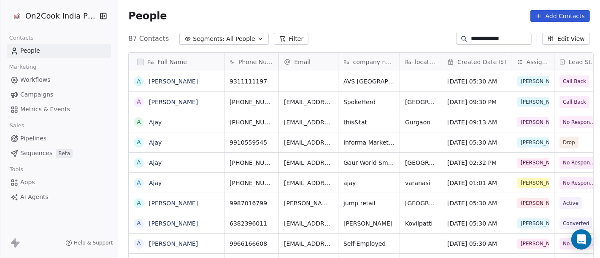
click at [484, 35] on input "**********" at bounding box center [500, 39] width 59 height 8
paste input "**********"
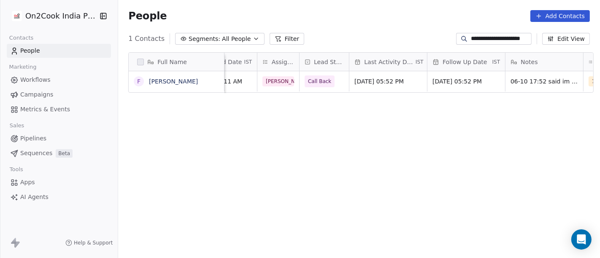
scroll to position [0, 237]
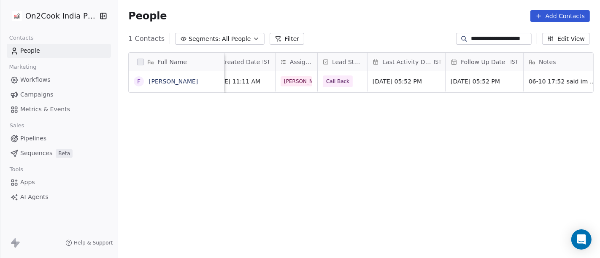
type input "**********"
click at [329, 81] on span "Call Back" at bounding box center [338, 81] width 23 height 8
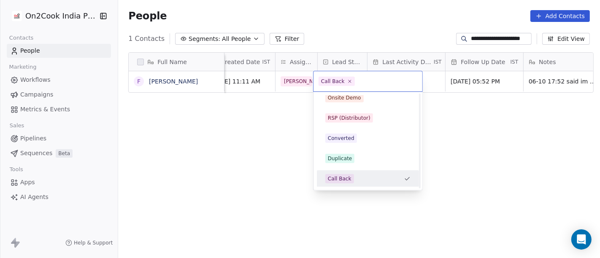
scroll to position [0, 0]
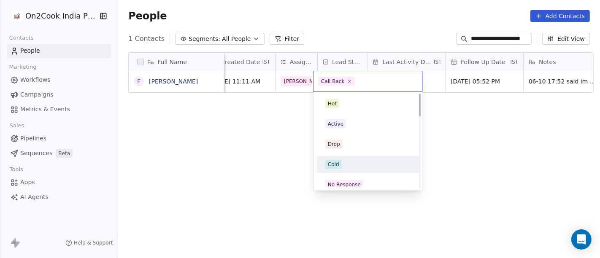
click at [346, 160] on div "Cold" at bounding box center [367, 164] width 85 height 9
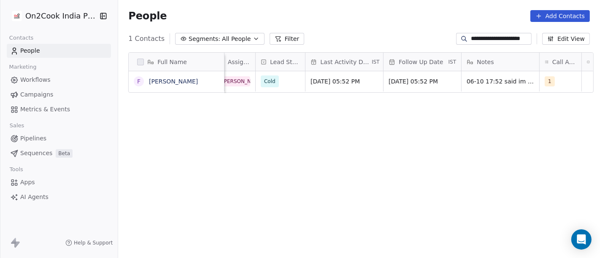
scroll to position [0, 300]
click at [413, 78] on span "[DATE] 05:52 PM" at bounding box center [413, 81] width 51 height 8
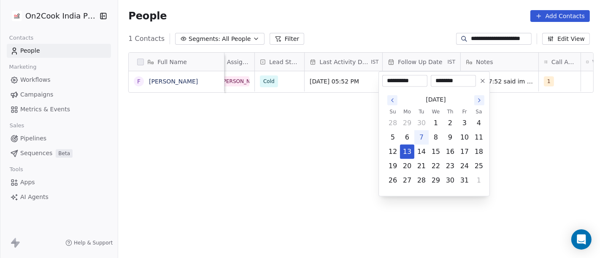
click at [482, 81] on icon at bounding box center [482, 80] width 3 height 3
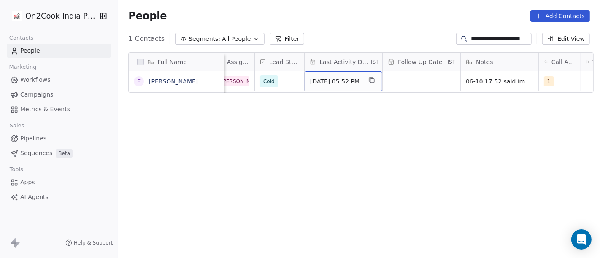
click at [340, 74] on div "[DATE] 05:52 PM" at bounding box center [344, 81] width 78 height 20
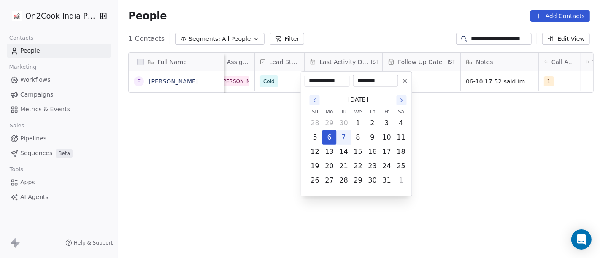
click at [344, 140] on button "7" at bounding box center [343, 137] width 13 height 13
type input "**********"
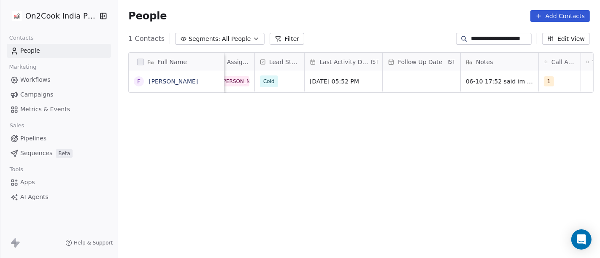
click at [453, 139] on html "**********" at bounding box center [300, 129] width 600 height 258
click at [546, 82] on span "1" at bounding box center [549, 81] width 10 height 10
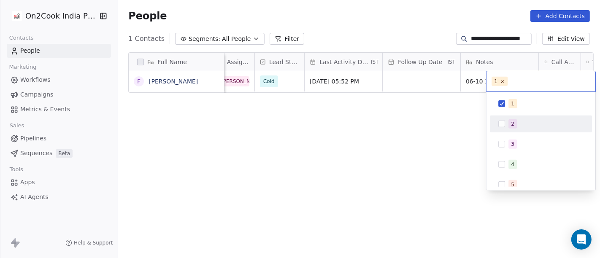
click at [518, 130] on div "2" at bounding box center [540, 123] width 95 height 13
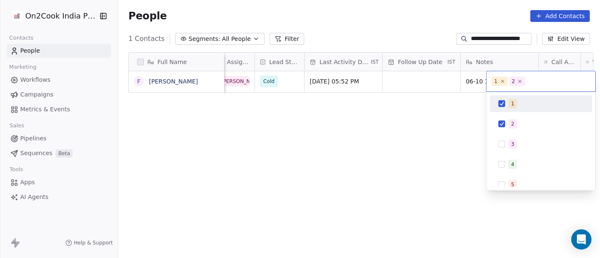
click at [511, 103] on div "1" at bounding box center [512, 104] width 3 height 8
click at [379, 122] on html "**********" at bounding box center [300, 129] width 600 height 258
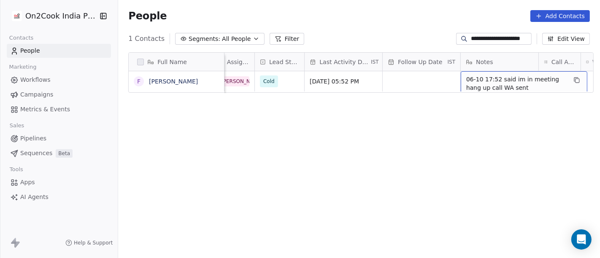
click at [475, 87] on span "06-10 17:52 said im in meeting hang up call WA sent" at bounding box center [516, 83] width 100 height 17
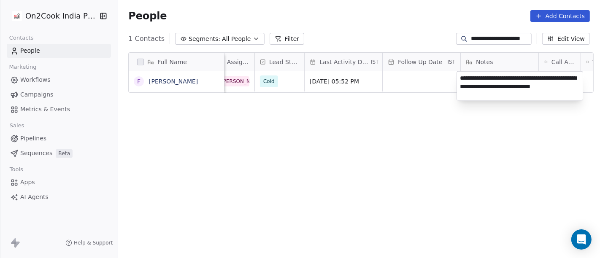
type textarea "**********"
click at [381, 115] on html "**********" at bounding box center [300, 129] width 600 height 258
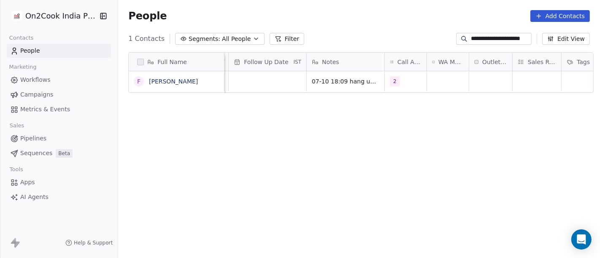
scroll to position [0, 452]
click at [460, 40] on div at bounding box center [463, 39] width 13 height 8
click at [477, 38] on input "**********" at bounding box center [500, 39] width 59 height 8
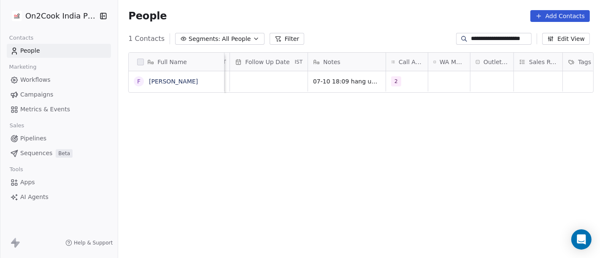
click at [477, 38] on input "**********" at bounding box center [500, 39] width 59 height 8
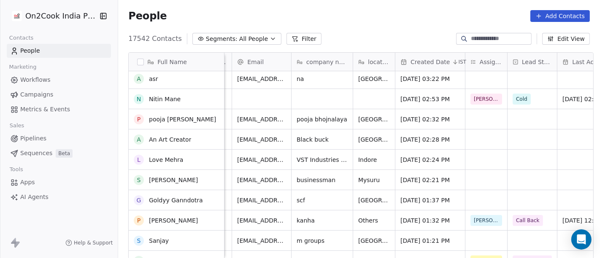
scroll to position [0, 0]
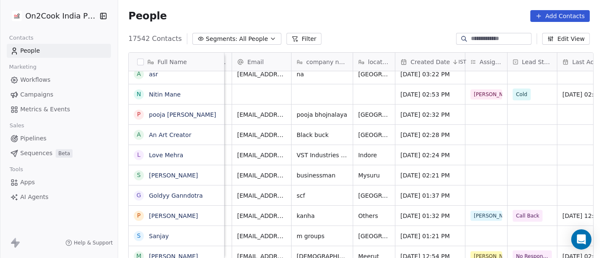
click at [489, 37] on input at bounding box center [500, 39] width 59 height 8
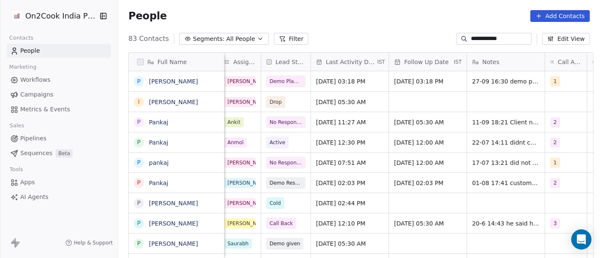
scroll to position [0, 294]
type input "**********"
click at [341, 83] on span "Sep 27, 2025 03:18 PM" at bounding box center [341, 81] width 51 height 8
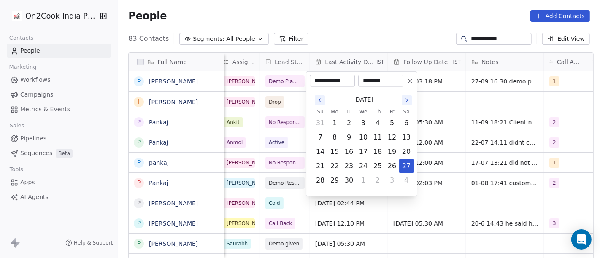
click at [407, 98] on icon "Go to the Next Month" at bounding box center [406, 100] width 7 height 7
click at [345, 137] on button "7" at bounding box center [348, 137] width 13 height 13
type input "**********"
click at [354, 32] on html "**********" at bounding box center [300, 129] width 600 height 258
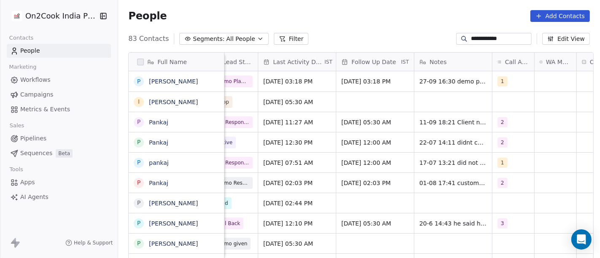
scroll to position [0, 346]
click at [502, 85] on div "1" at bounding box center [505, 81] width 16 height 10
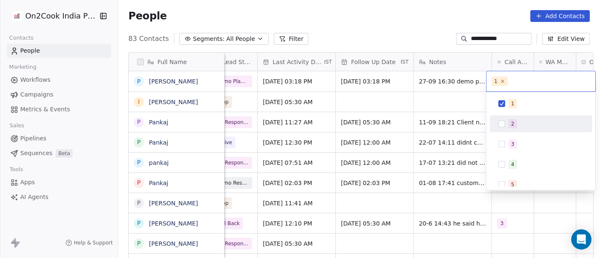
click at [503, 123] on button "Suggestions" at bounding box center [501, 124] width 7 height 7
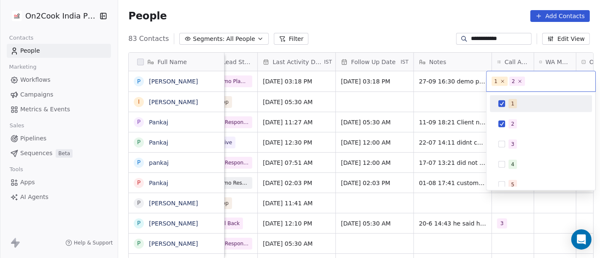
click at [503, 109] on div "1" at bounding box center [540, 103] width 95 height 13
click at [440, 27] on html "**********" at bounding box center [300, 129] width 600 height 258
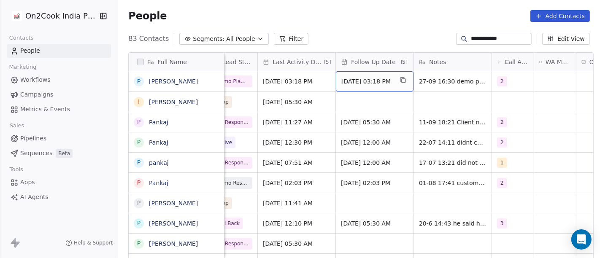
click at [343, 80] on span "Oct 04, 2025 03:18 PM" at bounding box center [366, 81] width 51 height 8
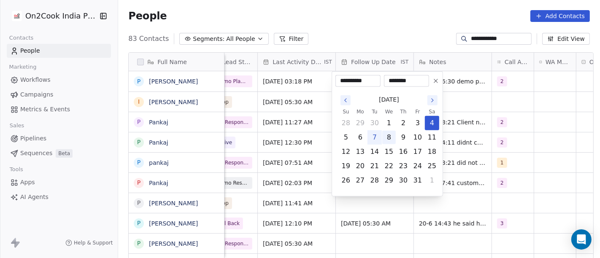
click at [392, 135] on button "8" at bounding box center [388, 137] width 13 height 13
type input "**********"
click at [377, 34] on html "**********" at bounding box center [300, 129] width 600 height 258
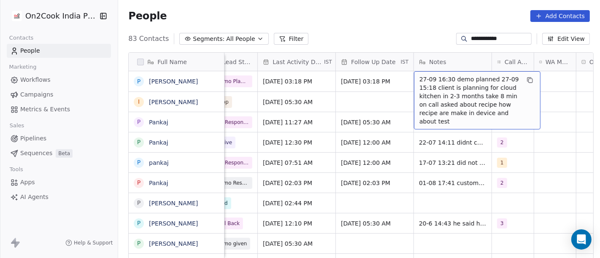
click at [447, 86] on span "27-09 16:30 demo planned 27-09 15:18 client is planning for cloud kitchen in 2-…" at bounding box center [469, 100] width 100 height 51
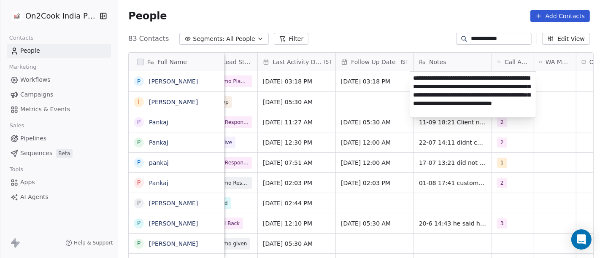
type textarea "**********"
click at [381, 14] on html "**********" at bounding box center [300, 129] width 600 height 258
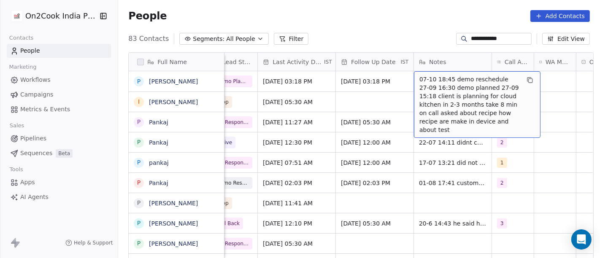
click at [383, 37] on div "**********" at bounding box center [359, 38] width 482 height 13
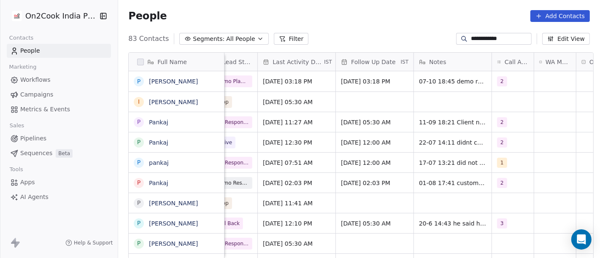
click at [397, 20] on div "People Add Contacts" at bounding box center [359, 16] width 462 height 12
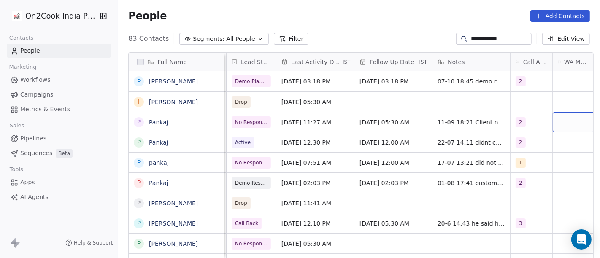
scroll to position [0, 336]
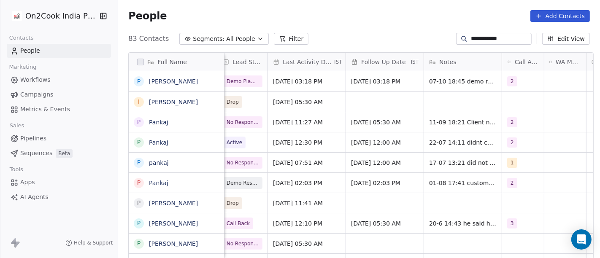
click at [339, 23] on div "People Add Contacts" at bounding box center [359, 16] width 482 height 32
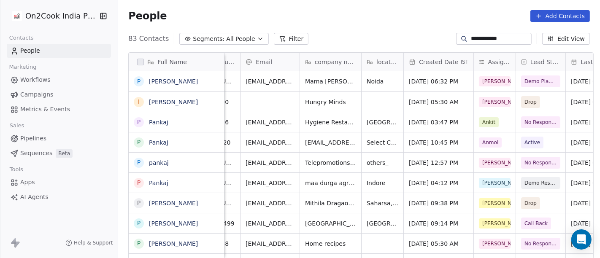
click at [373, 28] on div "People Add Contacts" at bounding box center [359, 16] width 482 height 32
